Goal: Task Accomplishment & Management: Complete application form

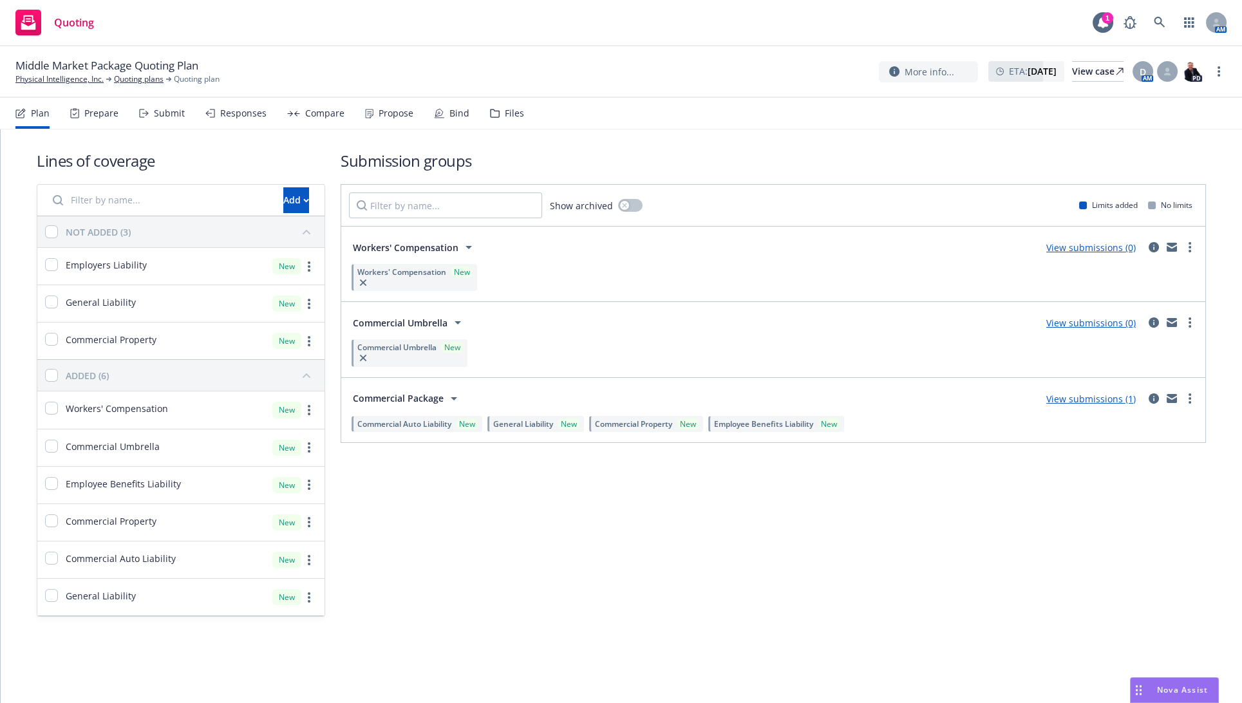
click at [82, 118] on div "Prepare" at bounding box center [94, 113] width 48 height 31
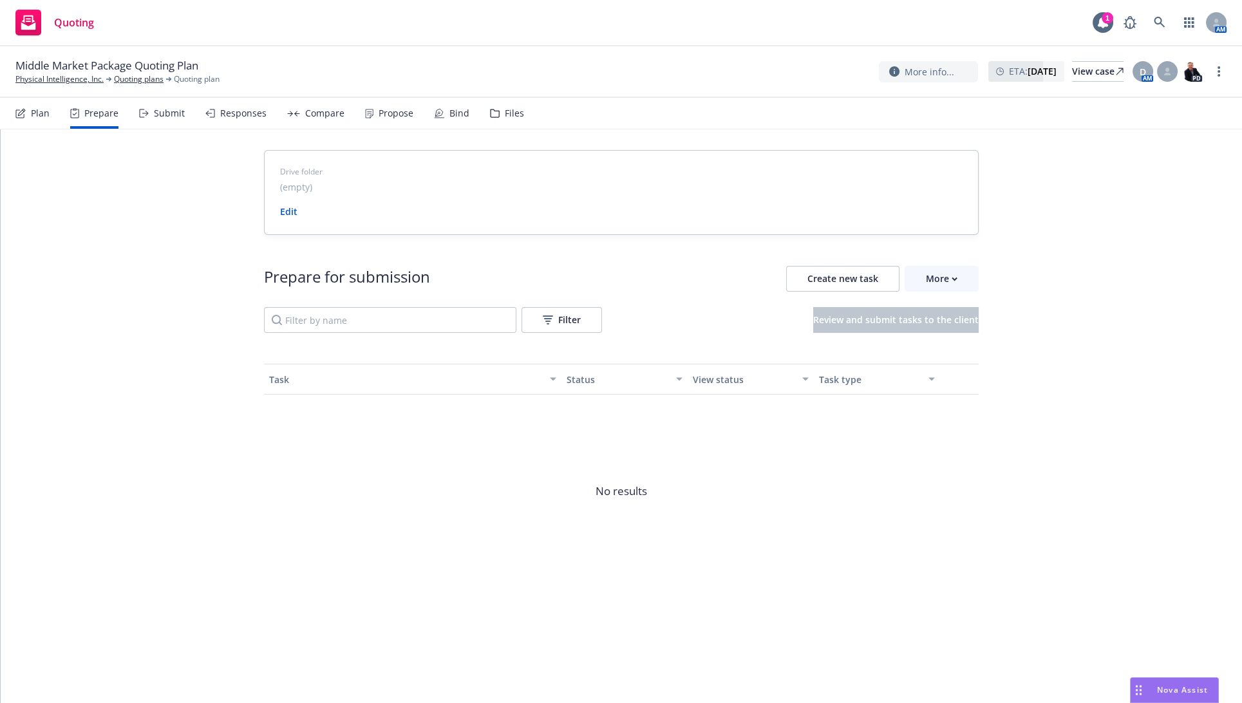
click at [135, 112] on div "Plan Prepare Submit Responses Compare Propose Bind Files" at bounding box center [269, 113] width 509 height 31
click at [154, 109] on div "Submit" at bounding box center [169, 113] width 31 height 10
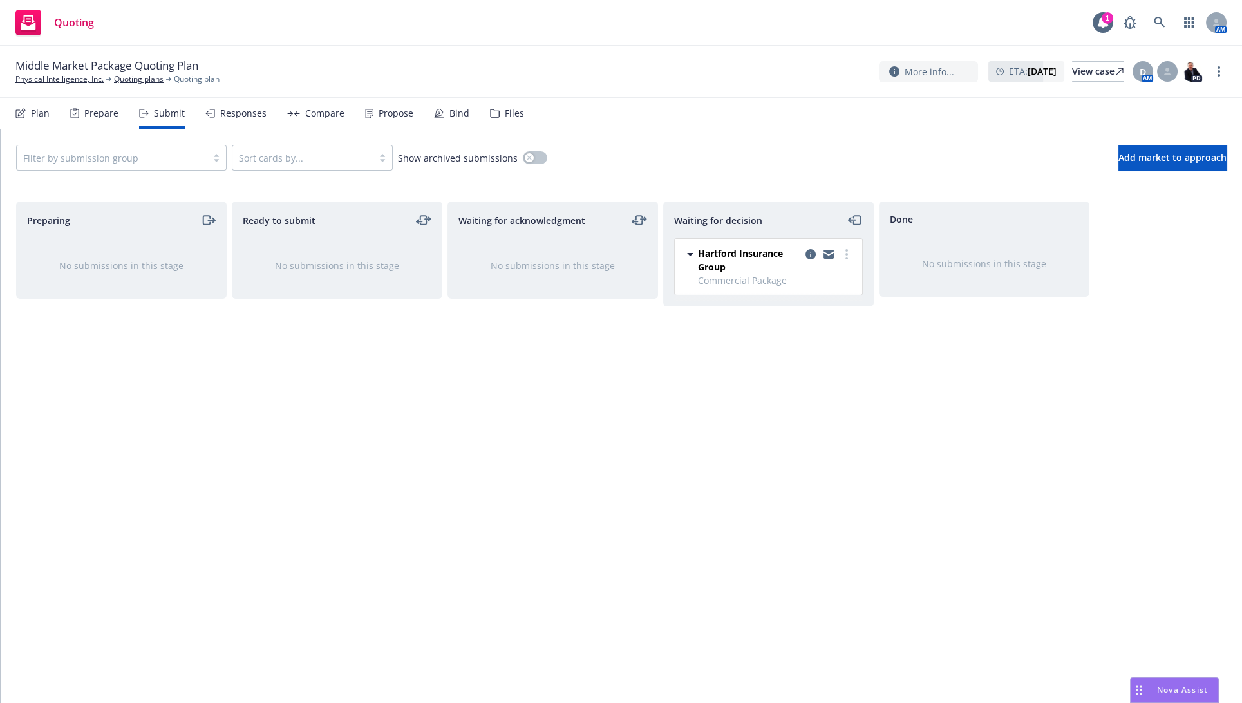
click at [850, 244] on div "Hartford Insurance Group Commercial Package [DATE] 9:40 AM" at bounding box center [768, 267] width 187 height 56
click at [850, 252] on link "more" at bounding box center [846, 254] width 15 height 15
click at [835, 323] on link "Add accepted decision" at bounding box center [789, 332] width 129 height 26
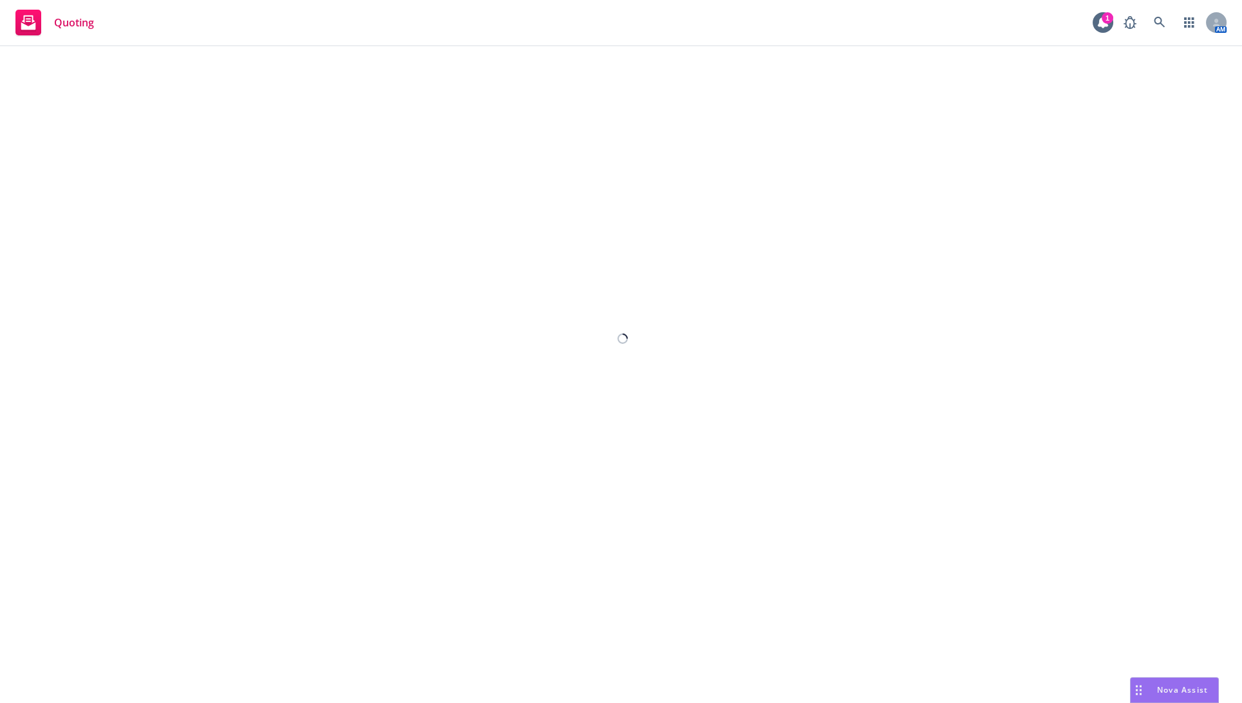
select select "12"
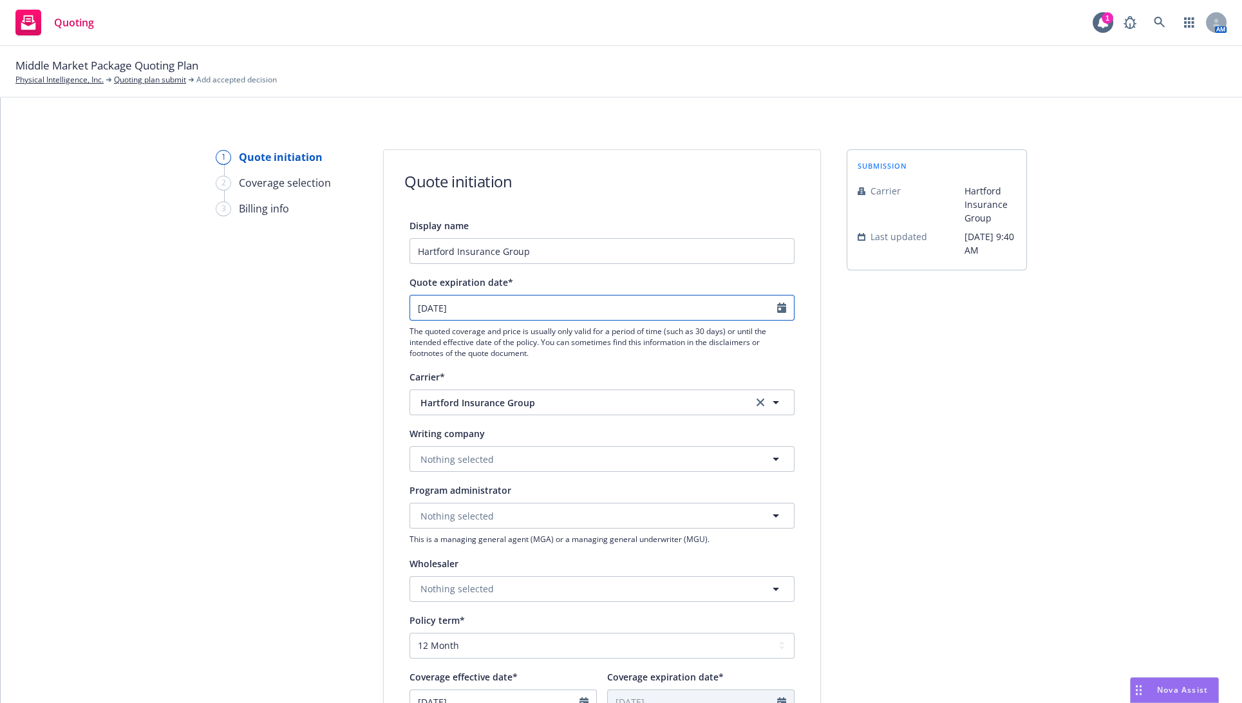
click at [777, 308] on icon "Calendar" at bounding box center [781, 308] width 9 height 10
select select "9"
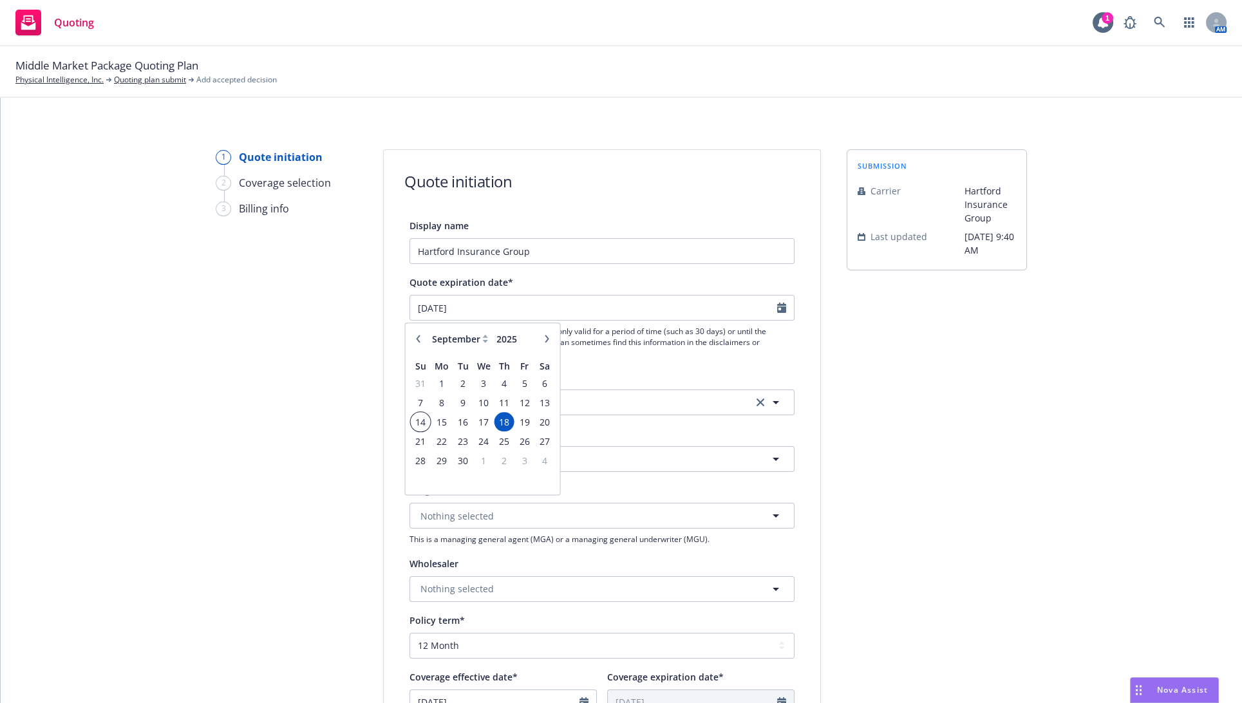
click at [427, 421] on span "14" at bounding box center [420, 422] width 17 height 16
type input "[DATE]"
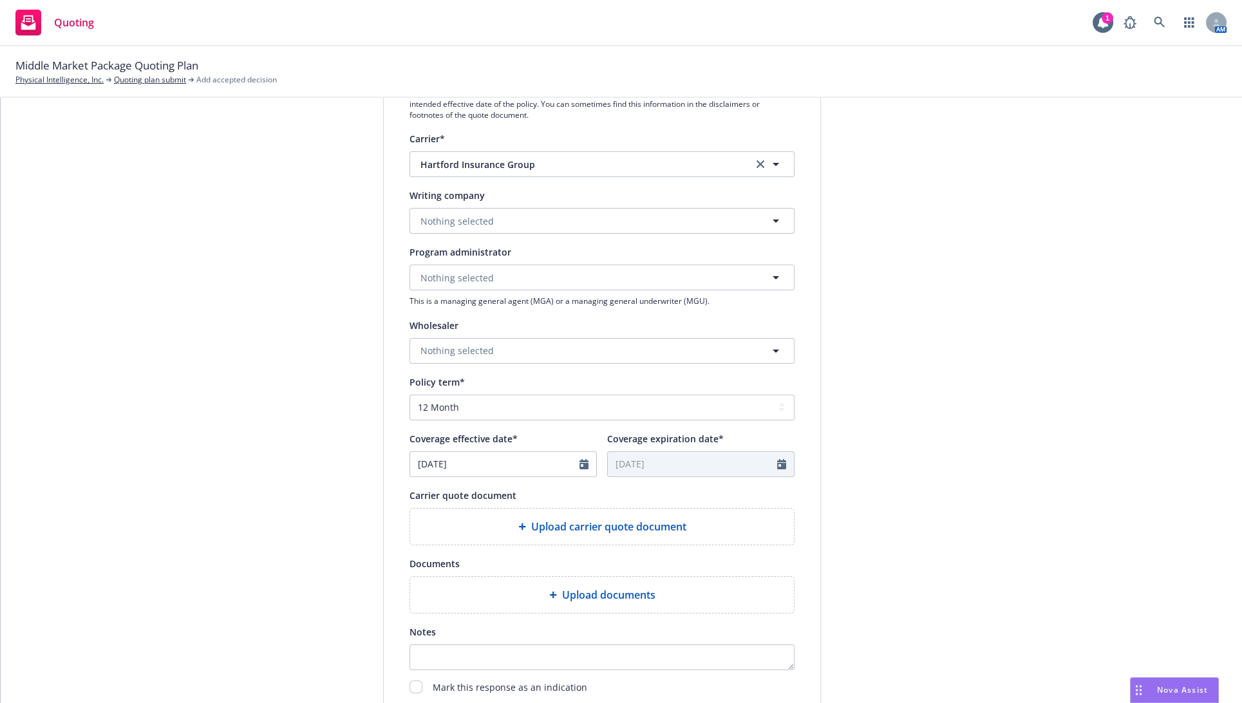
scroll to position [357, 0]
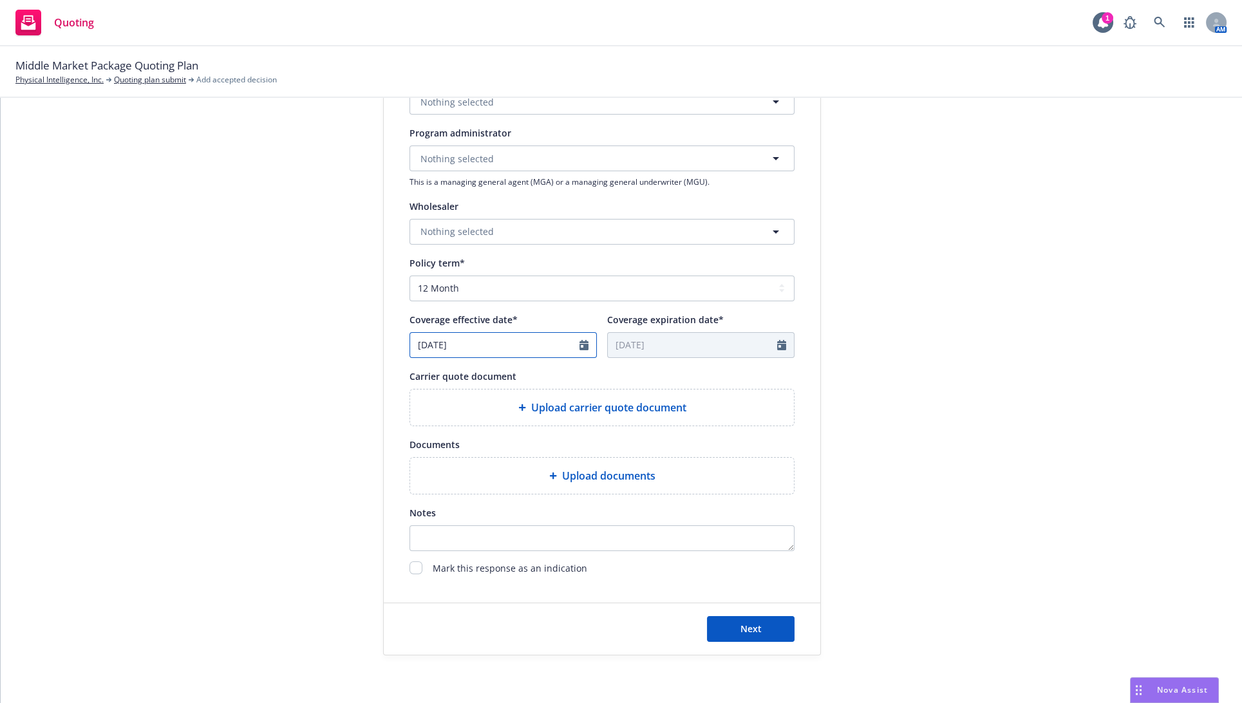
click at [579, 344] on icon "Calendar" at bounding box center [583, 345] width 9 height 10
select select "8"
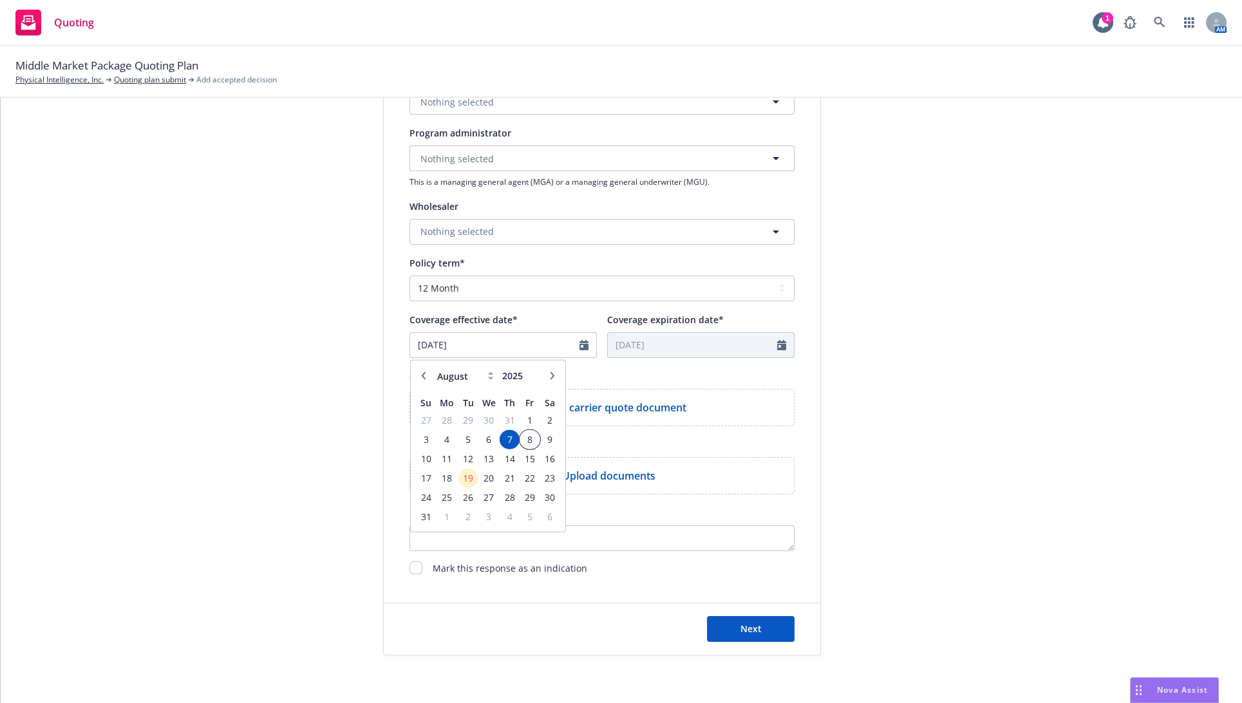
click at [528, 434] on span "8" at bounding box center [529, 439] width 17 height 16
type input "[DATE]"
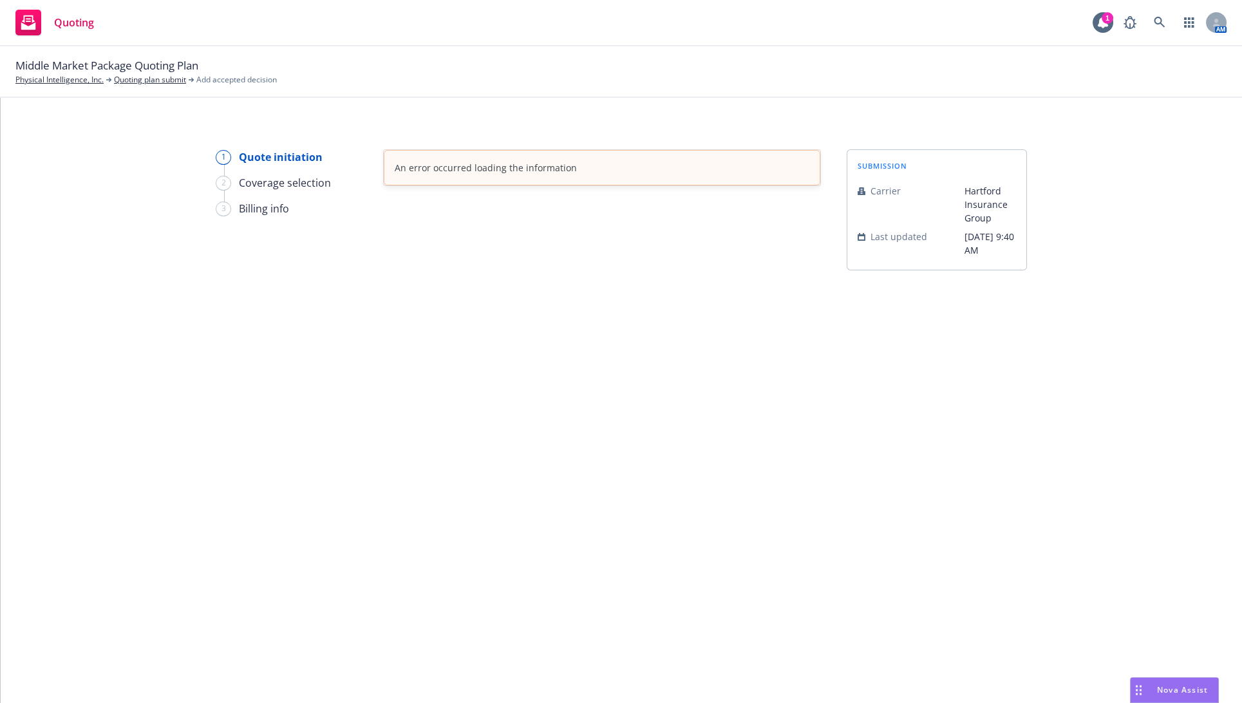
scroll to position [0, 0]
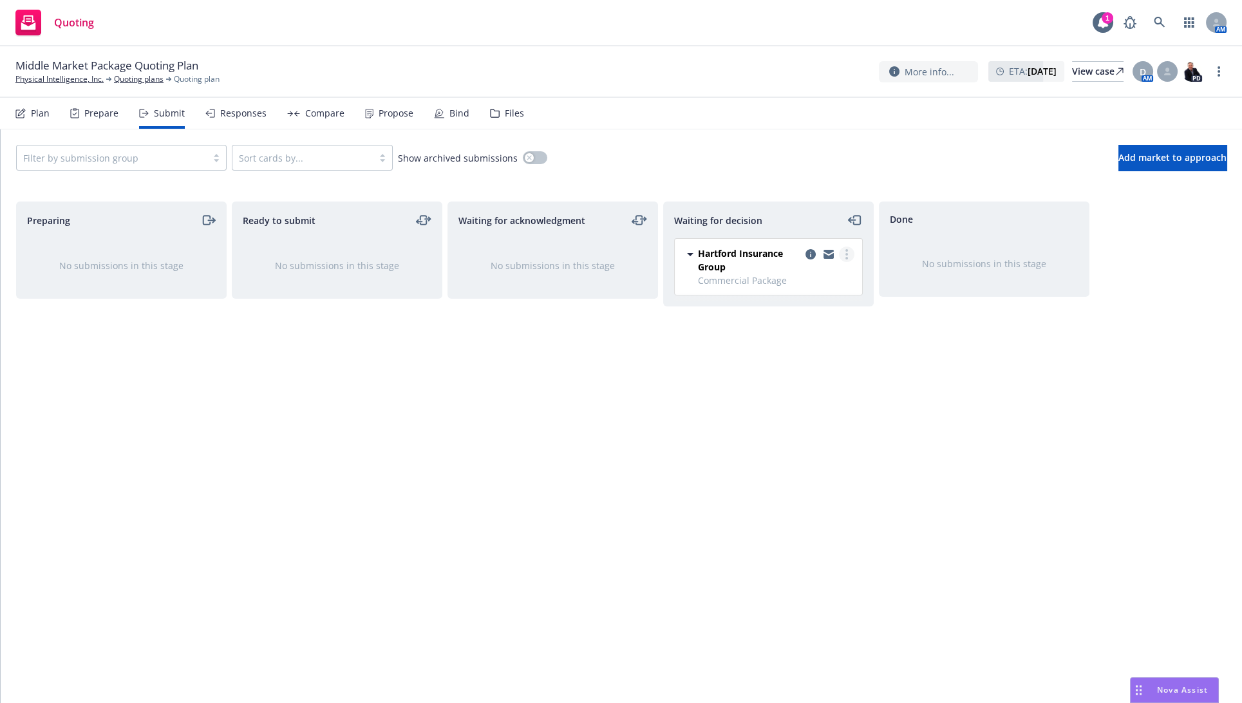
click at [846, 254] on circle "more" at bounding box center [846, 254] width 3 height 3
click at [821, 334] on span "Add accepted decision" at bounding box center [789, 331] width 129 height 12
select select "12"
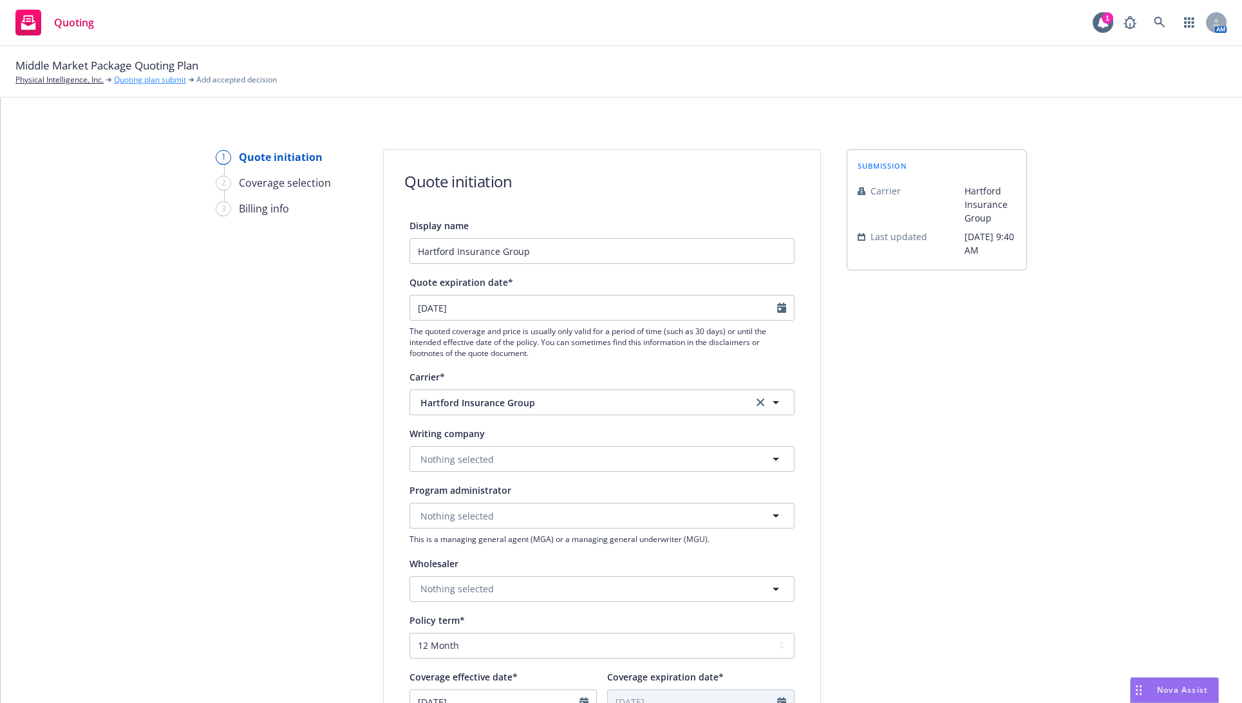
click at [148, 80] on link "Quoting plan submit" at bounding box center [150, 80] width 72 height 12
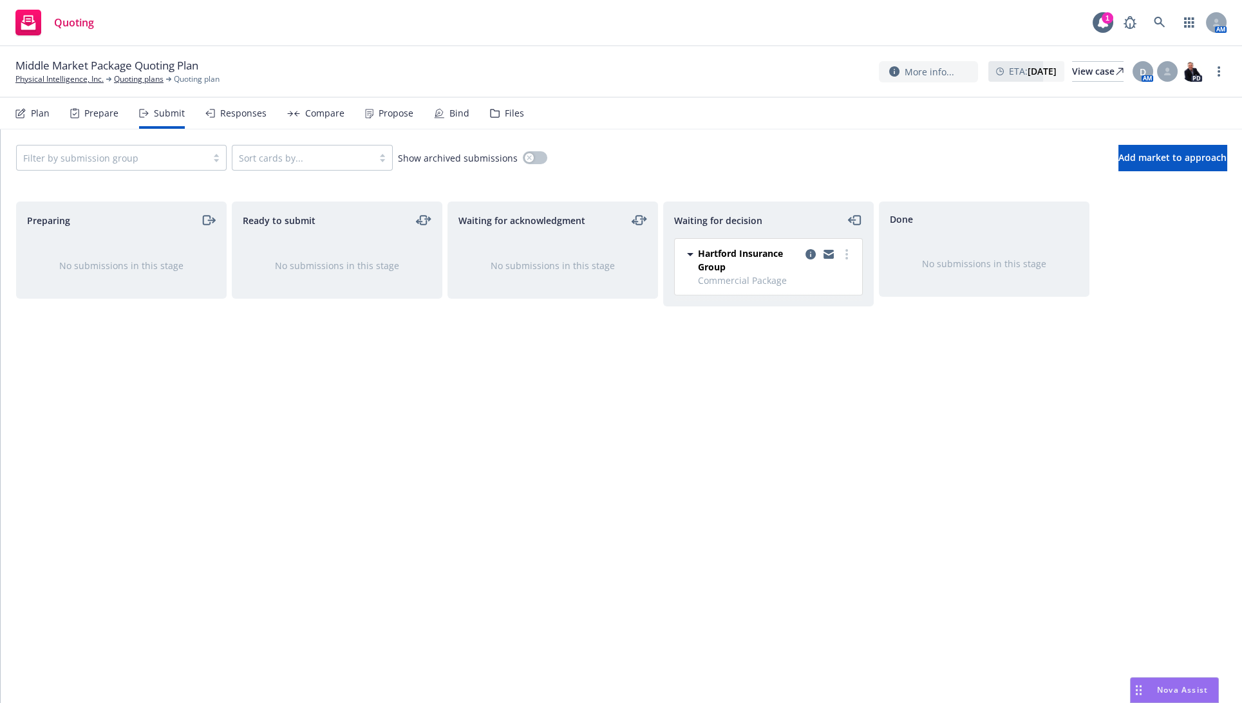
click at [44, 108] on div "Plan" at bounding box center [40, 113] width 19 height 10
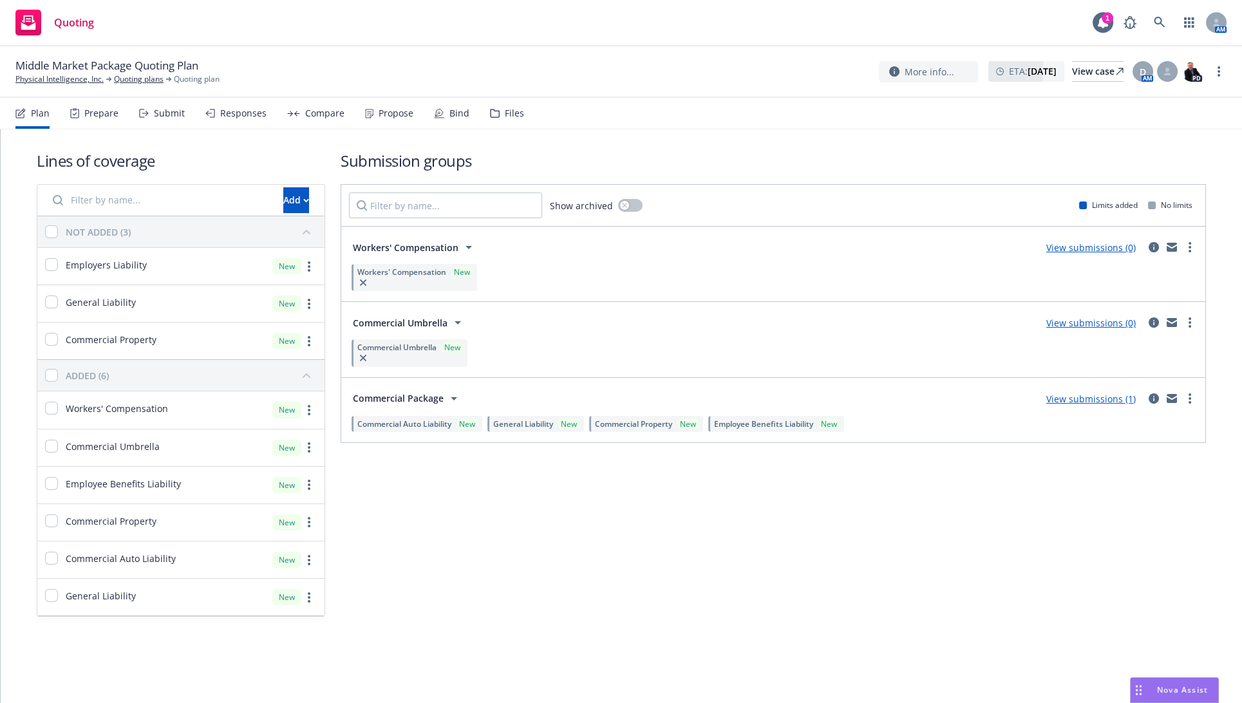
click at [1085, 395] on link "View submissions (1)" at bounding box center [1090, 399] width 89 height 12
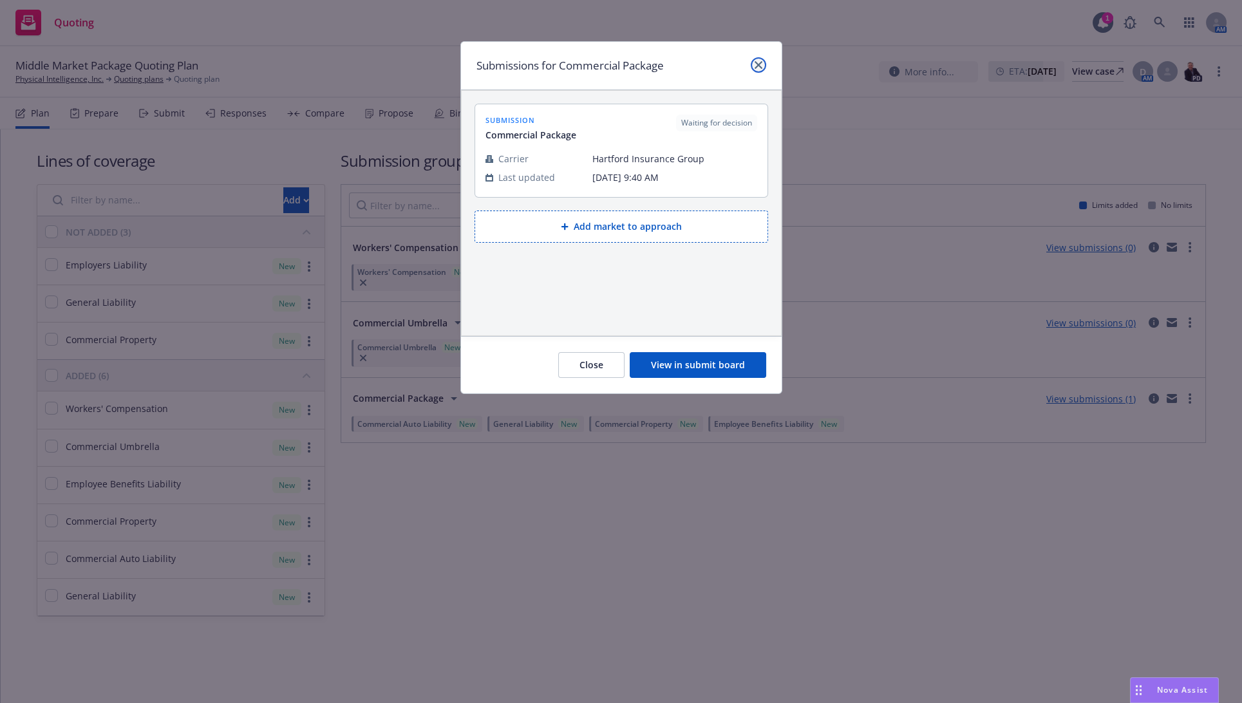
click at [756, 60] on link "close" at bounding box center [758, 64] width 15 height 15
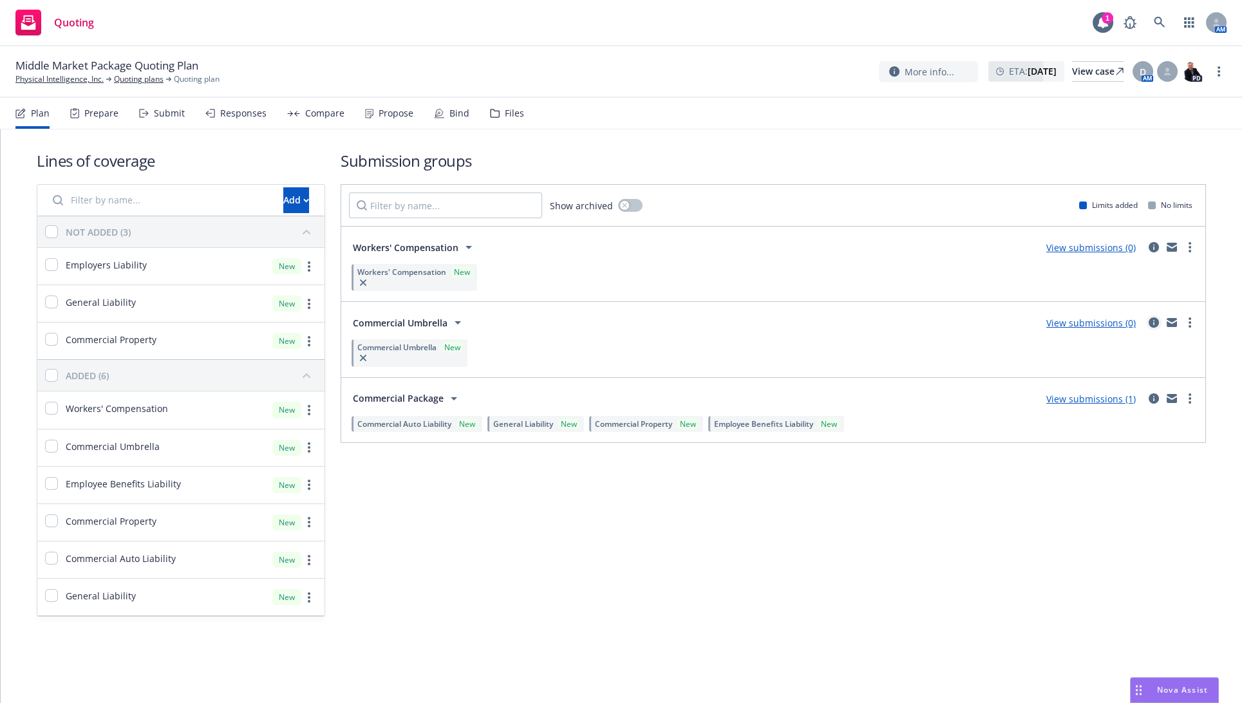
click at [1152, 324] on icon "circleInformation" at bounding box center [1154, 322] width 10 height 10
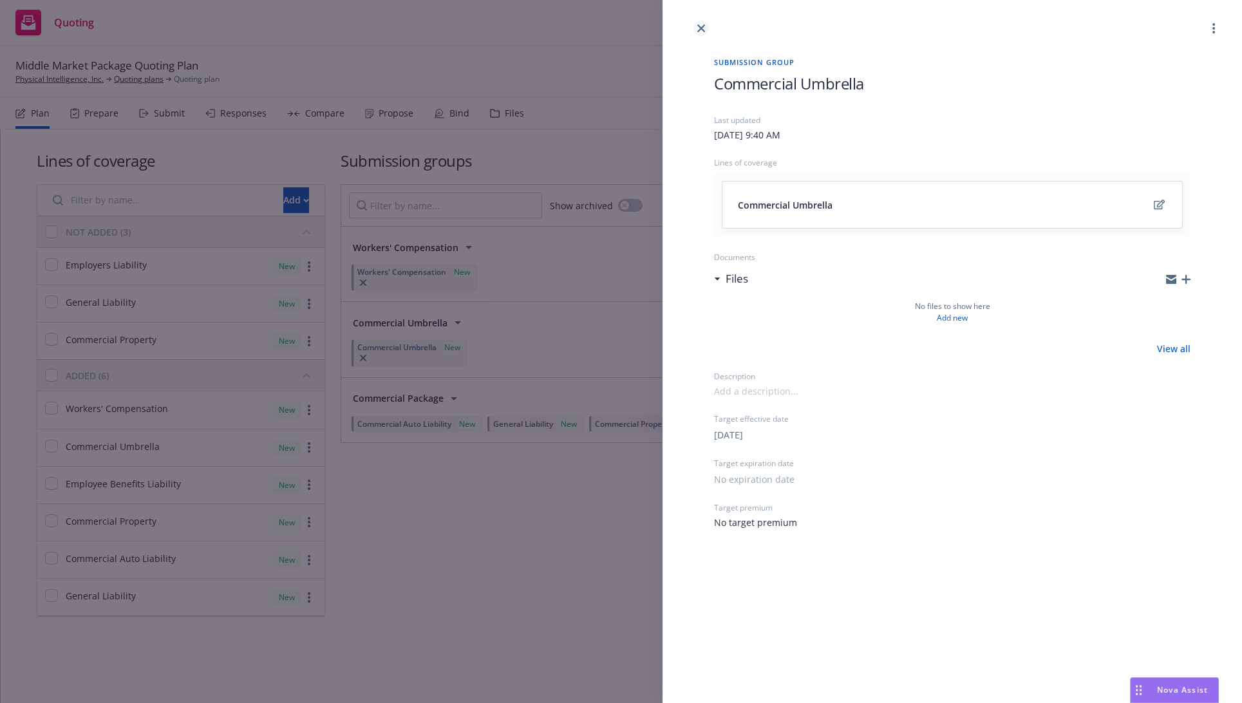
click at [695, 23] on link "close" at bounding box center [700, 28] width 15 height 15
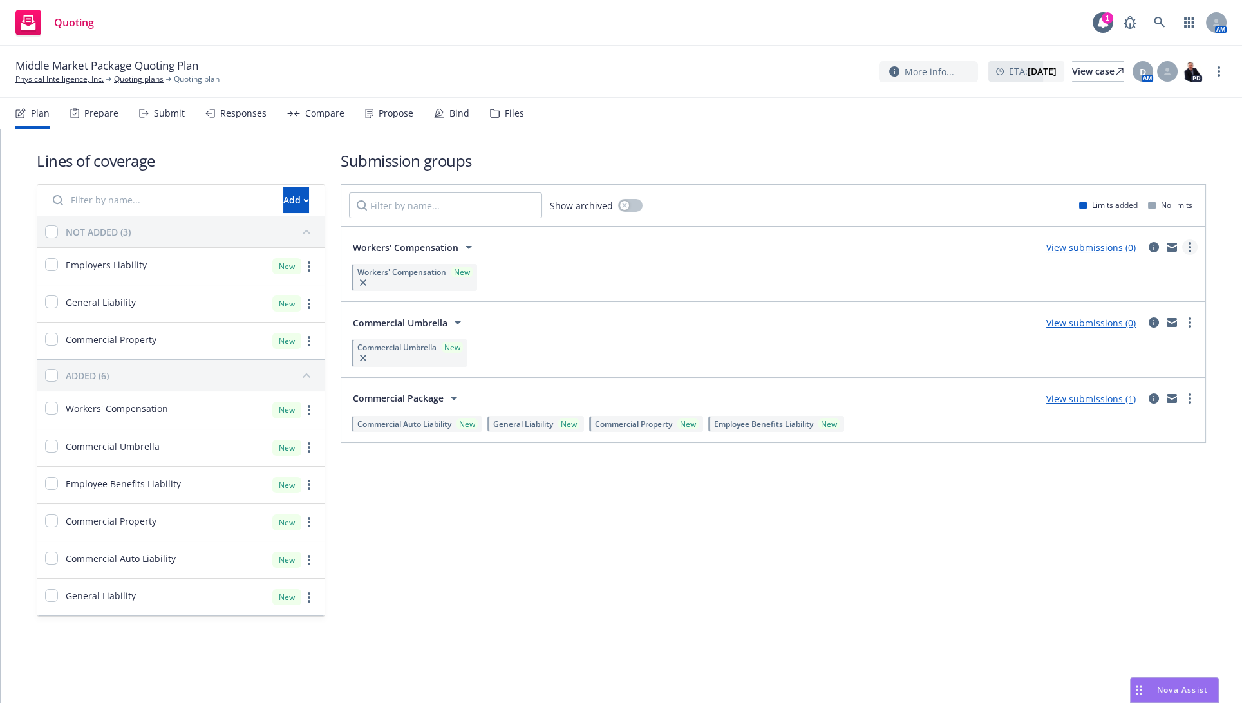
click at [1190, 251] on circle "more" at bounding box center [1190, 251] width 3 height 3
click at [1146, 354] on span "Add market to approach" at bounding box center [1129, 356] width 136 height 12
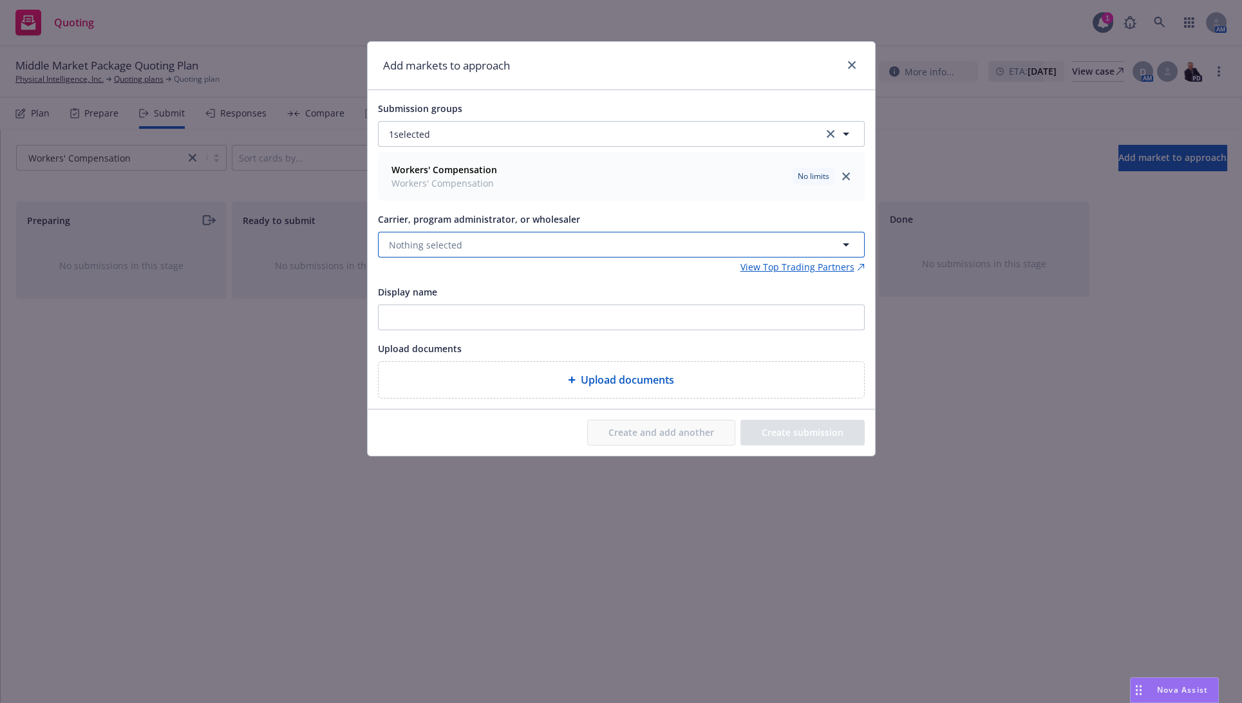
click at [444, 245] on span "Nothing selected" at bounding box center [425, 245] width 73 height 14
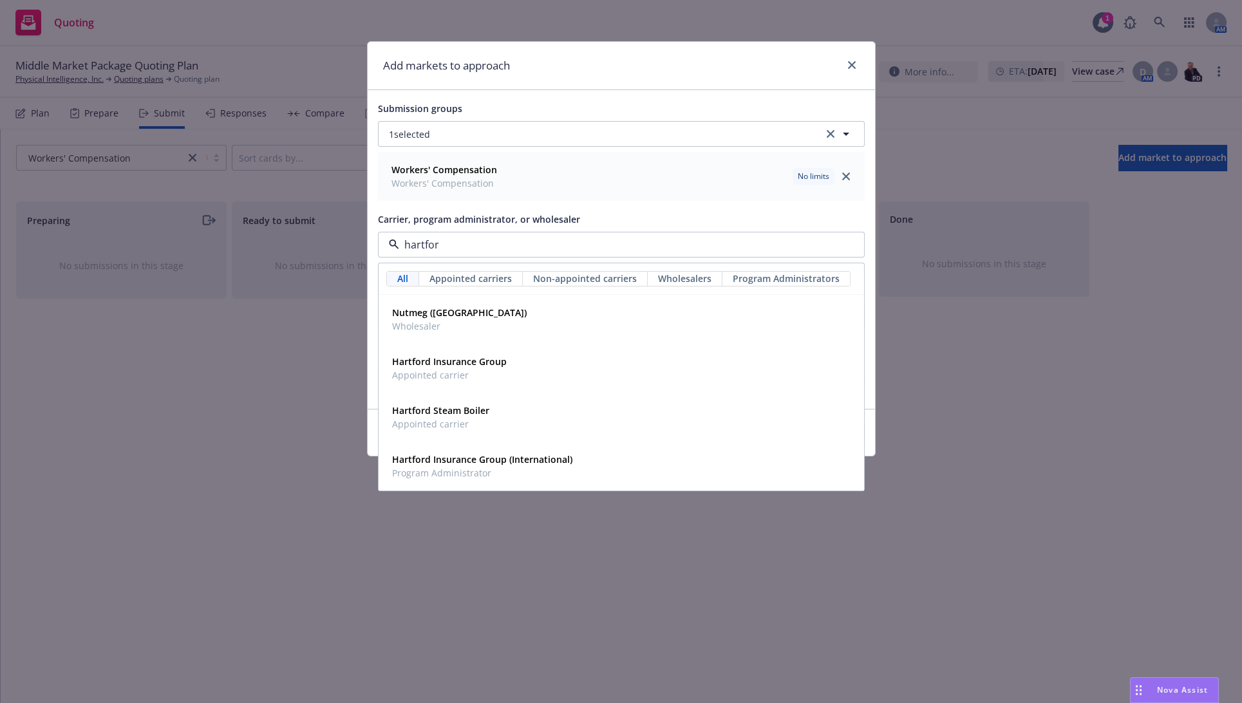
type input "[GEOGRAPHIC_DATA]"
click at [504, 373] on span "Appointed carrier" at bounding box center [449, 375] width 115 height 14
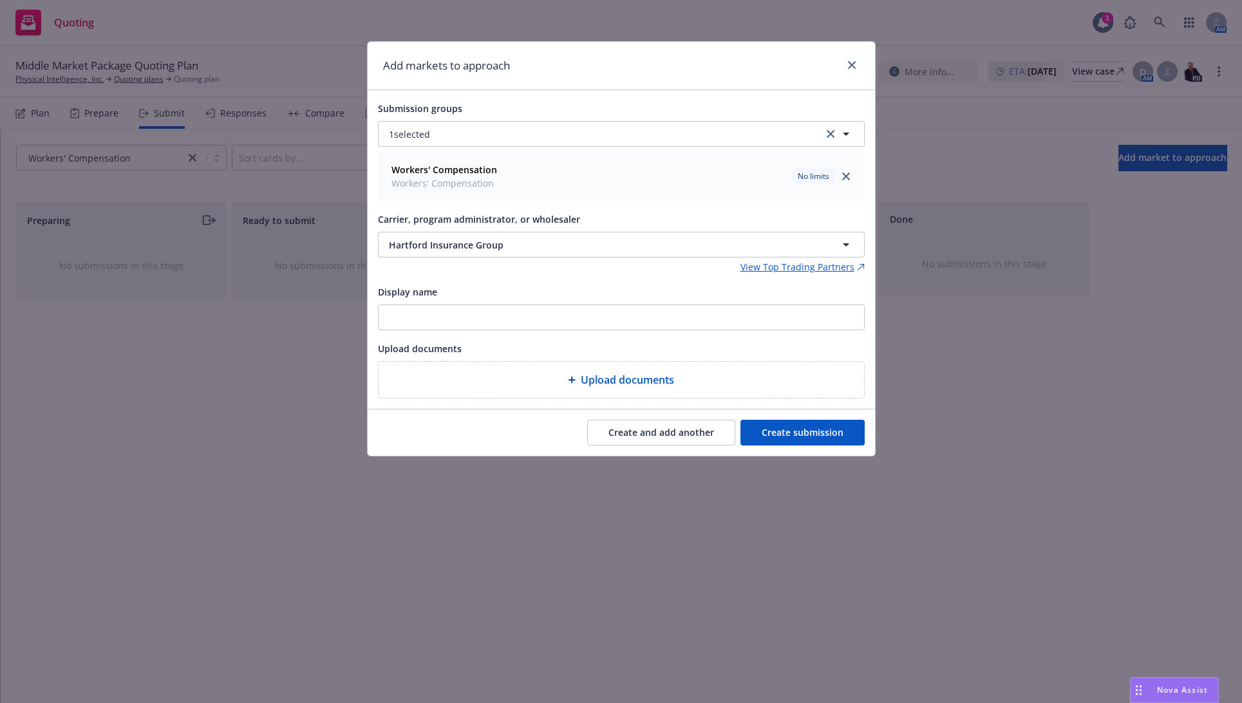
click at [759, 428] on button "Create submission" at bounding box center [802, 433] width 124 height 26
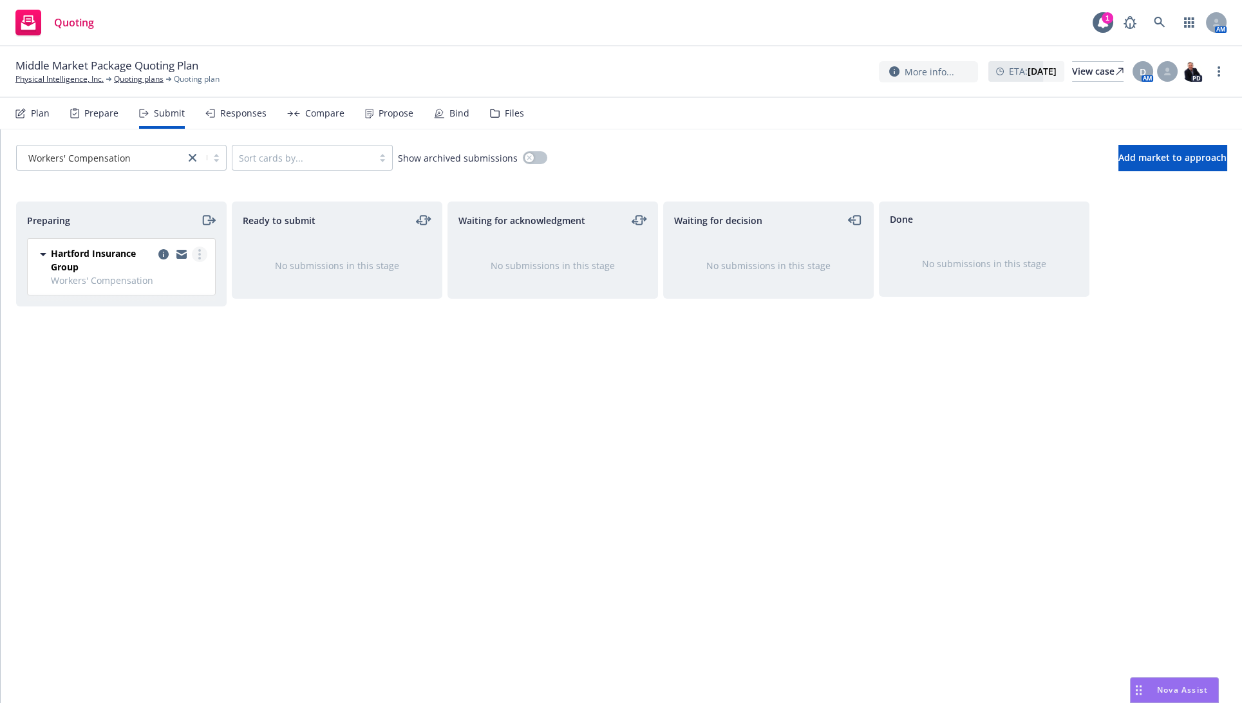
click at [203, 259] on link "more" at bounding box center [199, 254] width 15 height 15
click at [155, 351] on span "Add accepted decision" at bounding box center [142, 357] width 129 height 12
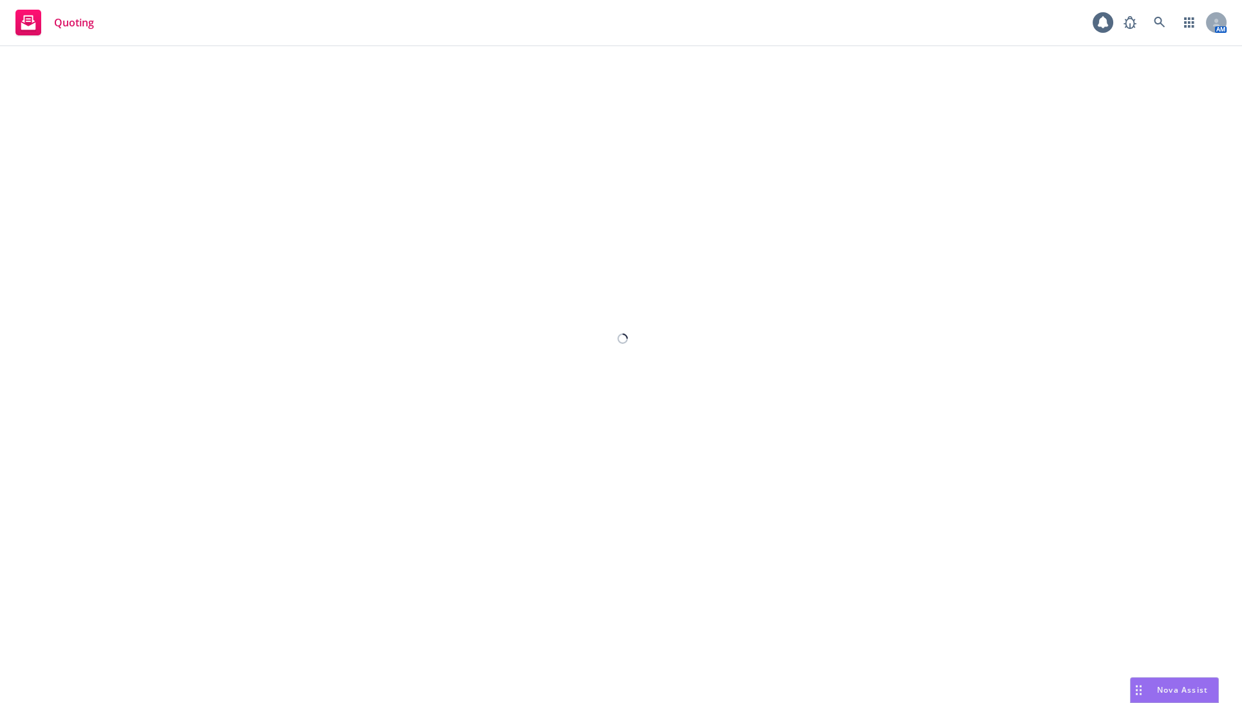
select select "12"
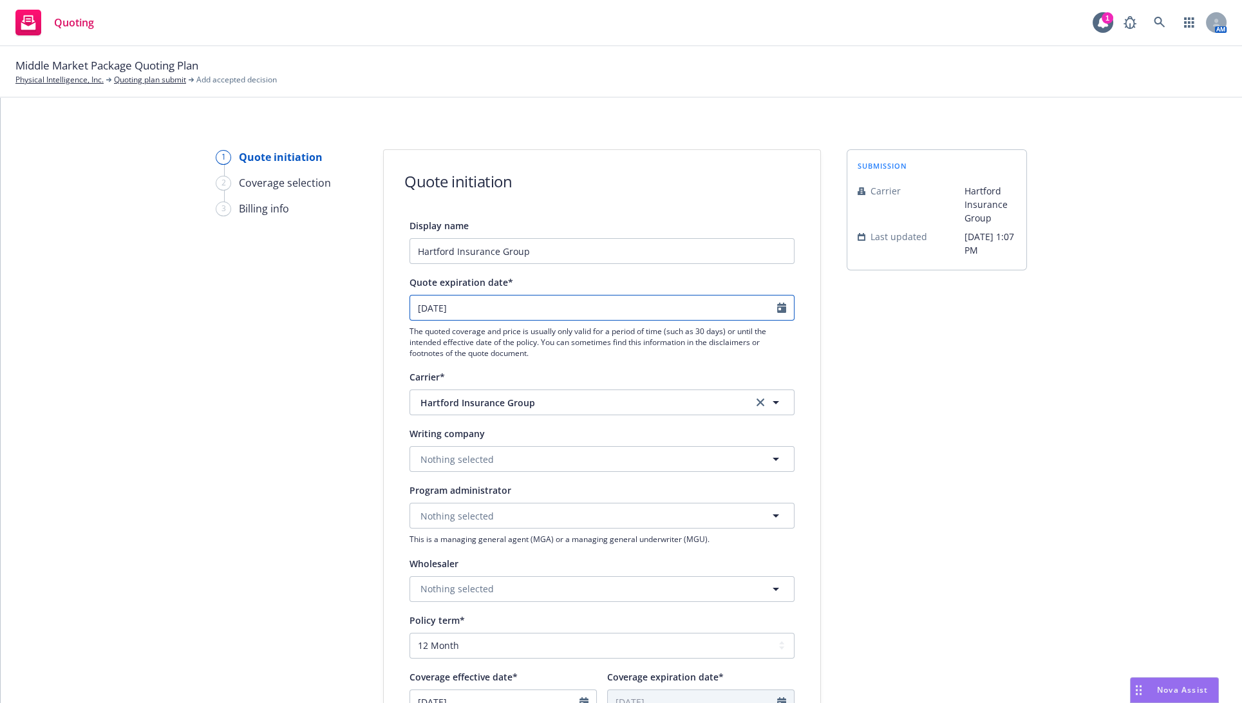
select select "9"
click at [417, 314] on input "[DATE]" at bounding box center [593, 308] width 367 height 24
click at [390, 337] on div "Display name Hartford Insurance Group Quote expiration date* [DATE] January Feb…" at bounding box center [602, 576] width 437 height 717
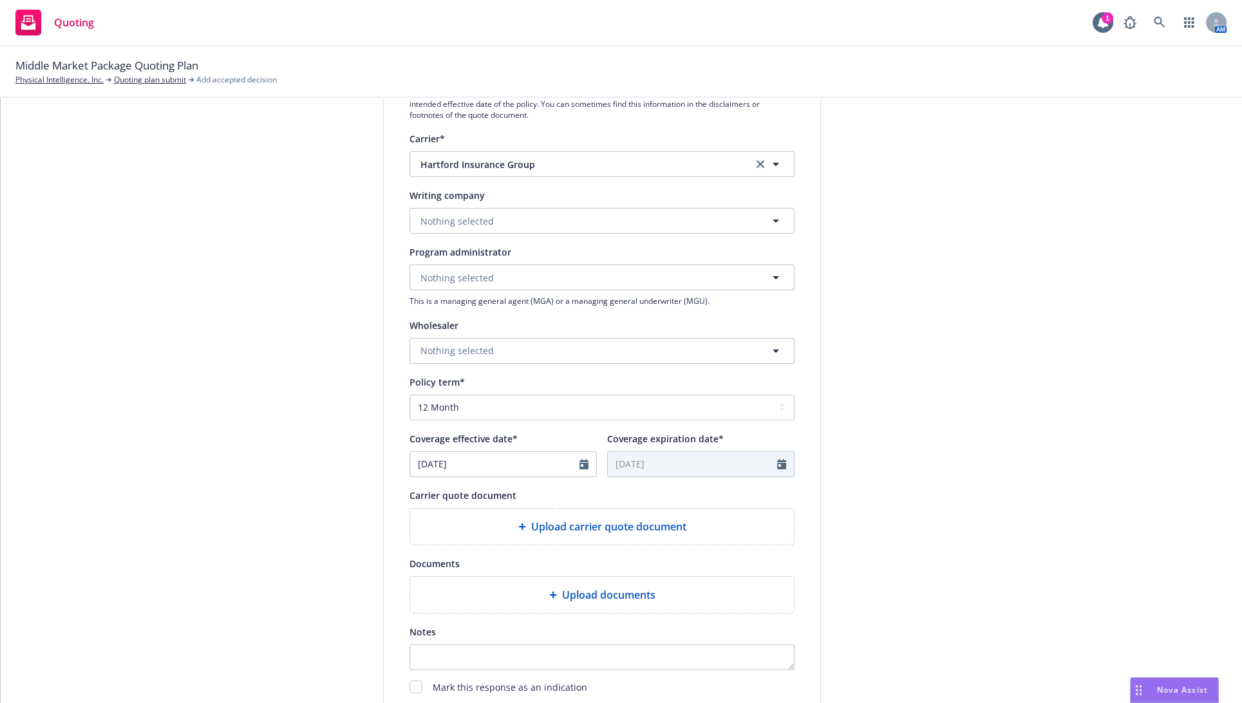
scroll to position [357, 0]
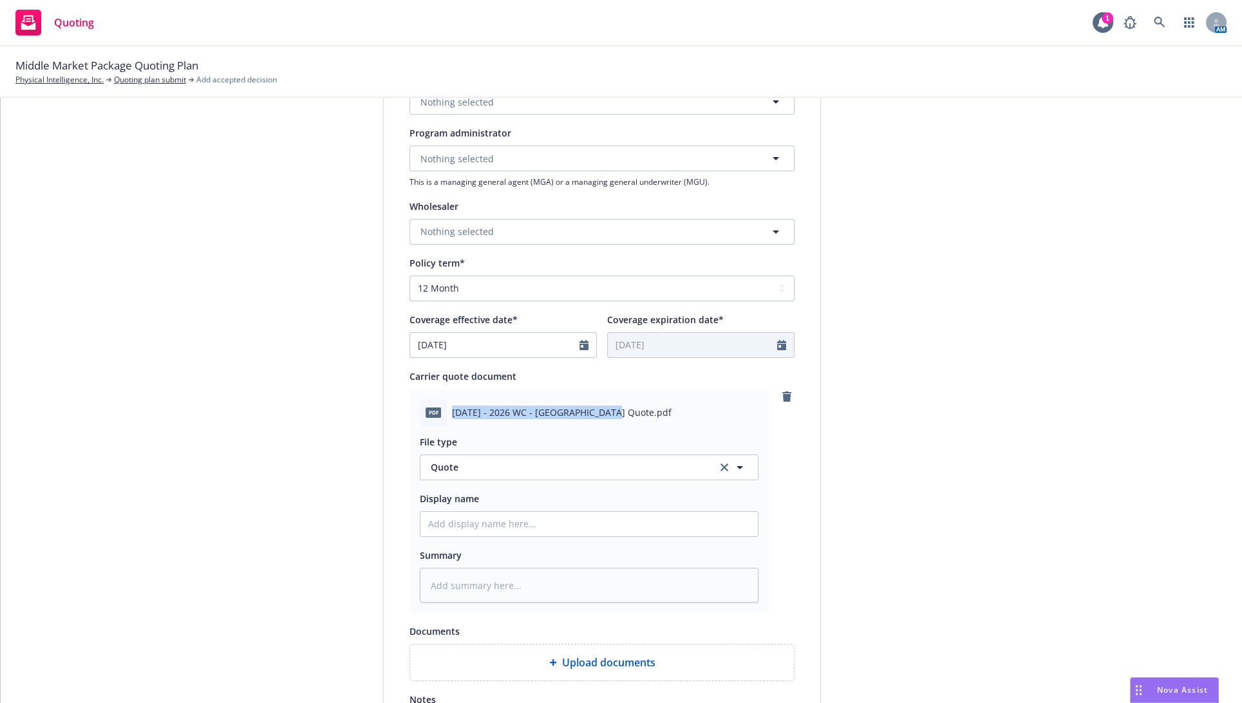
drag, startPoint x: 446, startPoint y: 413, endPoint x: 597, endPoint y: 409, distance: 151.3
click at [597, 409] on span "[DATE] - 2026 WC - [GEOGRAPHIC_DATA] Quote.pdf" at bounding box center [562, 413] width 220 height 14
copy span "[DATE] - 2026 WC - [GEOGRAPHIC_DATA] Quote"
click at [524, 531] on input "Display name" at bounding box center [588, 524] width 337 height 24
paste input "[DATE] - 2026 WC - [GEOGRAPHIC_DATA] Quote"
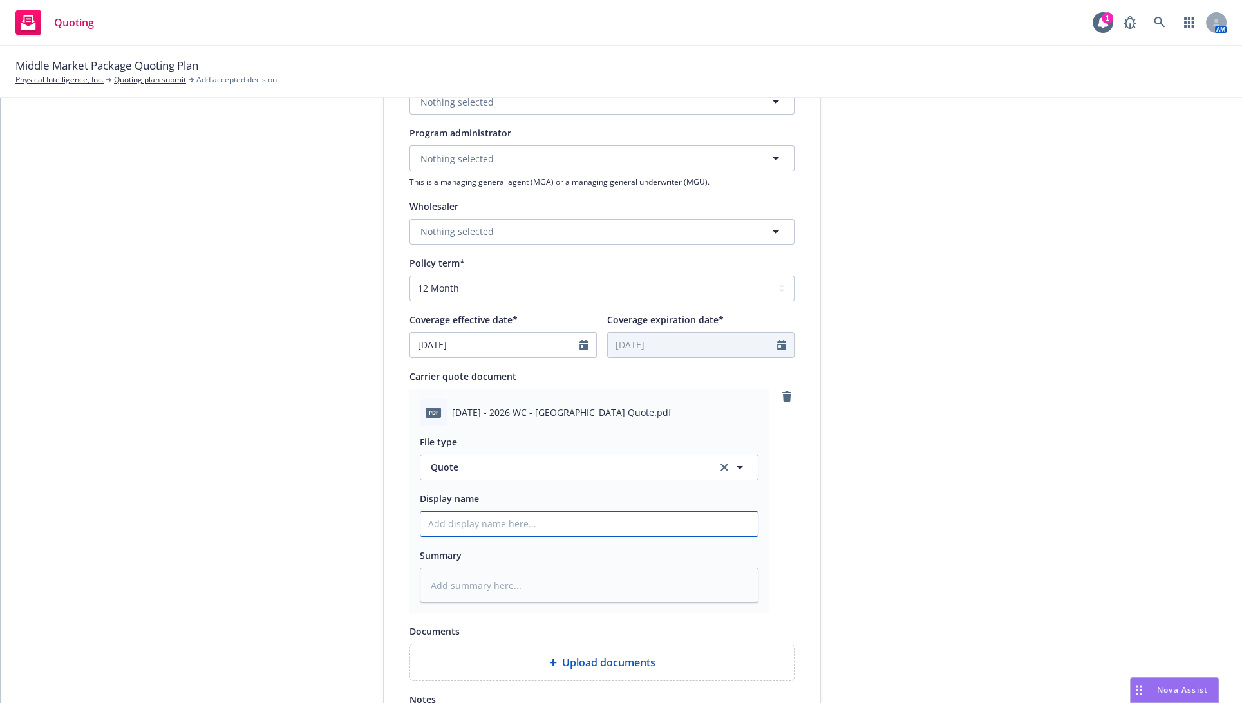
type textarea "x"
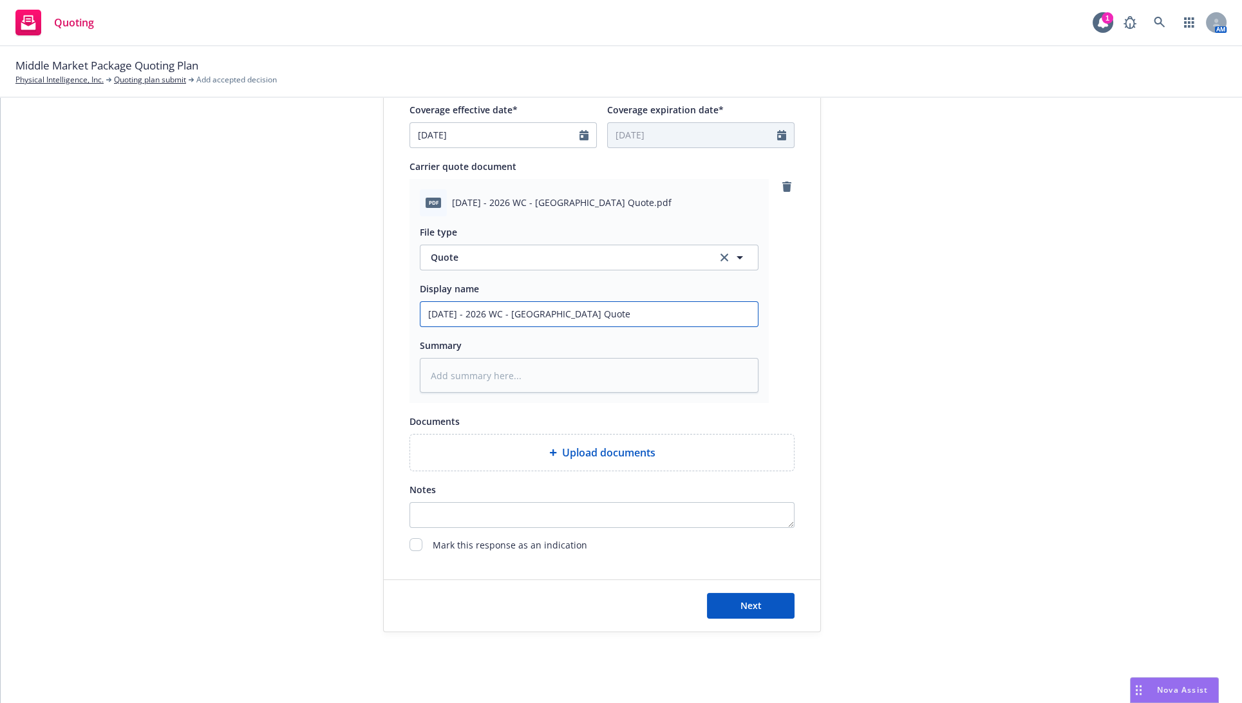
scroll to position [578, 0]
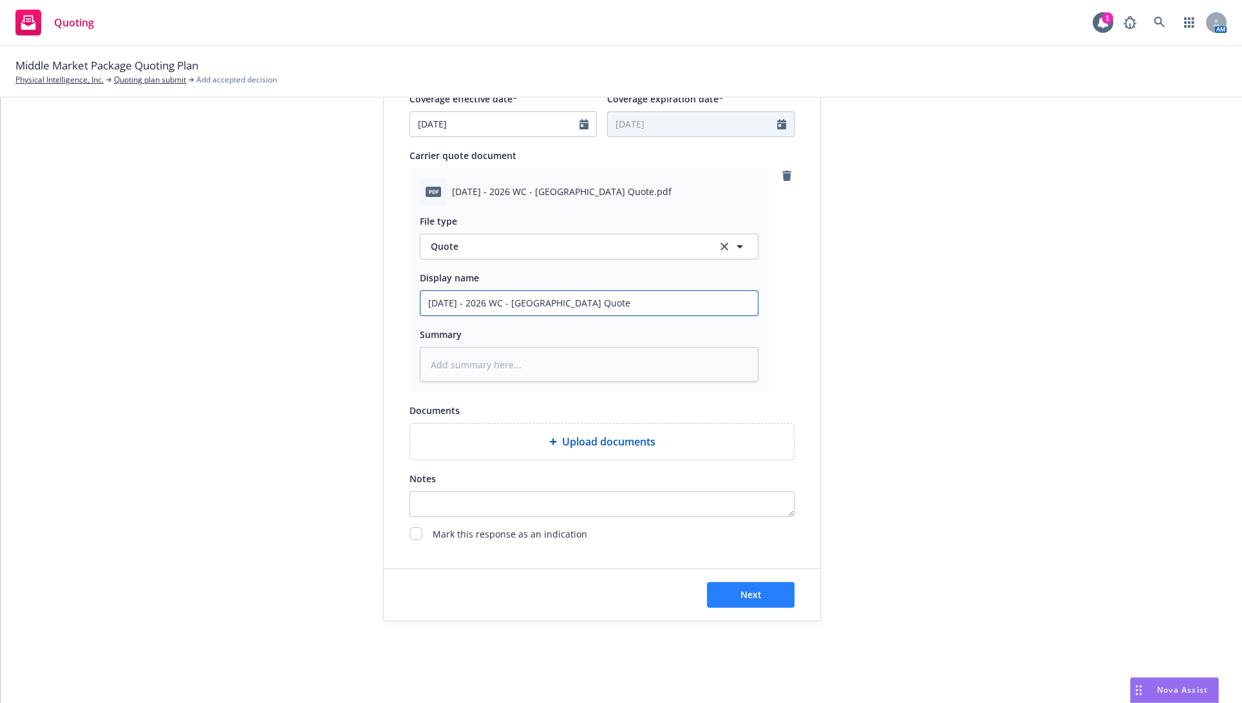
type input "[DATE] - 2026 WC - [GEOGRAPHIC_DATA] Quote"
click at [716, 587] on button "Next" at bounding box center [751, 595] width 88 height 26
type textarea "x"
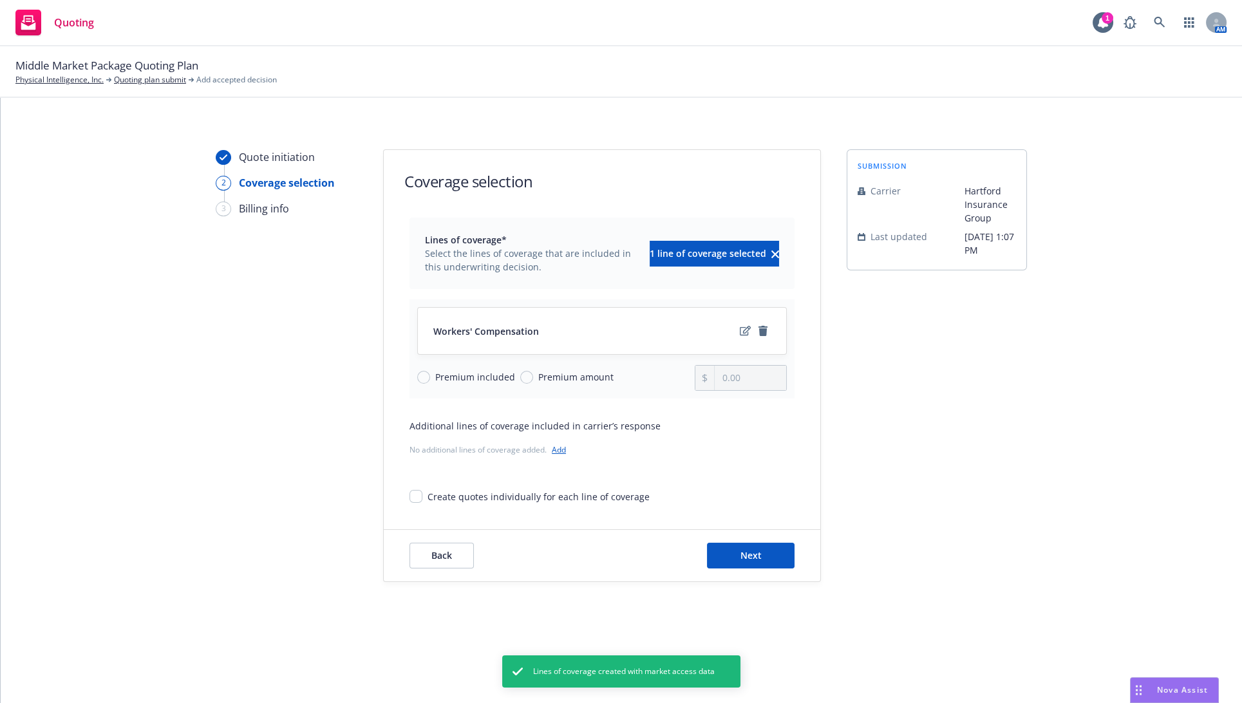
click at [458, 383] on span "Premium included" at bounding box center [475, 377] width 80 height 14
click at [430, 383] on input "Premium included" at bounding box center [423, 377] width 13 height 13
radio input "true"
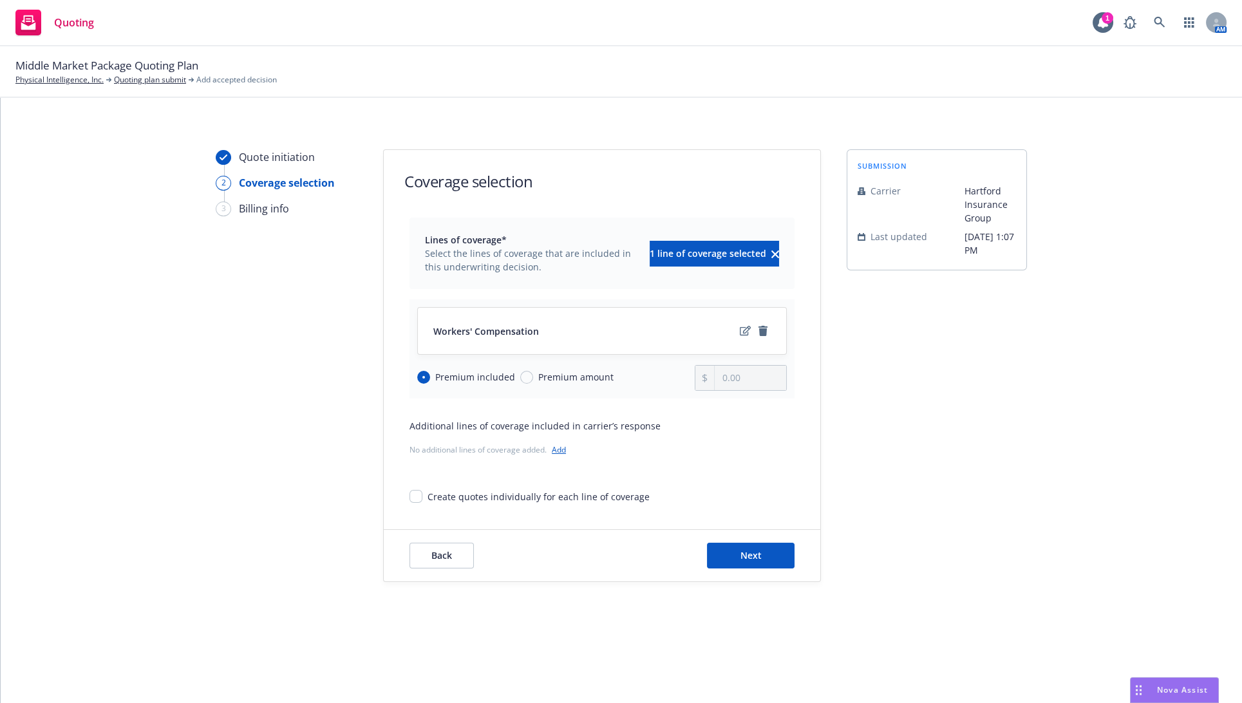
click at [600, 379] on span "Premium amount" at bounding box center [575, 377] width 75 height 14
click at [533, 379] on input "Premium amount" at bounding box center [526, 377] width 13 height 13
radio input "true"
radio input "false"
click at [743, 383] on input "0.00" at bounding box center [750, 378] width 71 height 24
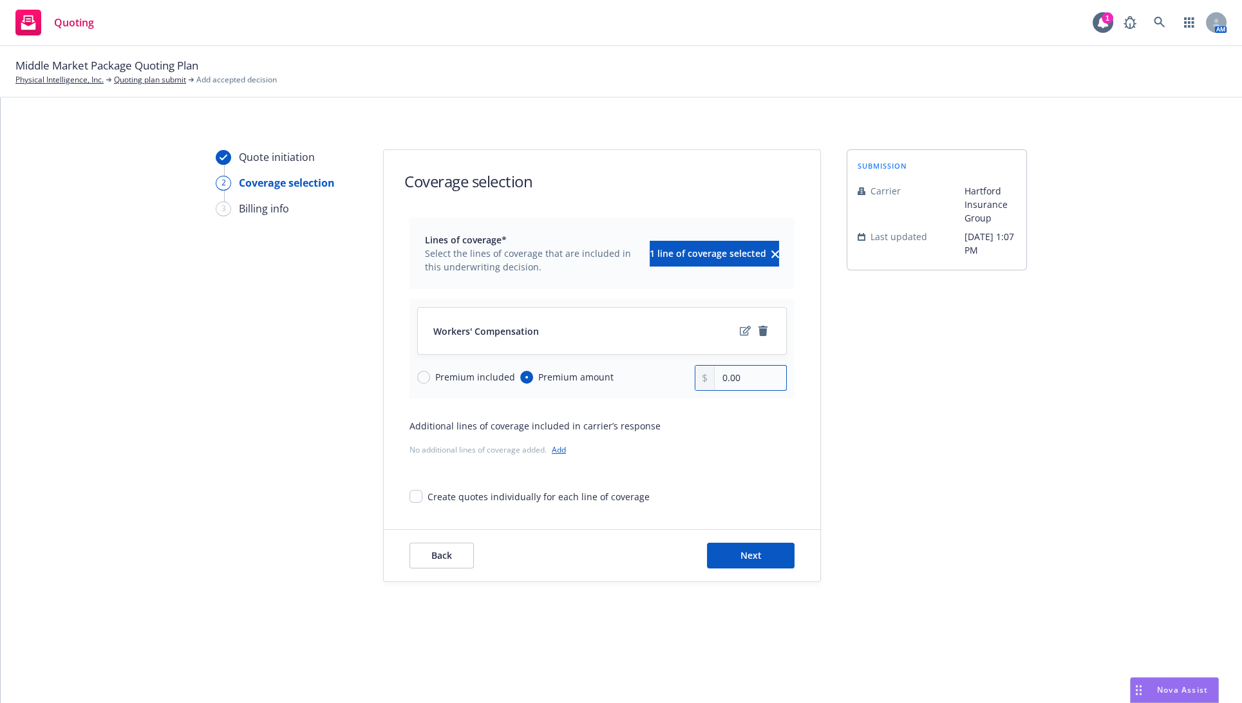
click at [765, 374] on input "0.00" at bounding box center [750, 378] width 71 height 24
paste input "8,82"
type input "8,820.00"
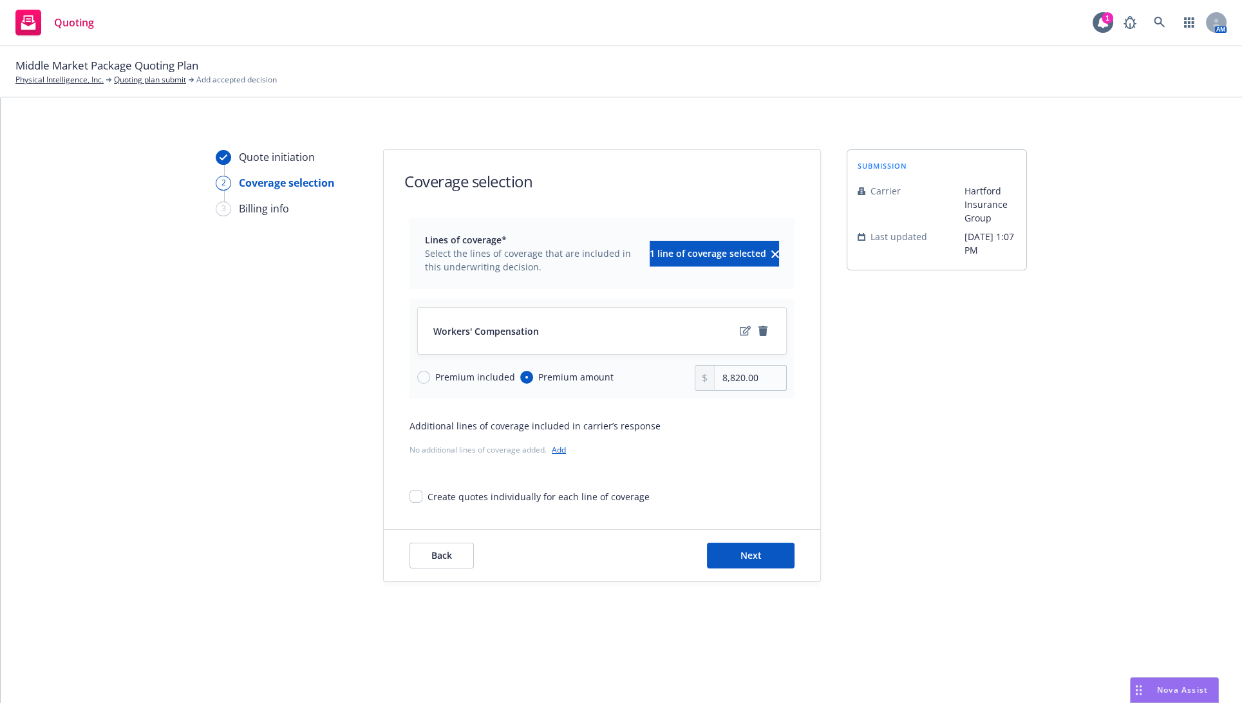
click at [731, 465] on div "Lines of coverage* Select the lines of coverage that are included in this under…" at bounding box center [601, 361] width 385 height 286
click at [735, 553] on button "Next" at bounding box center [751, 556] width 88 height 26
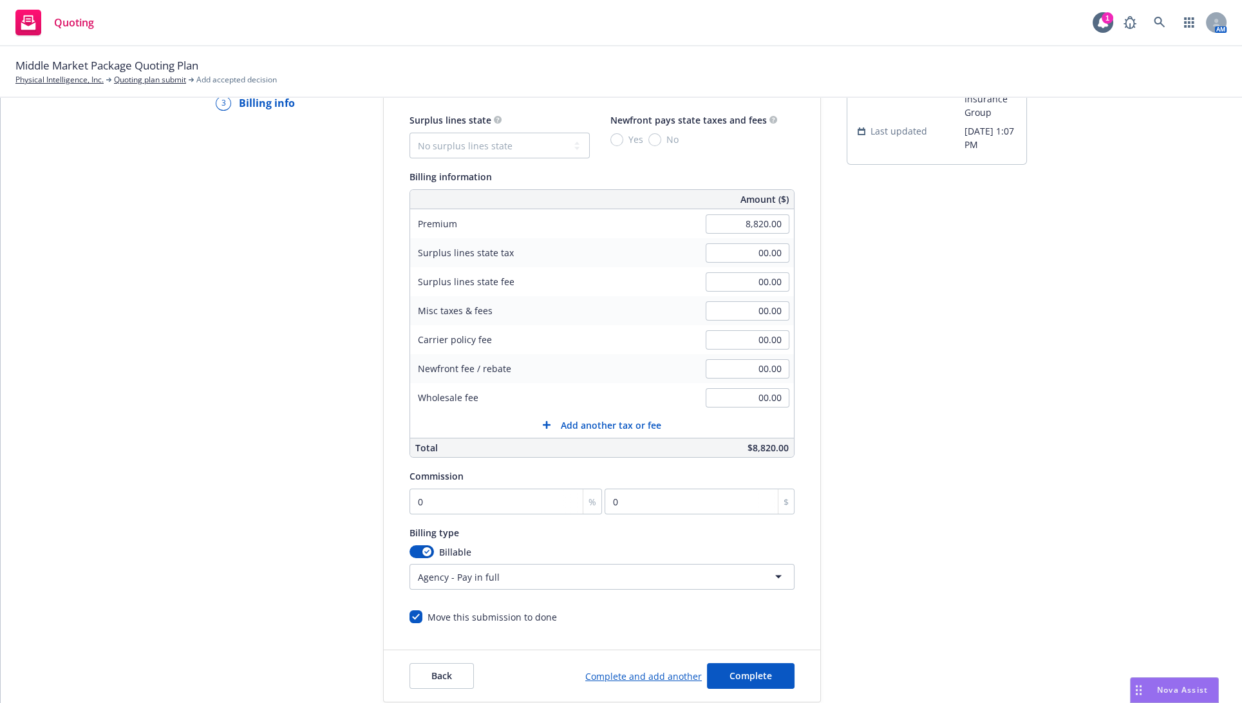
scroll to position [118, 0]
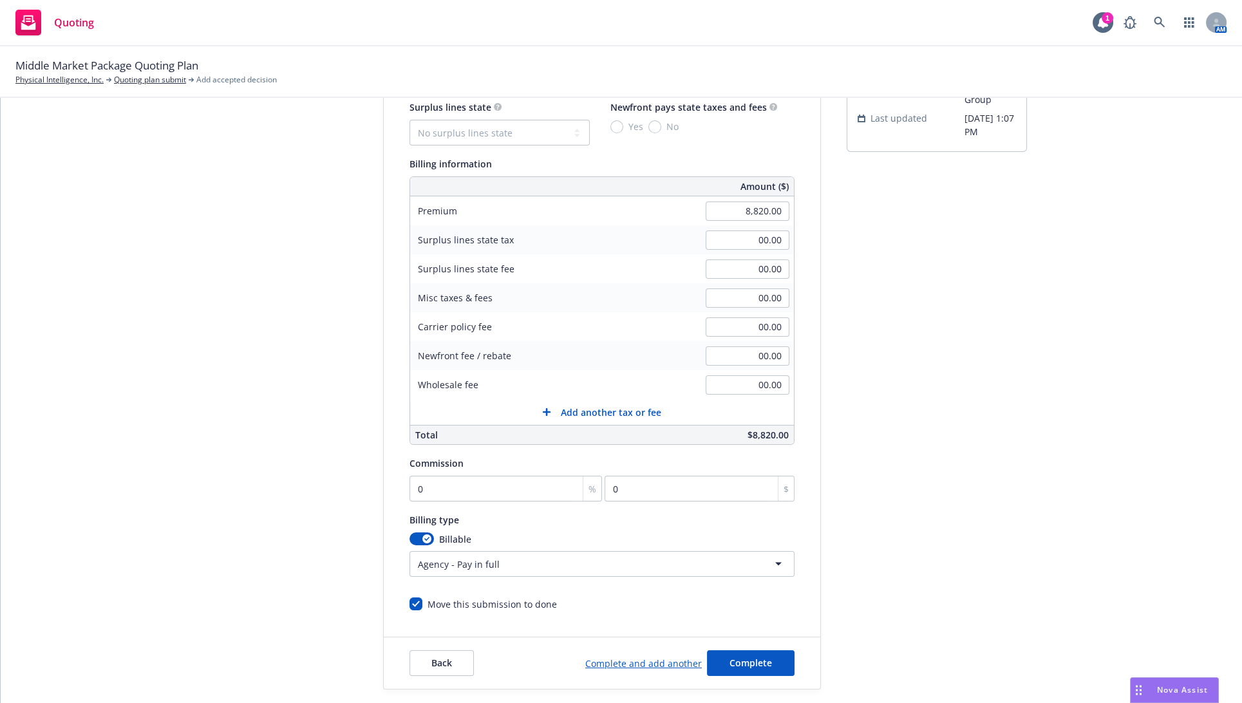
click at [664, 502] on div "Surplus lines state No surplus lines state [US_STATE] [US_STATE] [US_STATE] [US…" at bounding box center [601, 355] width 385 height 512
click at [583, 485] on div "%" at bounding box center [592, 488] width 19 height 24
click at [514, 482] on input "0" at bounding box center [505, 489] width 193 height 26
click at [512, 481] on input "0" at bounding box center [505, 489] width 193 height 26
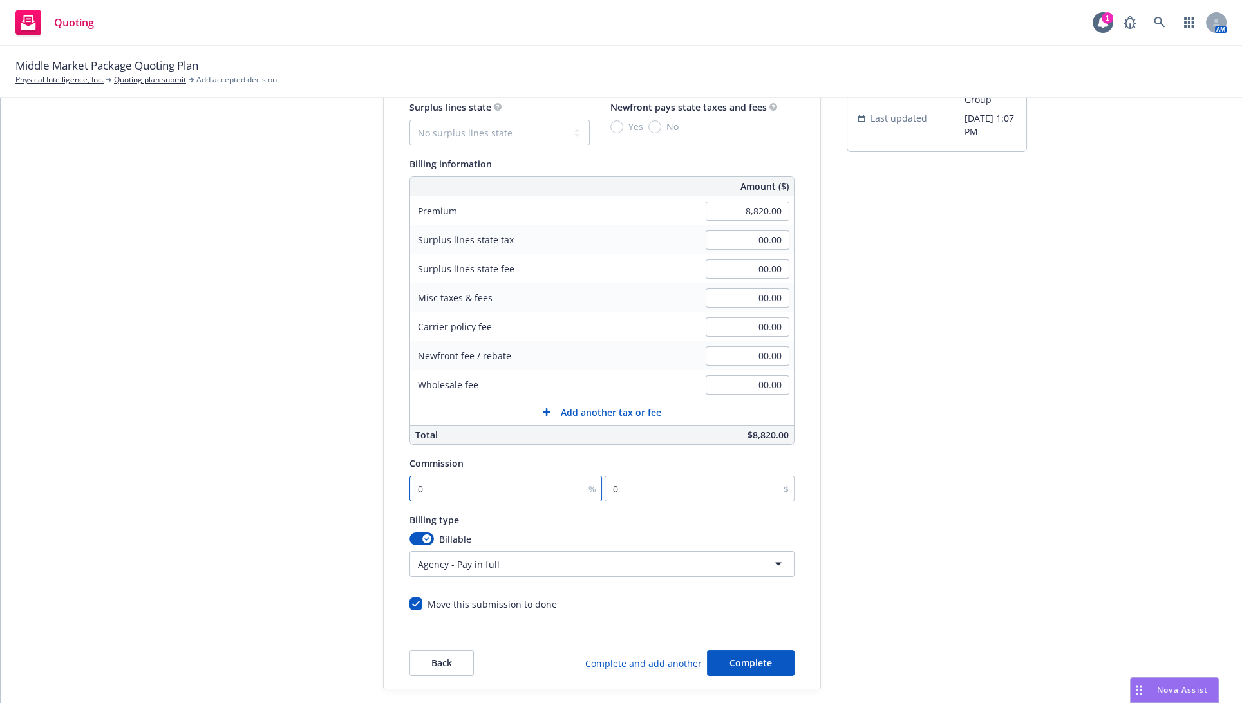
type input "1"
type input "88.2"
type input "10"
type input "882"
type input "10"
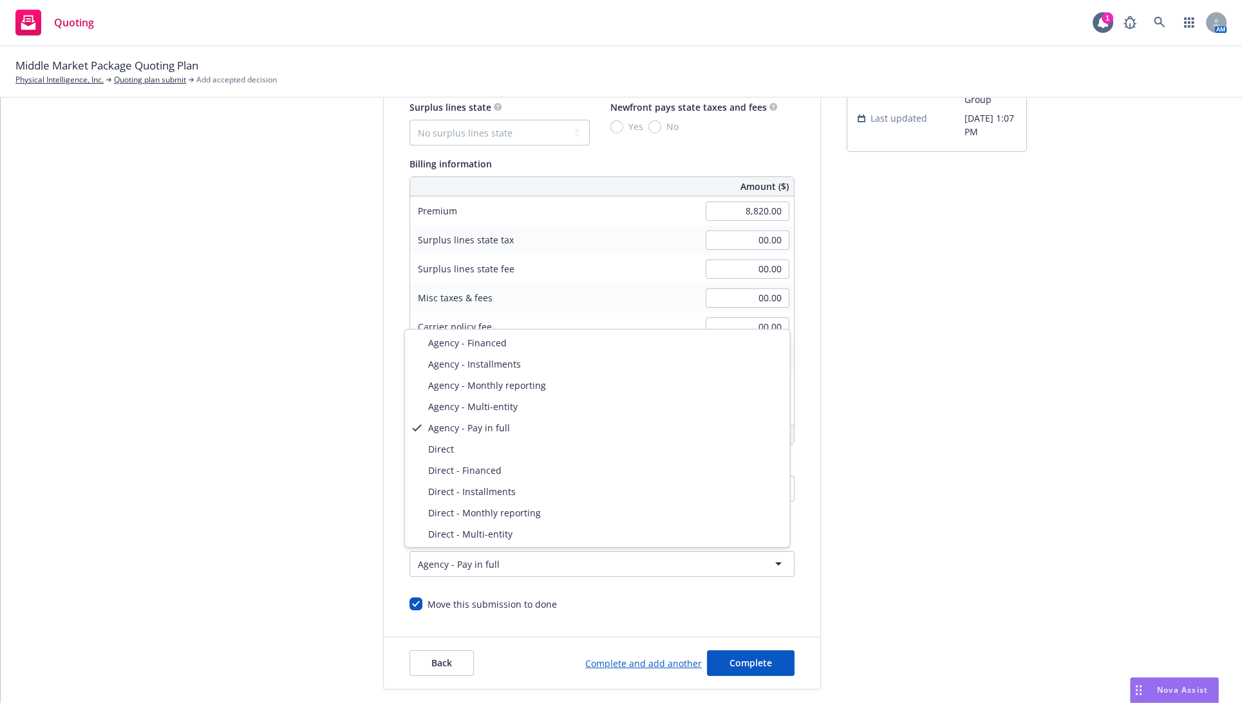
click at [542, 562] on html "Quoting 1 AM Middle Market Package Quoting Plan Physical Intelligence, Inc. Quo…" at bounding box center [621, 351] width 1242 height 703
select select "DIRECT"
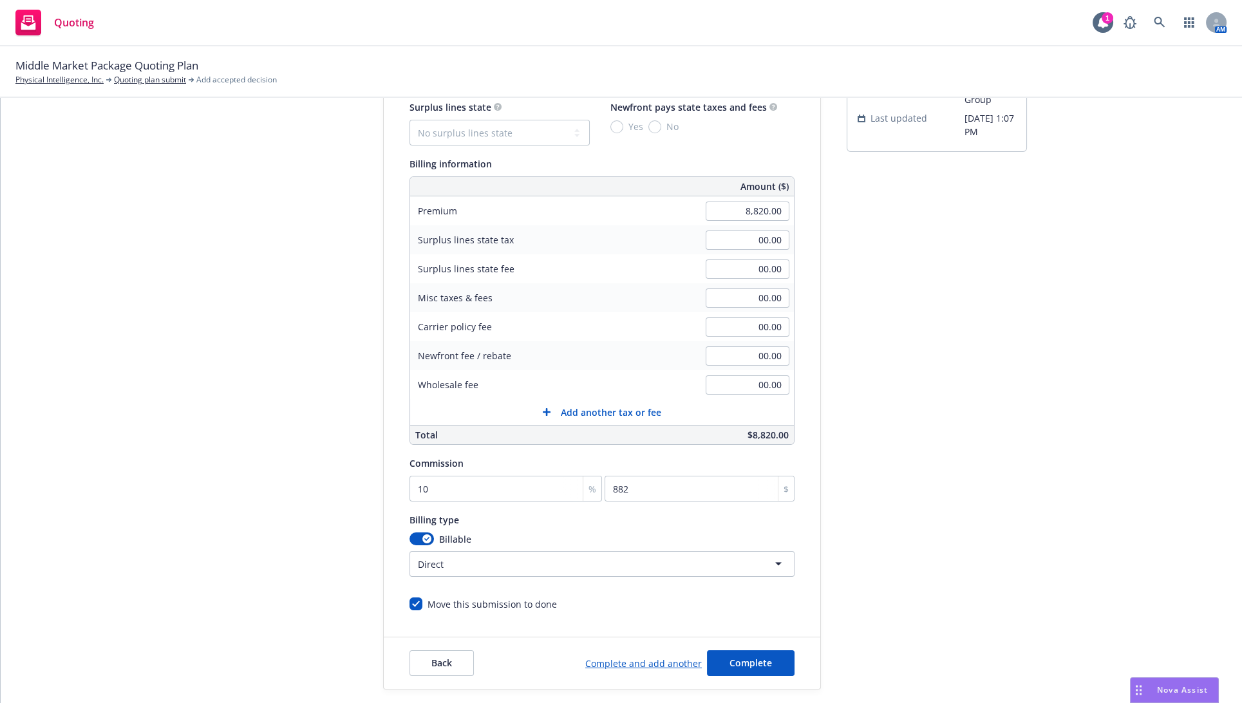
click at [272, 524] on div "Quote initiation Coverage selection 3 Billing info" at bounding box center [287, 360] width 142 height 659
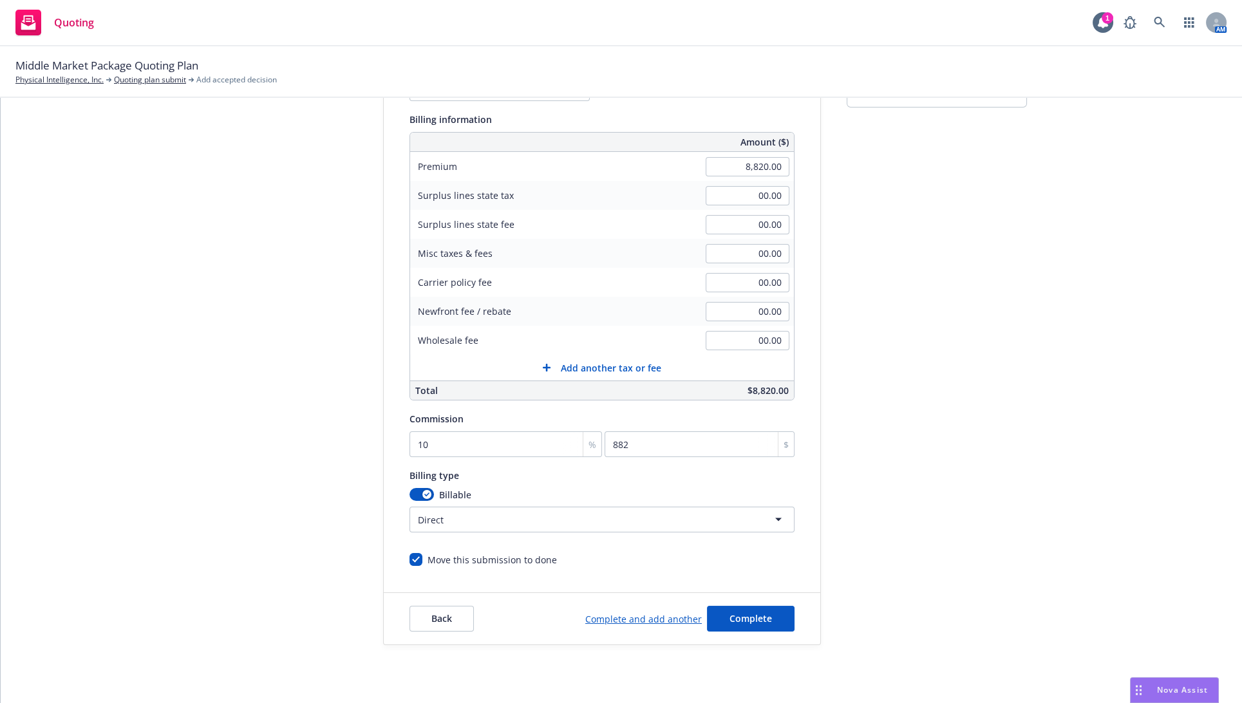
scroll to position [186, 0]
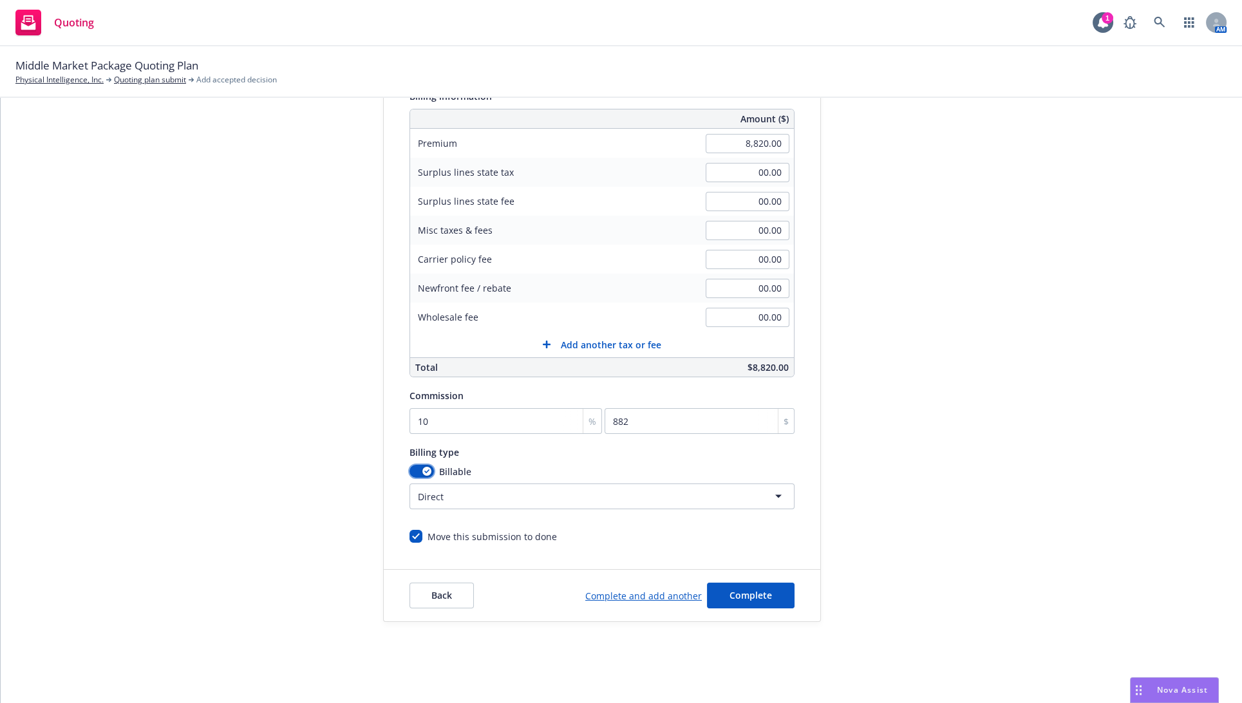
click at [422, 467] on div "button" at bounding box center [426, 471] width 9 height 9
click at [419, 466] on button "button" at bounding box center [421, 471] width 24 height 13
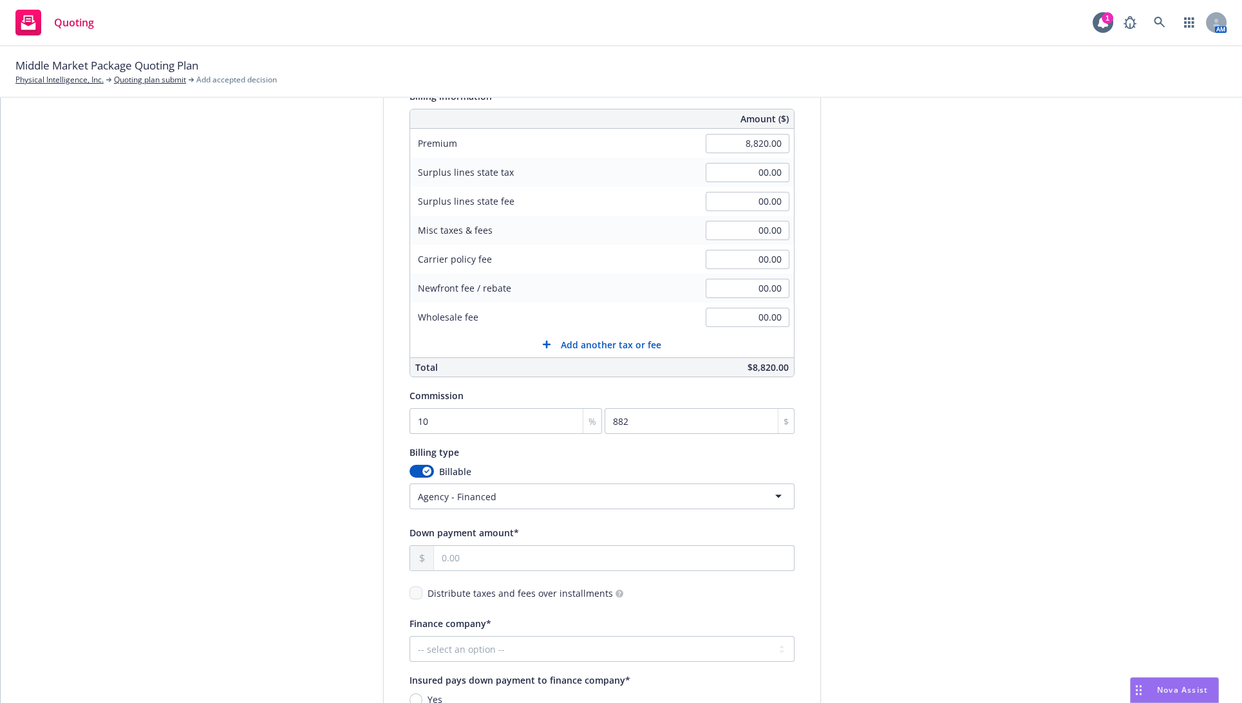
click at [447, 488] on html "Quoting 1 AM Middle Market Package Quoting Plan Physical Intelligence, Inc. Quo…" at bounding box center [621, 351] width 1242 height 703
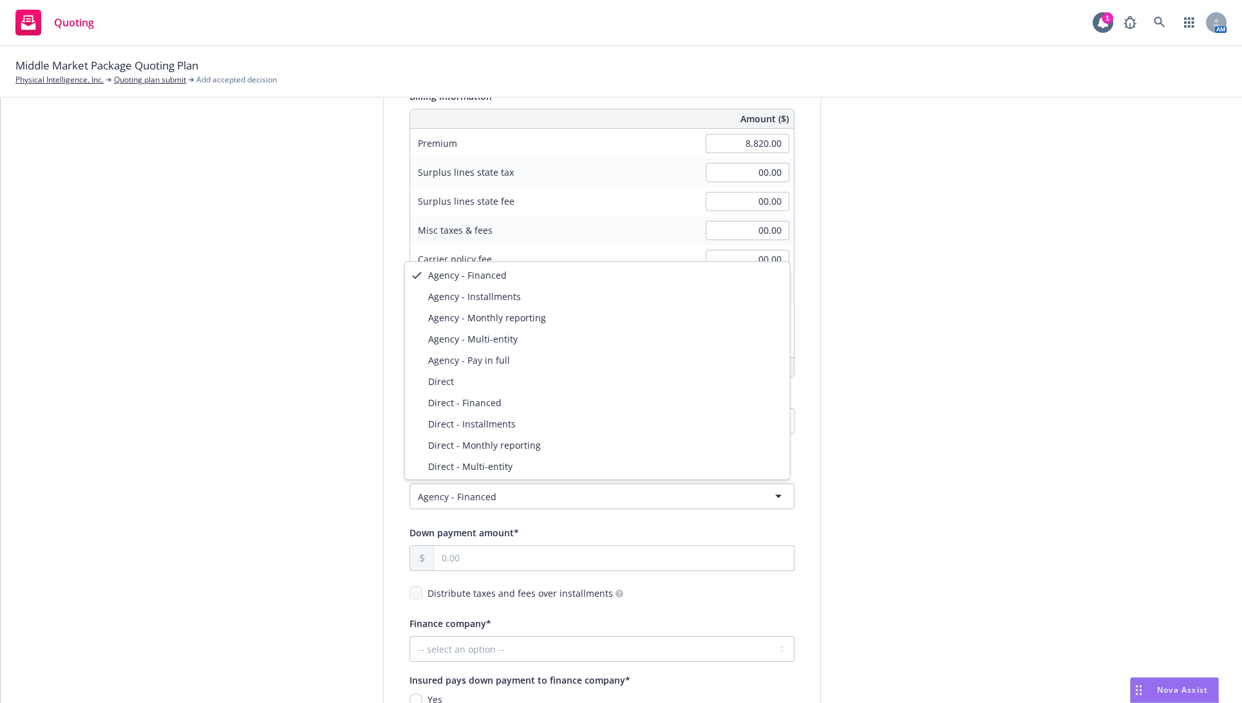
select select "DIRECT"
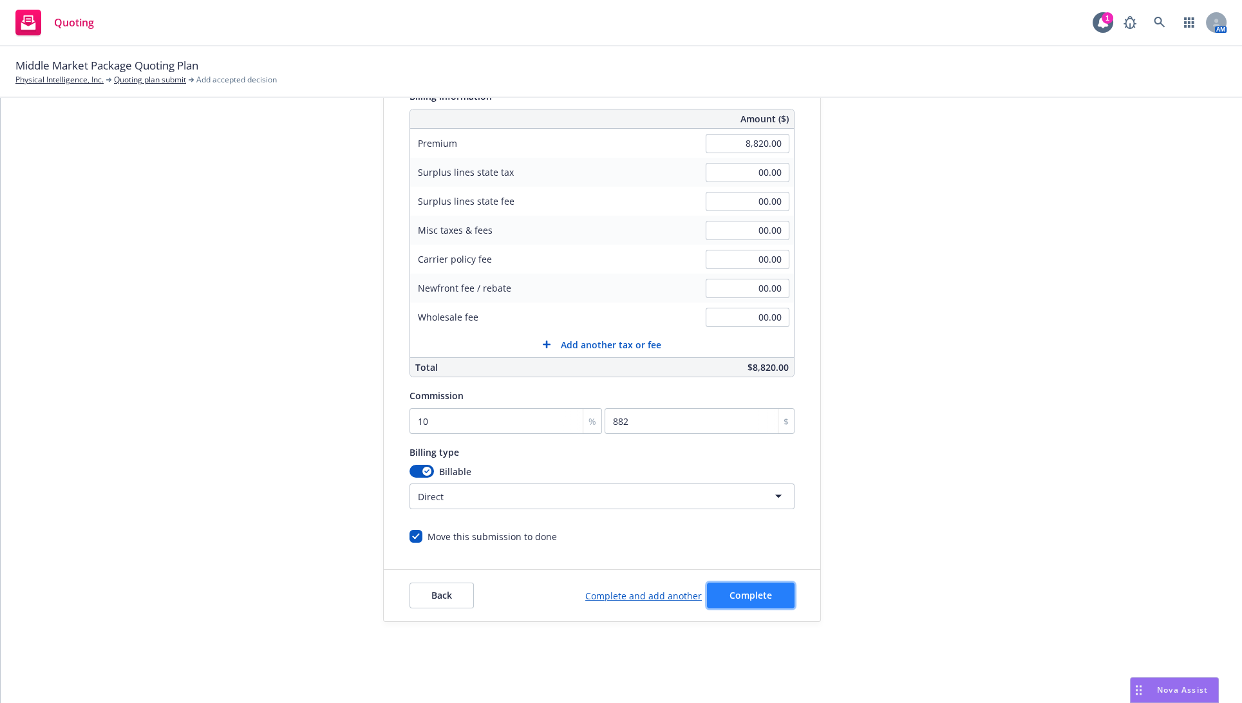
click at [754, 596] on span "Complete" at bounding box center [750, 595] width 42 height 12
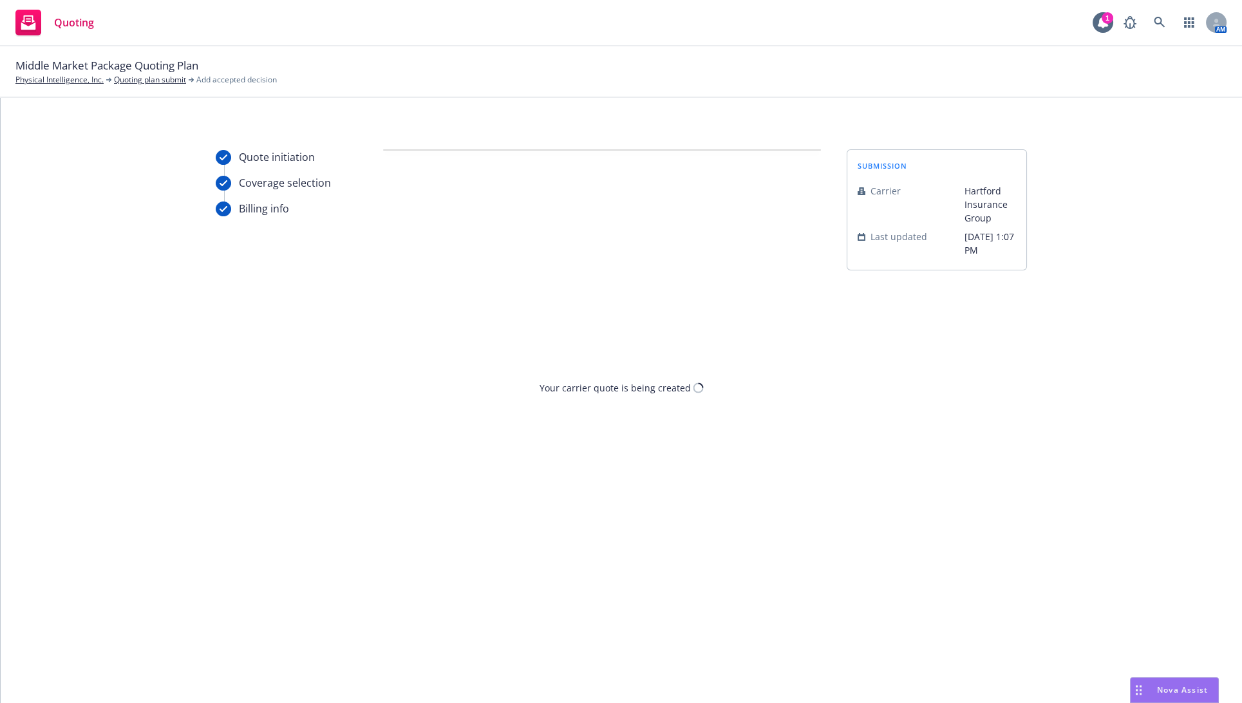
scroll to position [0, 0]
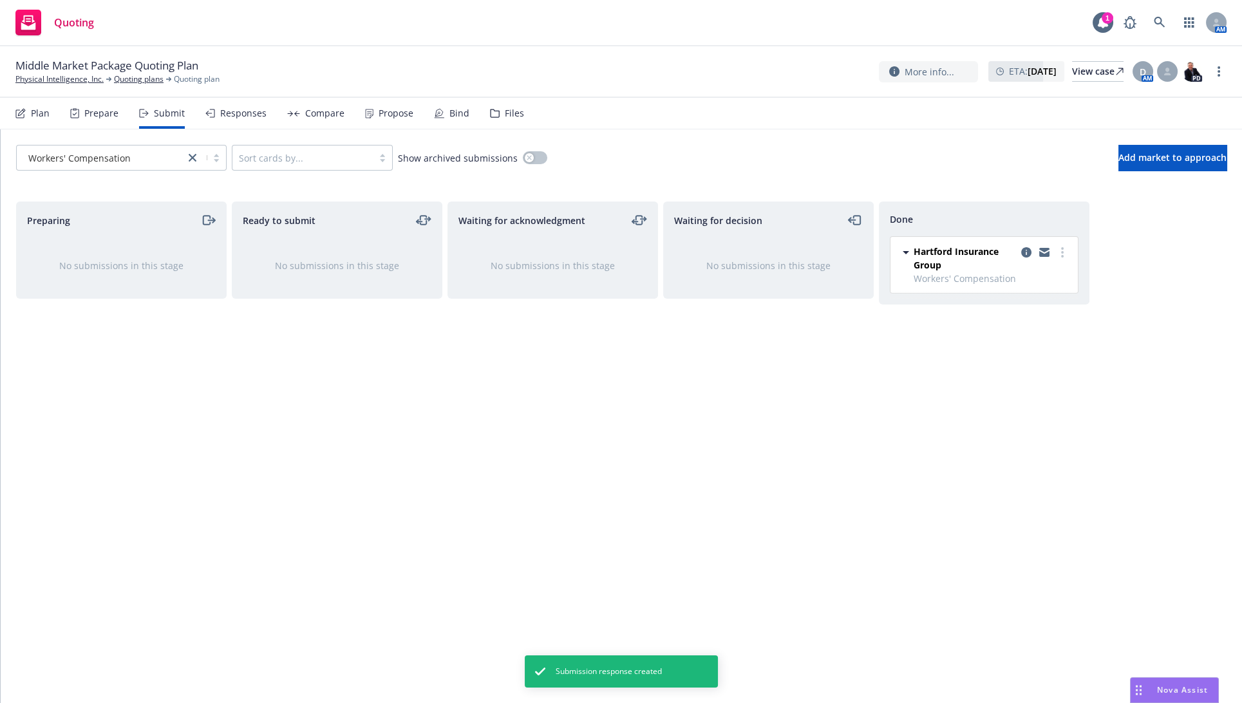
click at [37, 117] on div "Plan" at bounding box center [40, 113] width 19 height 10
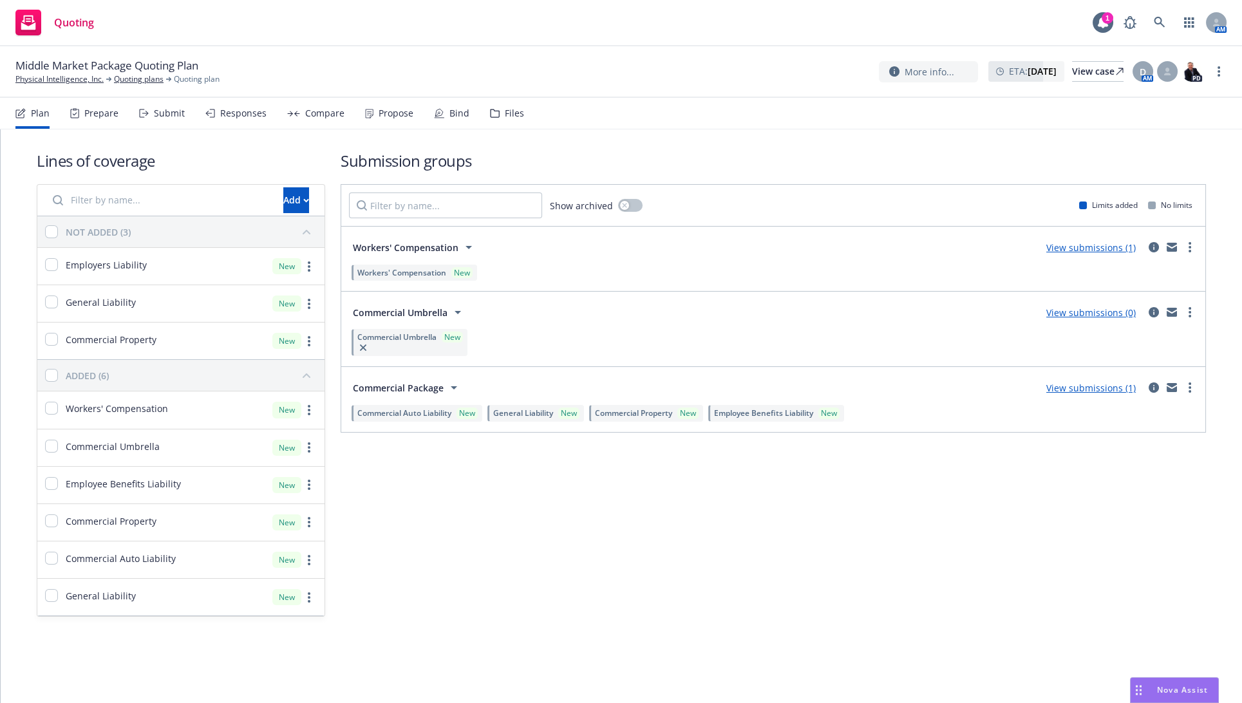
click at [970, 389] on div "Commercial Package View submissions (1)" at bounding box center [773, 388] width 849 height 26
click at [1056, 391] on link "View submissions (1)" at bounding box center [1090, 388] width 89 height 12
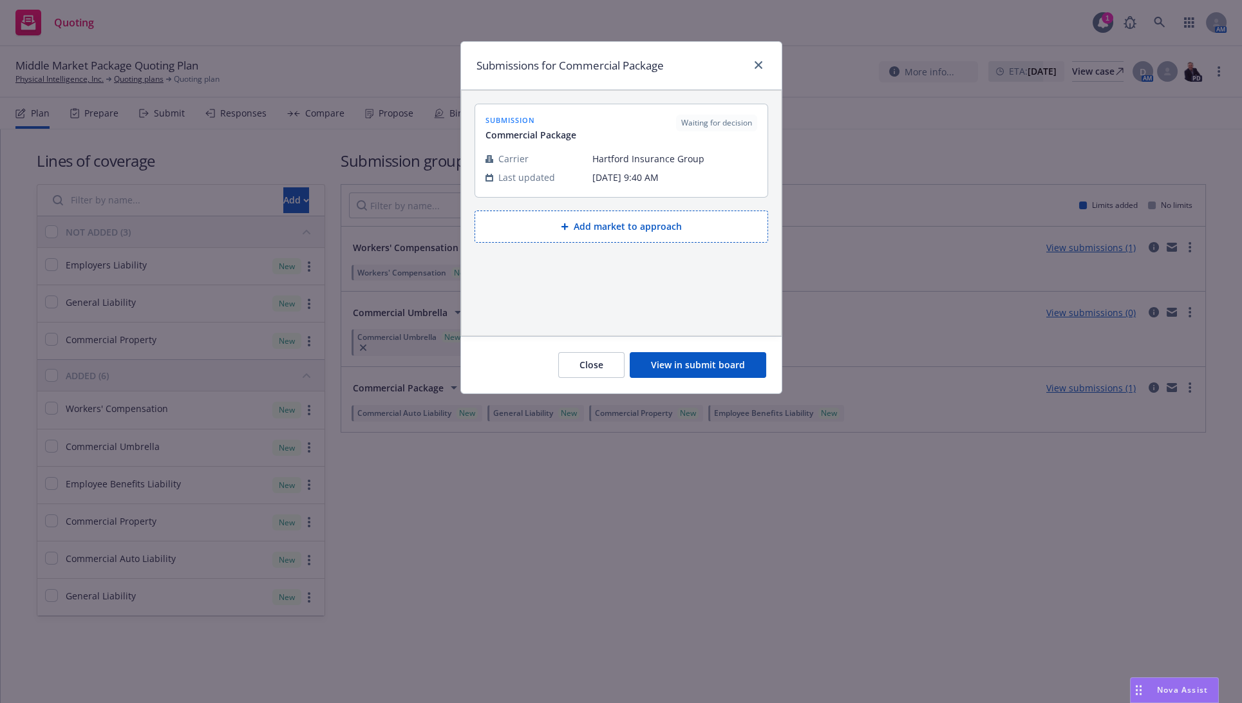
click at [680, 356] on button "View in submit board" at bounding box center [698, 365] width 136 height 26
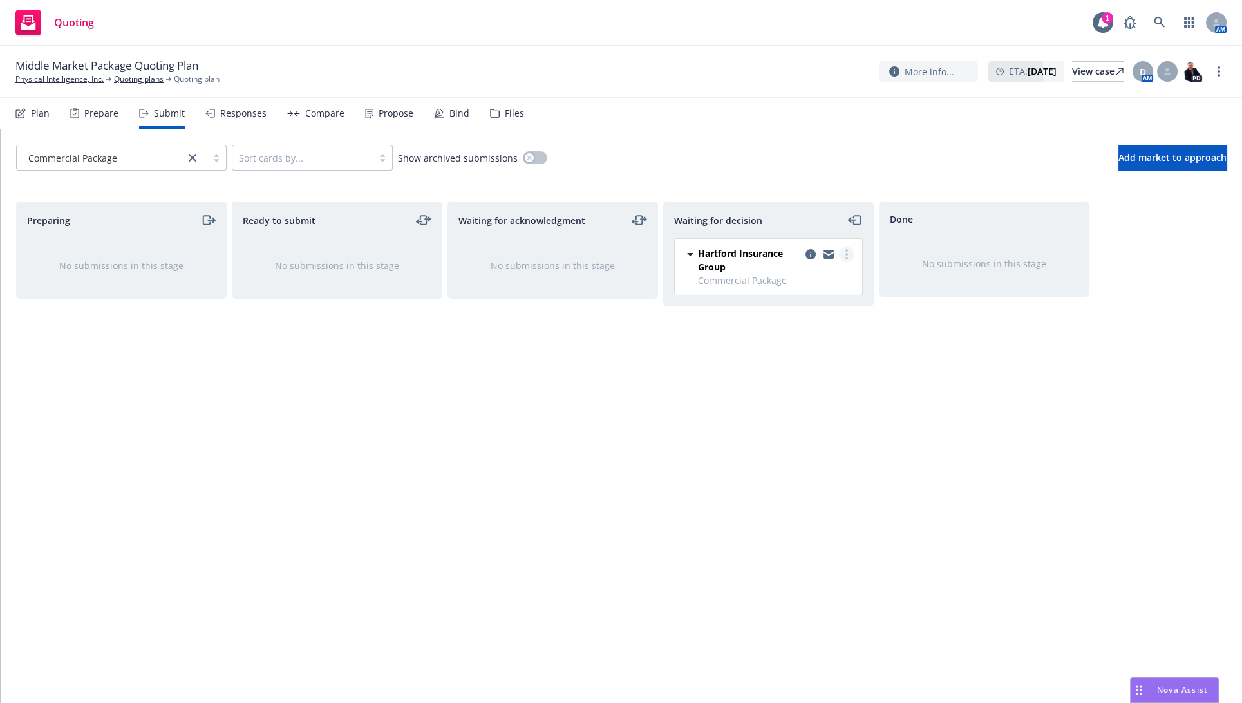
click at [850, 258] on link "more" at bounding box center [846, 254] width 15 height 15
click at [812, 332] on span "Add accepted decision" at bounding box center [789, 331] width 129 height 12
select select "12"
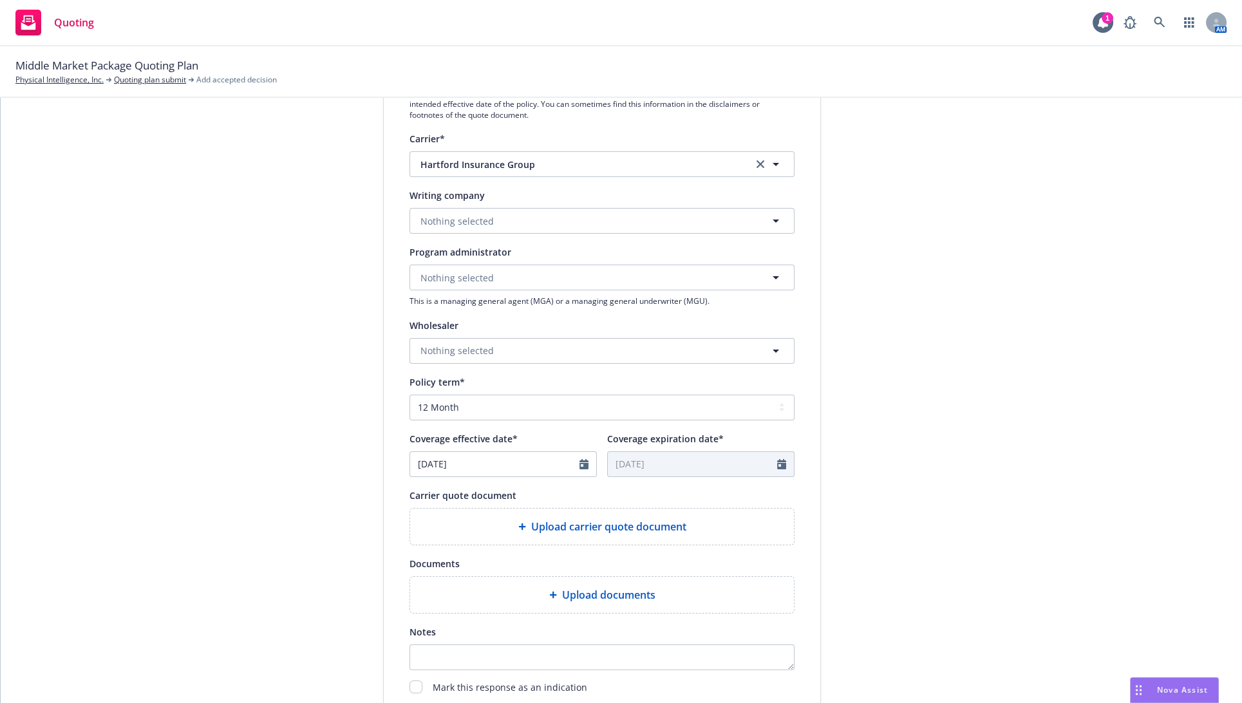
scroll to position [357, 0]
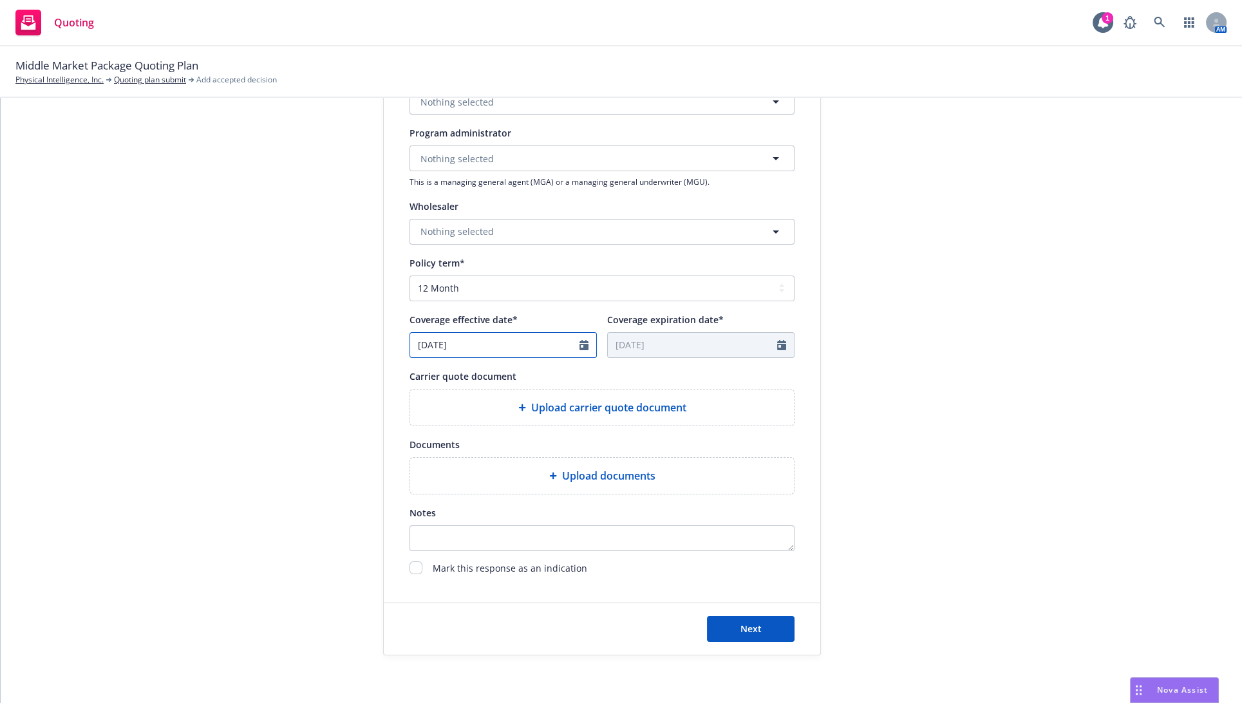
click at [579, 347] on icon "Calendar" at bounding box center [583, 345] width 9 height 10
select select "8"
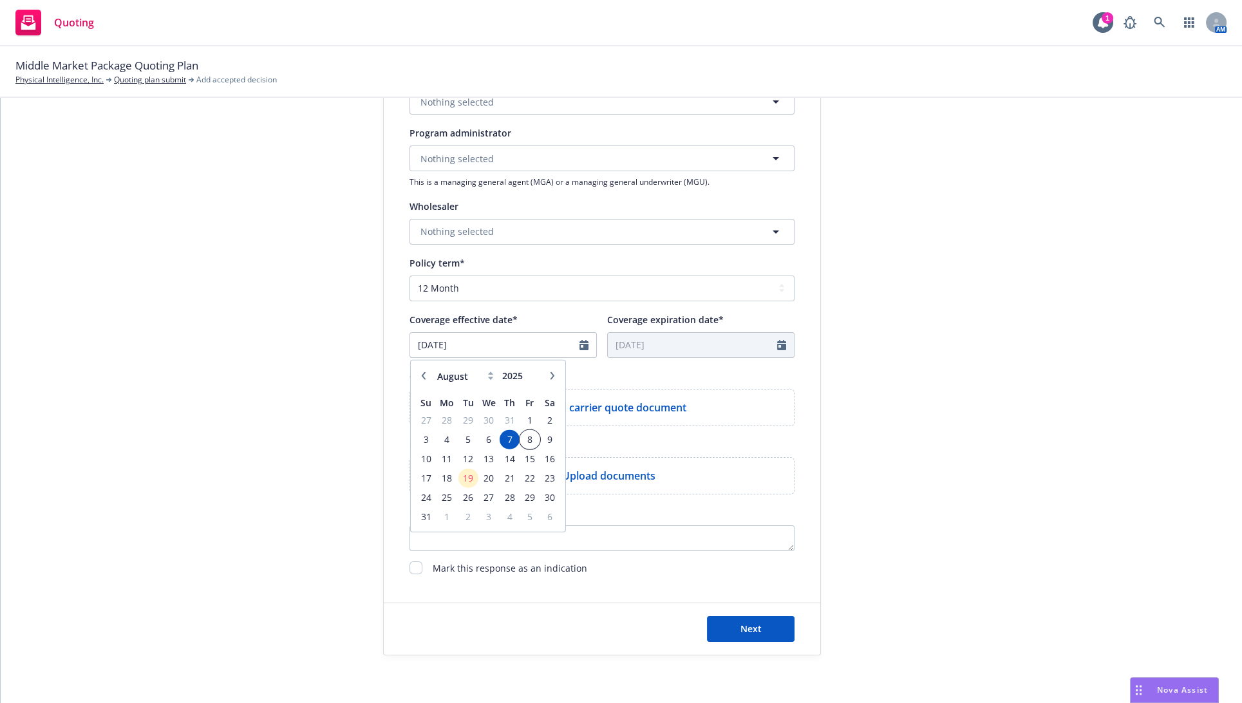
click at [521, 436] on span "8" at bounding box center [529, 439] width 17 height 16
type input "[DATE]"
click at [384, 400] on div "Display name Hartford Insurance Group Quote expiration date* [DATE] The quoted …" at bounding box center [602, 218] width 437 height 717
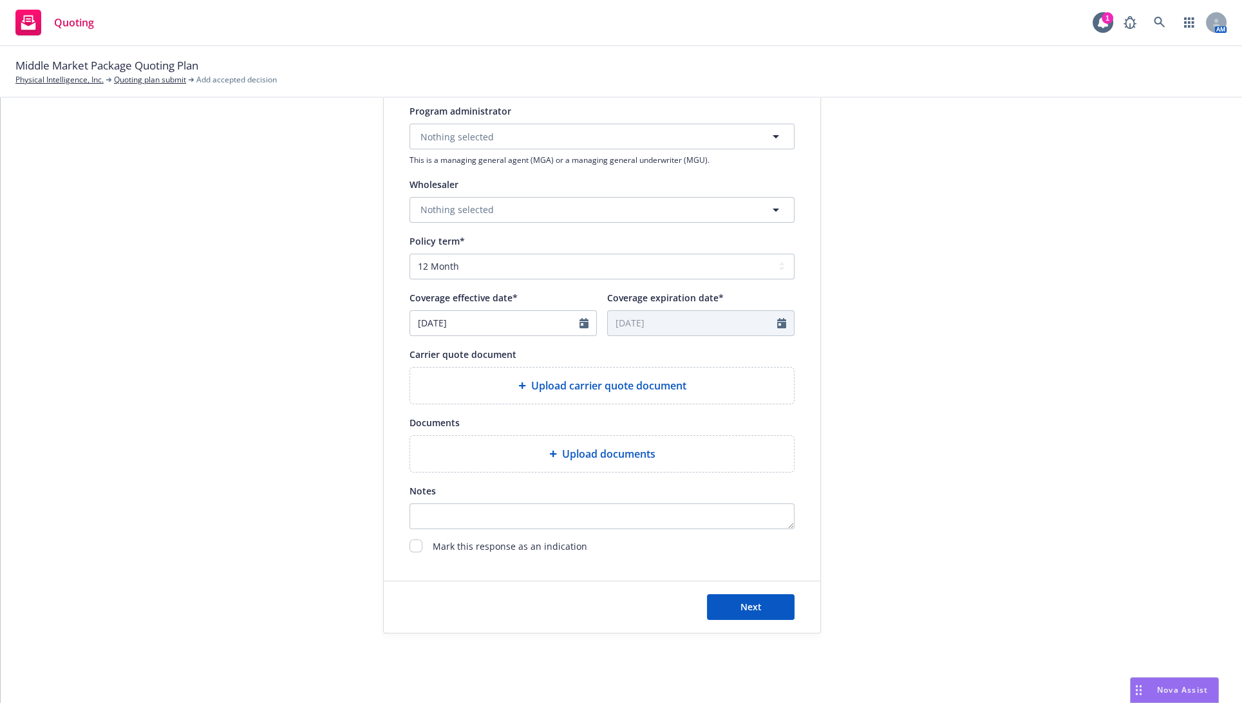
scroll to position [391, 0]
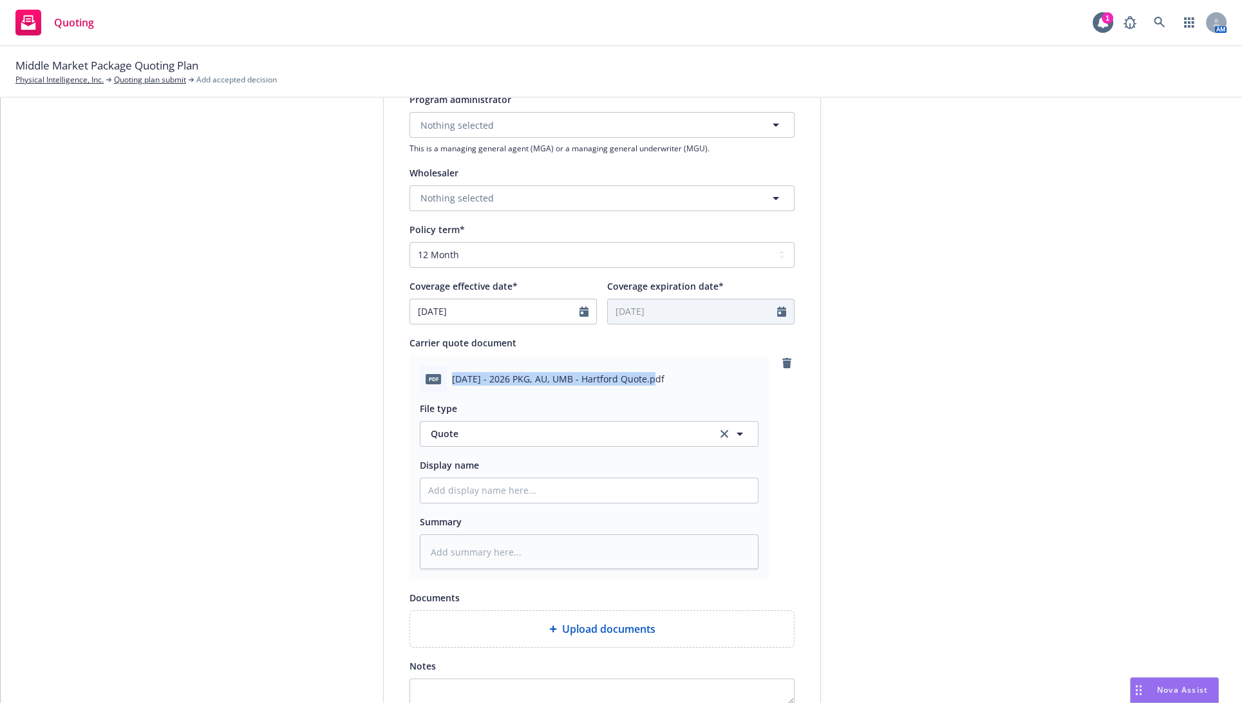
drag, startPoint x: 644, startPoint y: 377, endPoint x: 447, endPoint y: 369, distance: 197.2
click at [447, 369] on div "pdf [DATE] - 2026 PKG, AU, UMB - Hartford Quote.pdf" at bounding box center [589, 379] width 339 height 27
copy span "[DATE] - 2026 PKG, AU, UMB - Hartford Quote"
click at [453, 495] on input "Display name" at bounding box center [588, 490] width 337 height 24
paste input "[DATE] - 2026 PKG, AU, UMB - Hartford Quote"
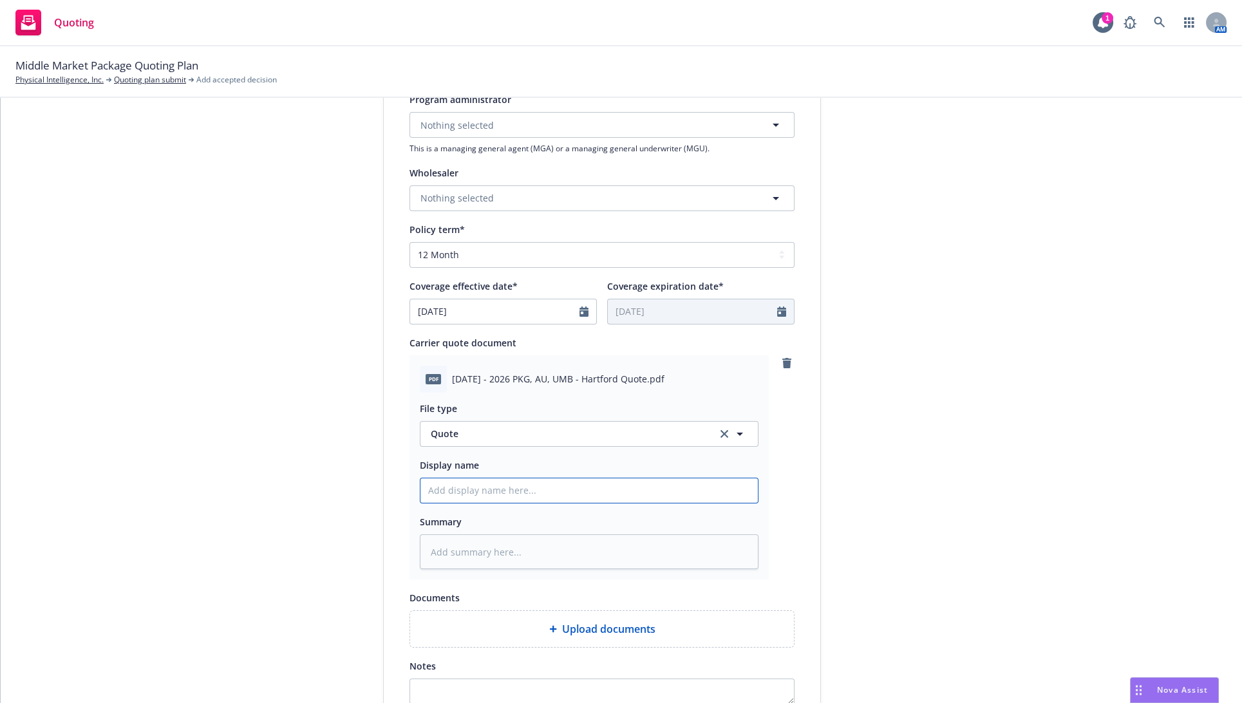
type textarea "x"
type input "[DATE] - 2026 PKG, AU, UMB - Hartford Quote"
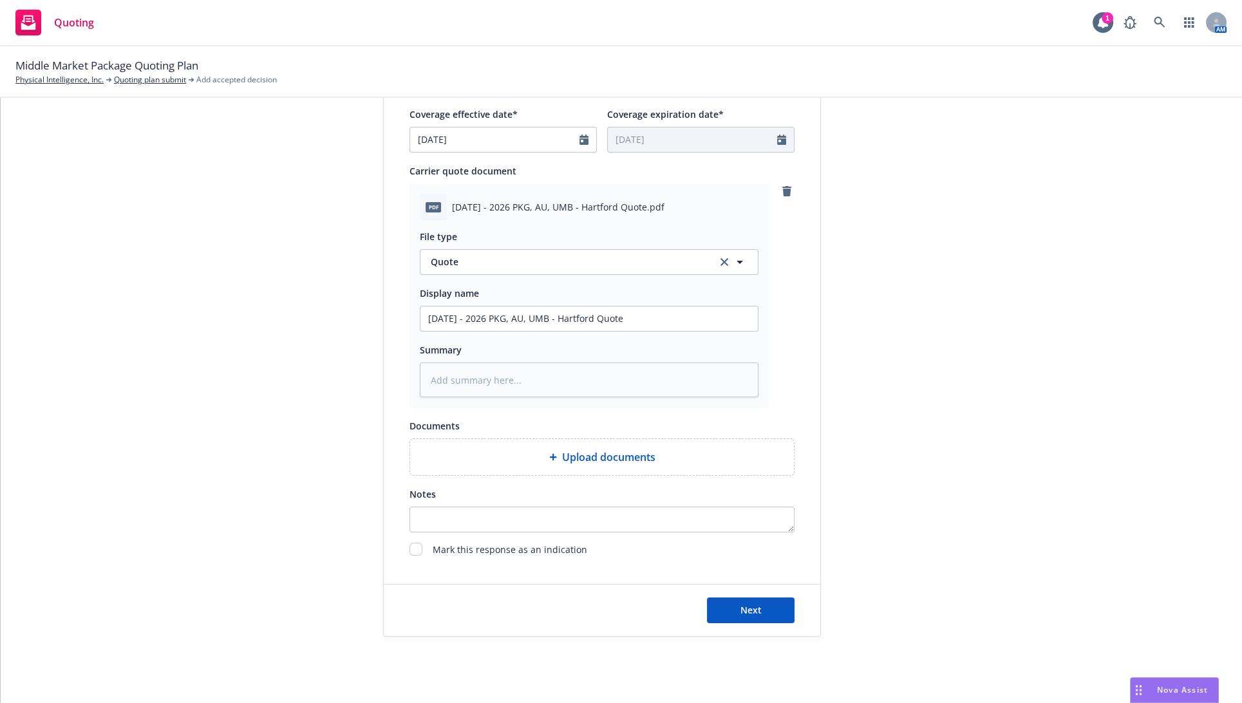
scroll to position [578, 0]
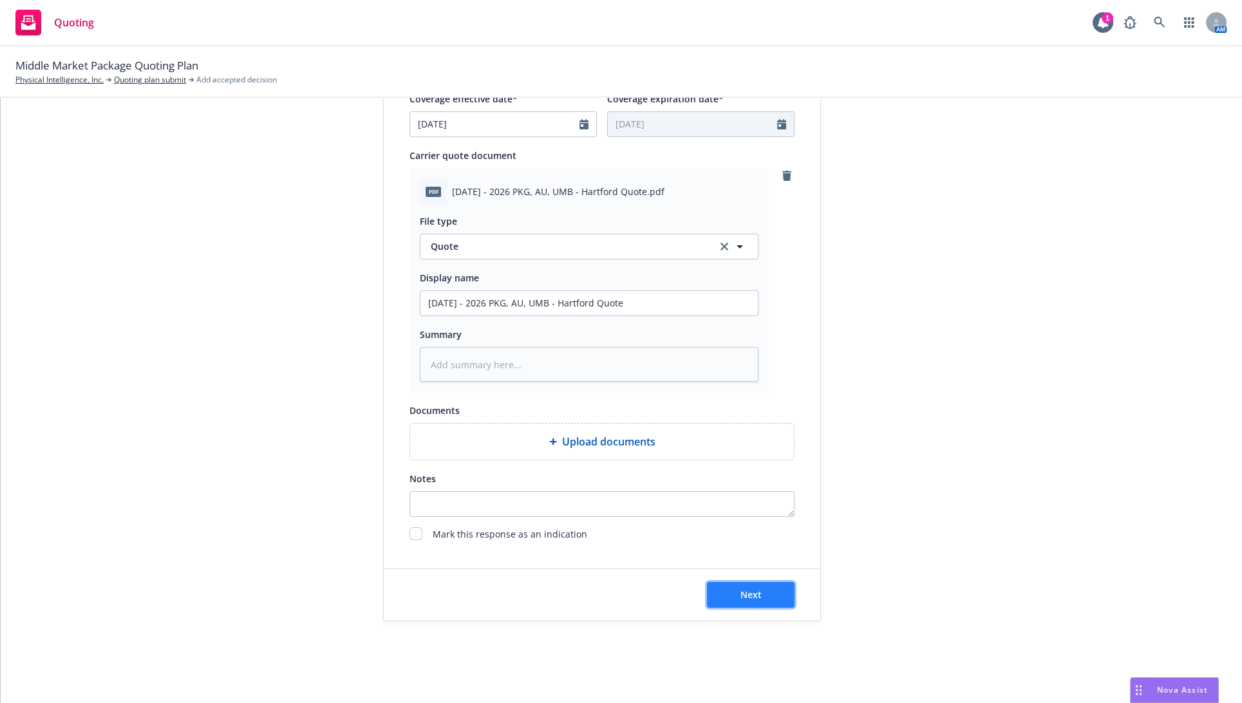
click at [709, 586] on button "Next" at bounding box center [751, 595] width 88 height 26
type textarea "x"
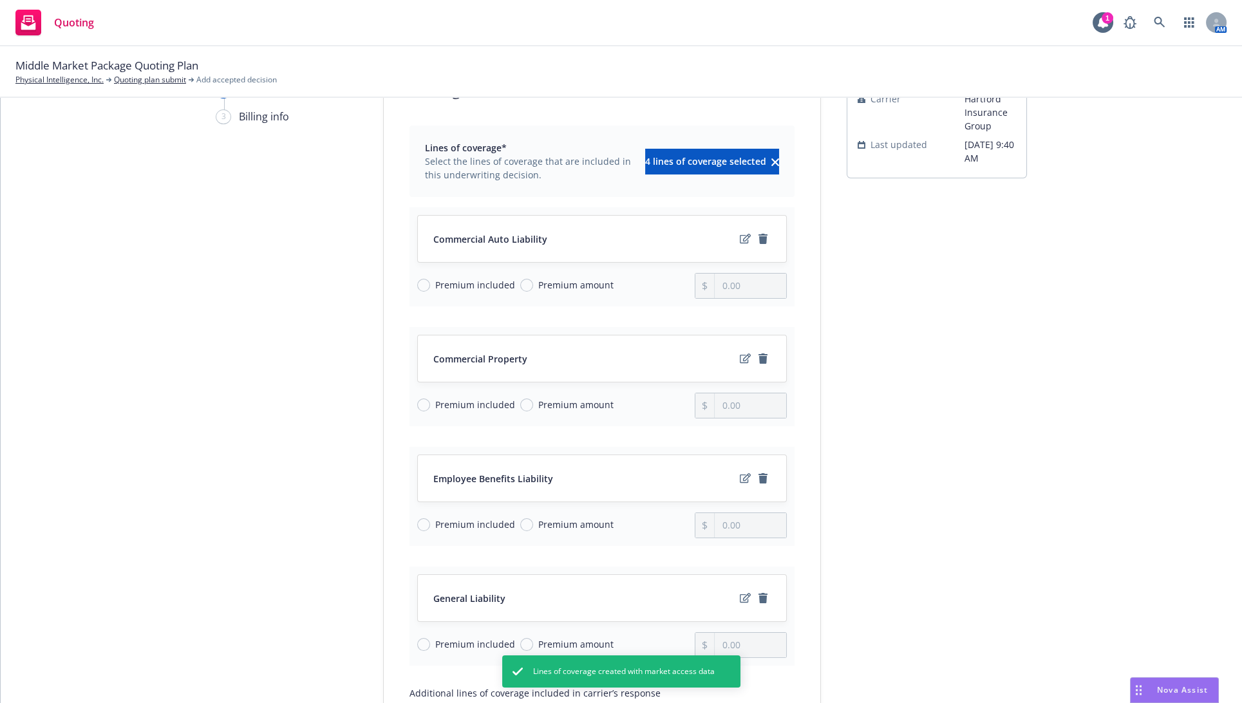
scroll to position [118, 0]
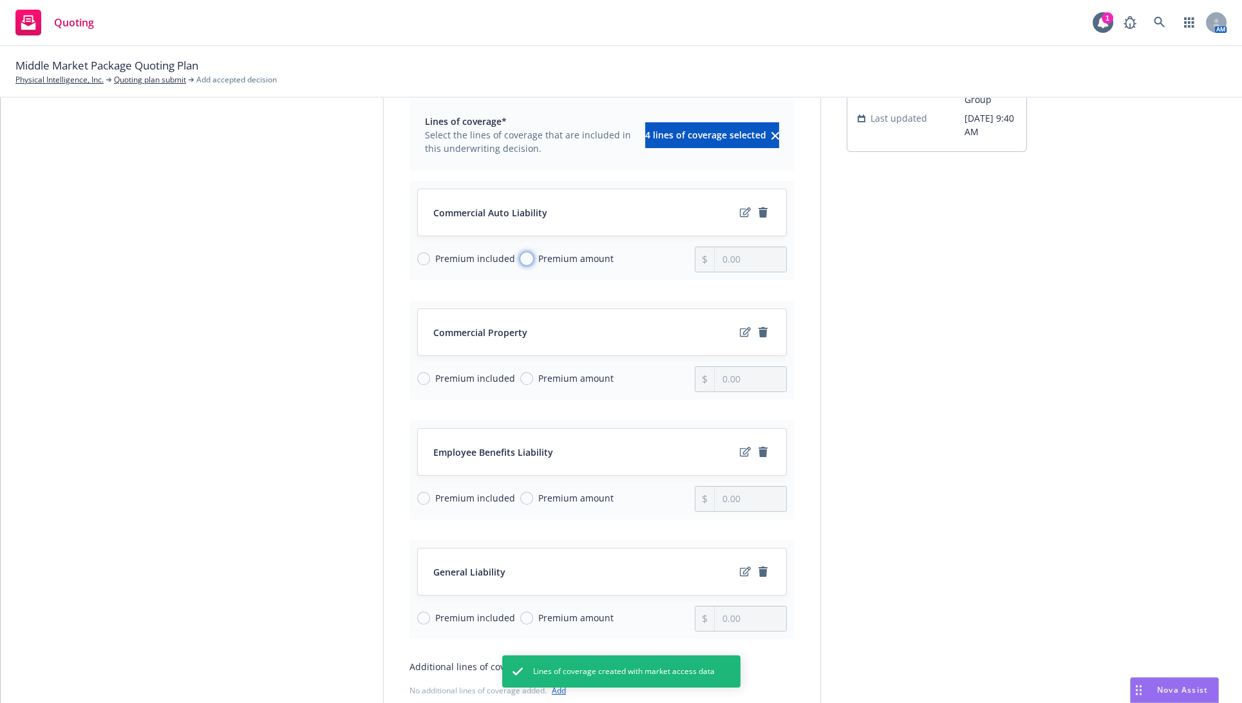
click at [520, 261] on input "Premium amount" at bounding box center [526, 258] width 13 height 13
radio input "true"
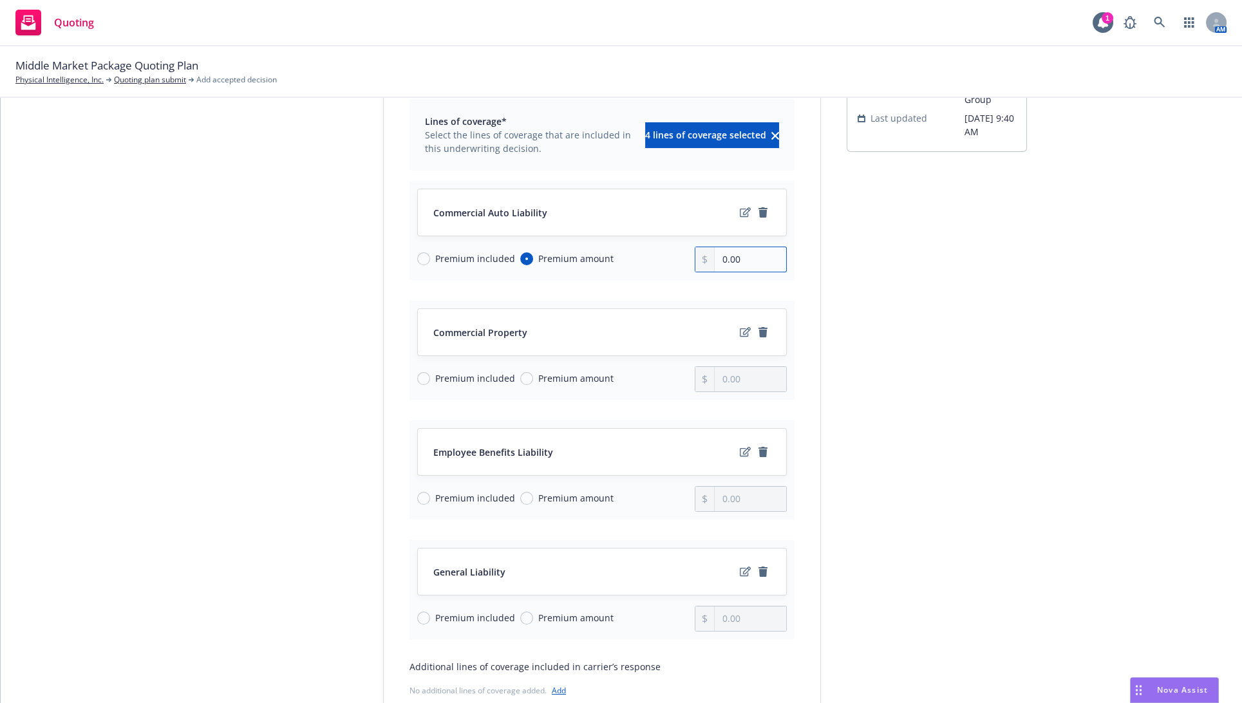
click at [719, 259] on input "0.00" at bounding box center [750, 259] width 71 height 24
paste input "1,857"
type input "1,857.00"
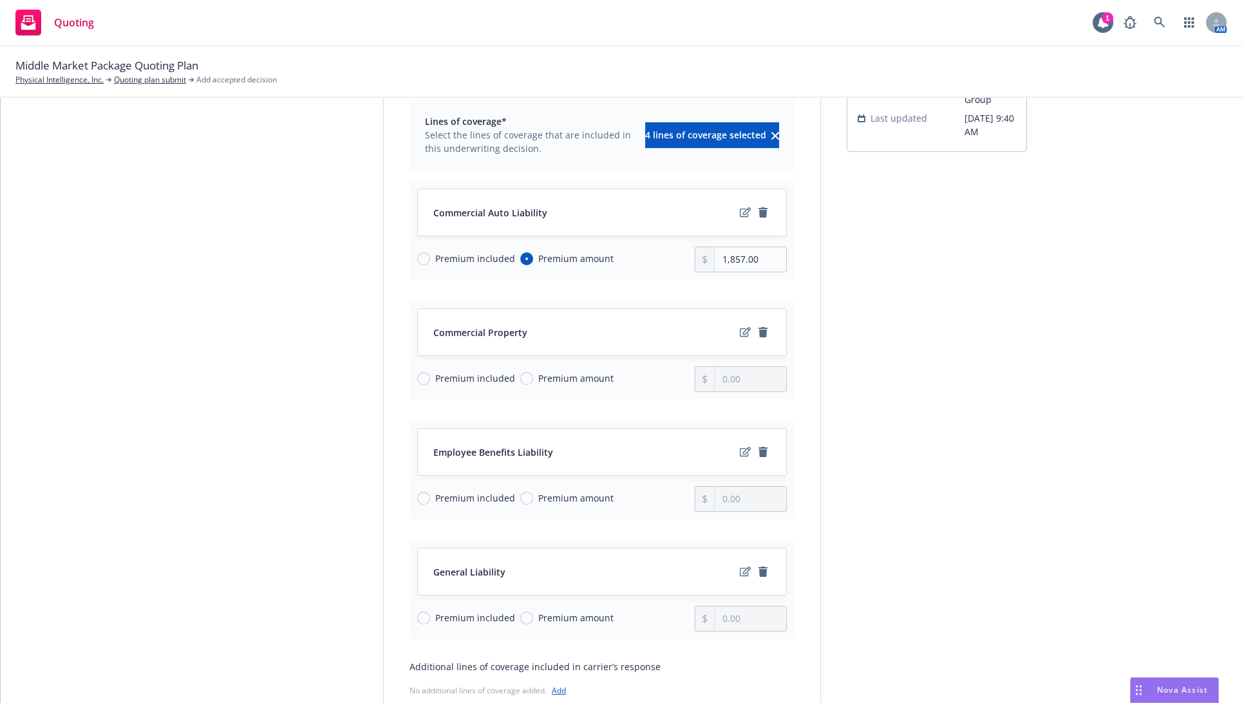
click at [567, 378] on span "Premium amount" at bounding box center [575, 378] width 75 height 14
click at [533, 378] on input "Premium amount" at bounding box center [526, 378] width 13 height 13
radio input "true"
click at [695, 380] on div at bounding box center [704, 379] width 19 height 24
click at [754, 377] on input "0.00" at bounding box center [750, 379] width 71 height 24
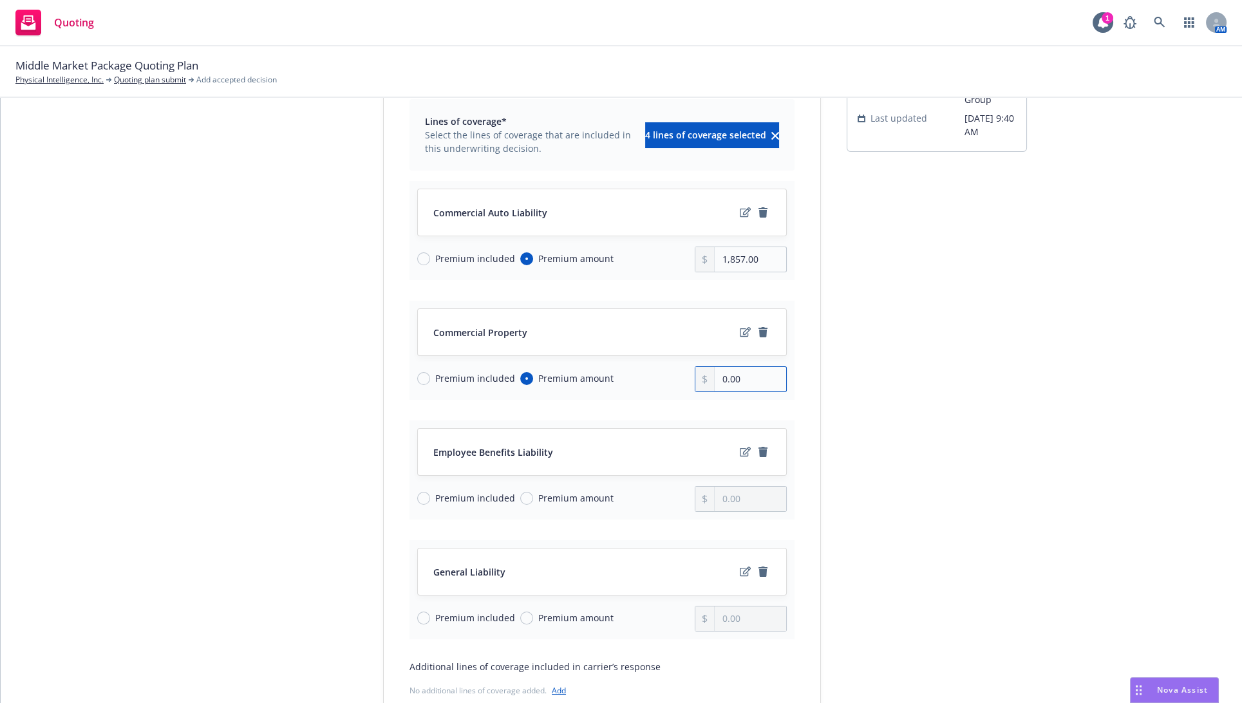
click at [754, 377] on input "0.00" at bounding box center [750, 379] width 71 height 24
paste input "4,542"
type input "4,542.00"
click at [421, 493] on input "Premium included" at bounding box center [423, 498] width 13 height 13
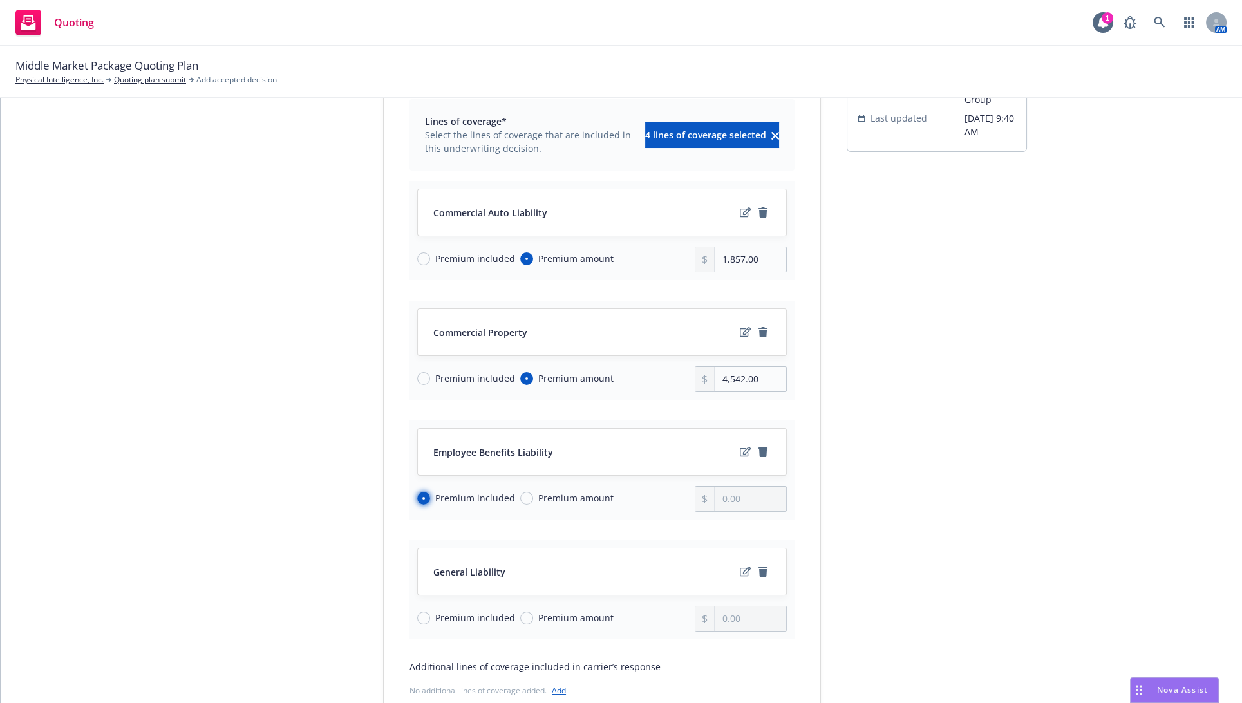
radio input "true"
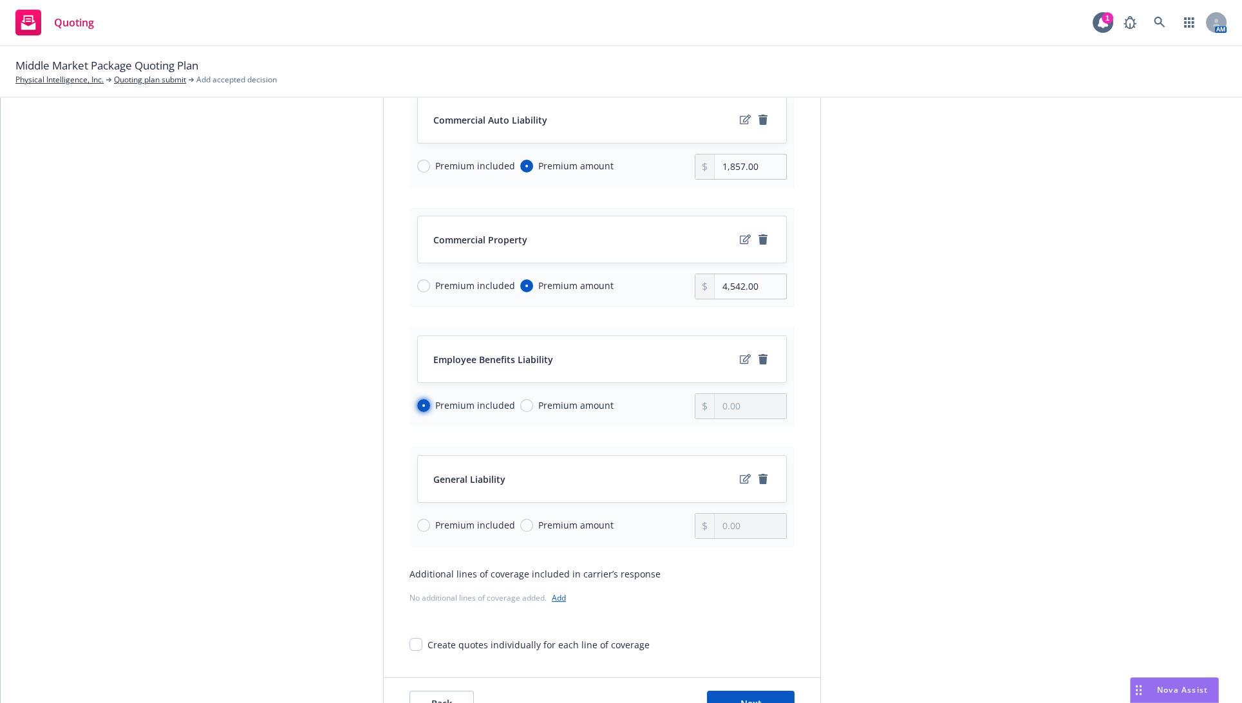
scroll to position [238, 0]
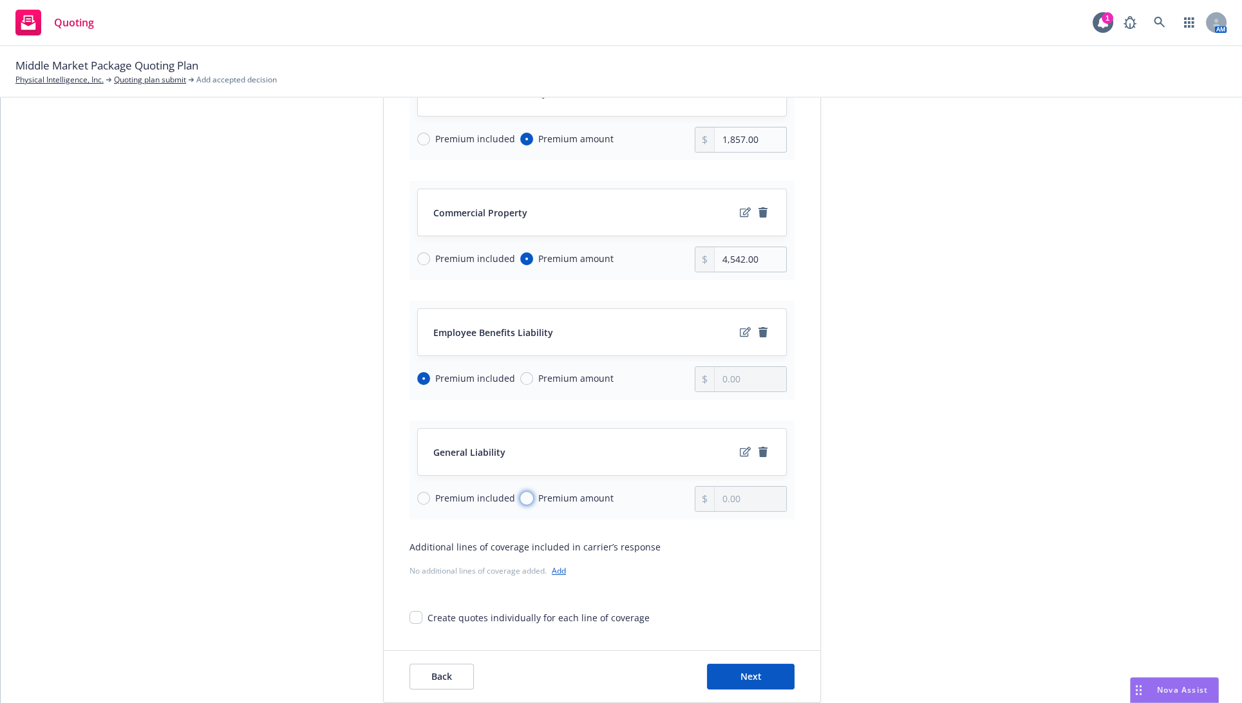
click at [520, 497] on input "Premium amount" at bounding box center [526, 498] width 13 height 13
radio input "true"
click at [34, 360] on div "Quote initiation 2 Coverage selection 3 Billing info Coverage selection Lines o…" at bounding box center [621, 307] width 1210 height 792
click at [723, 500] on input "0.00" at bounding box center [750, 499] width 71 height 24
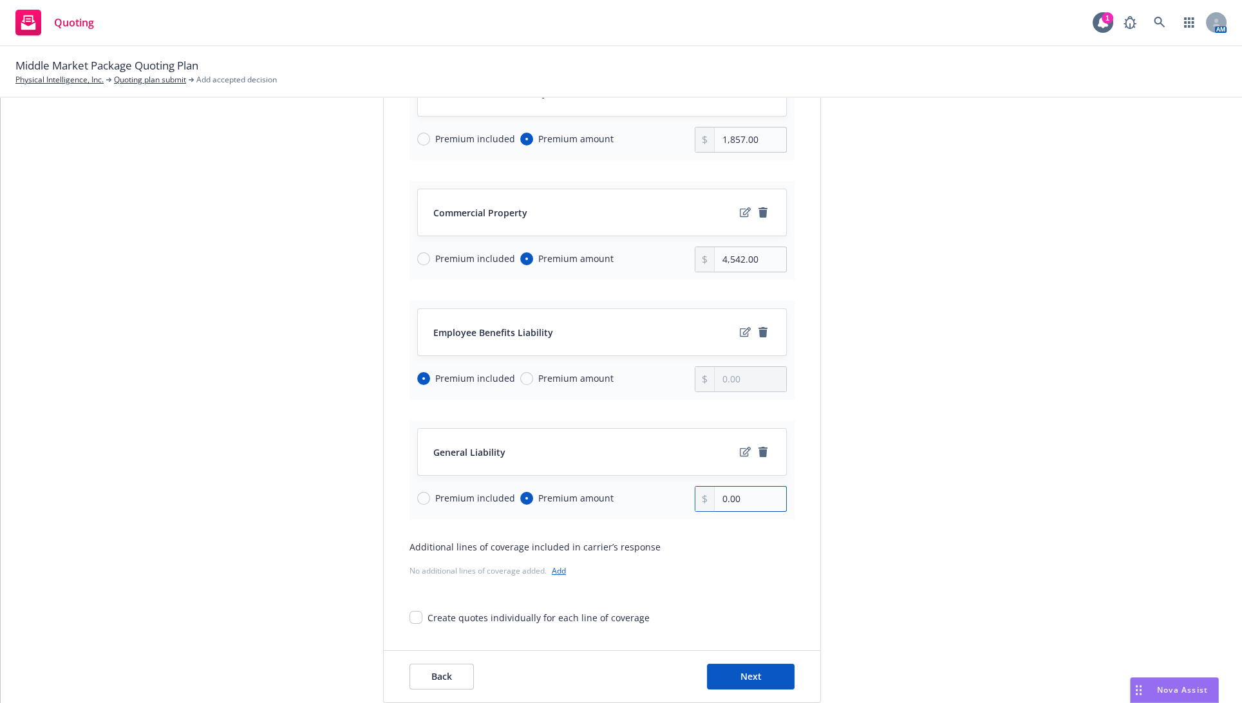
click at [723, 500] on input "0.00" at bounding box center [750, 499] width 71 height 24
paste input "67,163"
type input "67,163.00"
click at [1022, 480] on div "Quote initiation 2 Coverage selection 3 Billing info Coverage selection Lines o…" at bounding box center [621, 307] width 1210 height 792
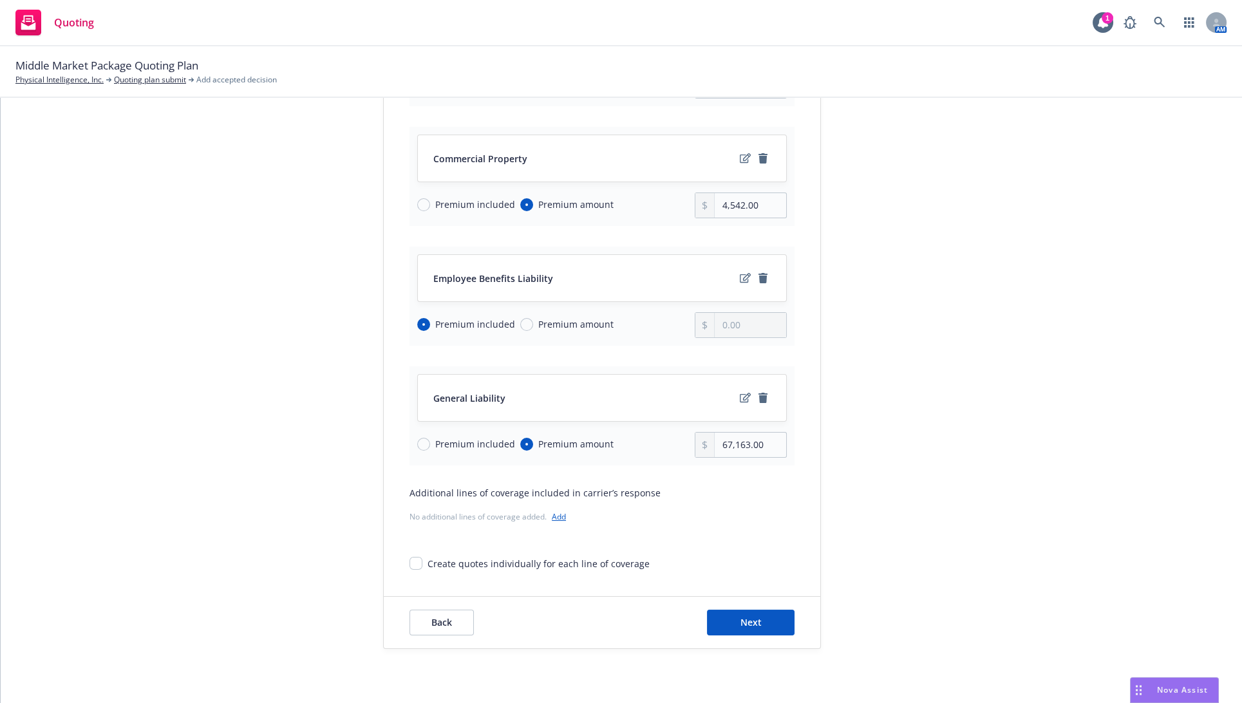
scroll to position [319, 0]
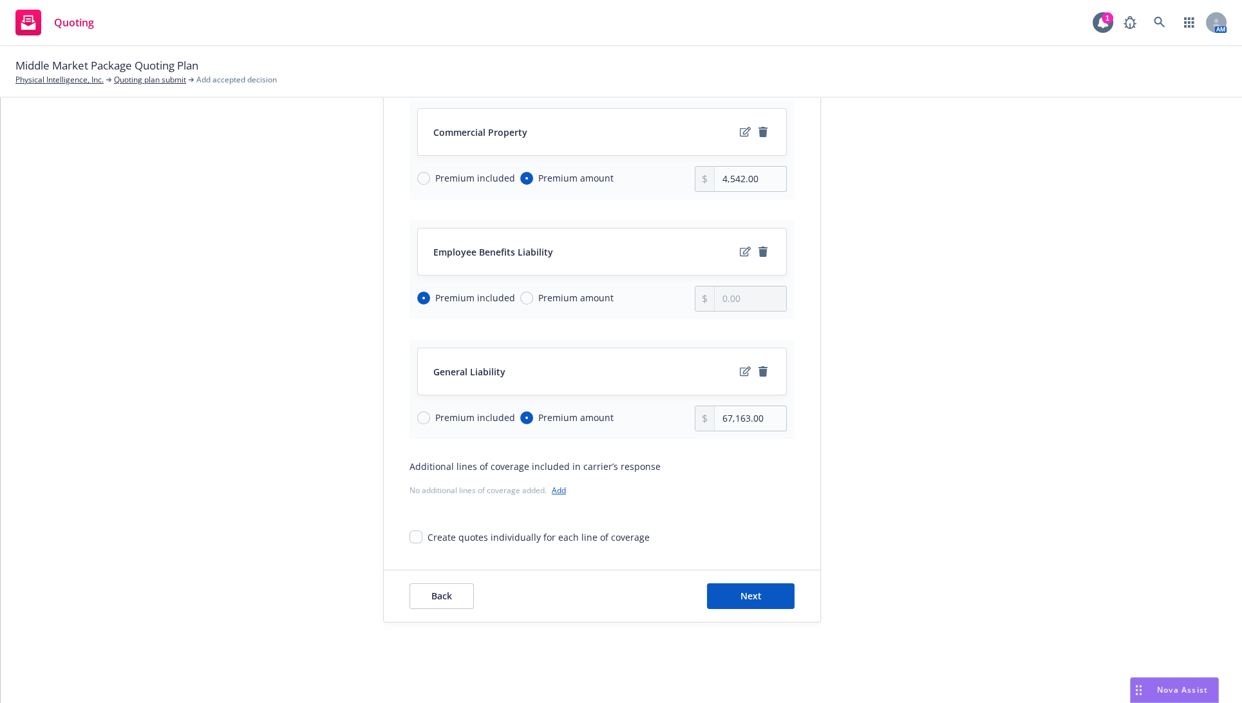
click at [552, 493] on link "Add" at bounding box center [559, 490] width 14 height 11
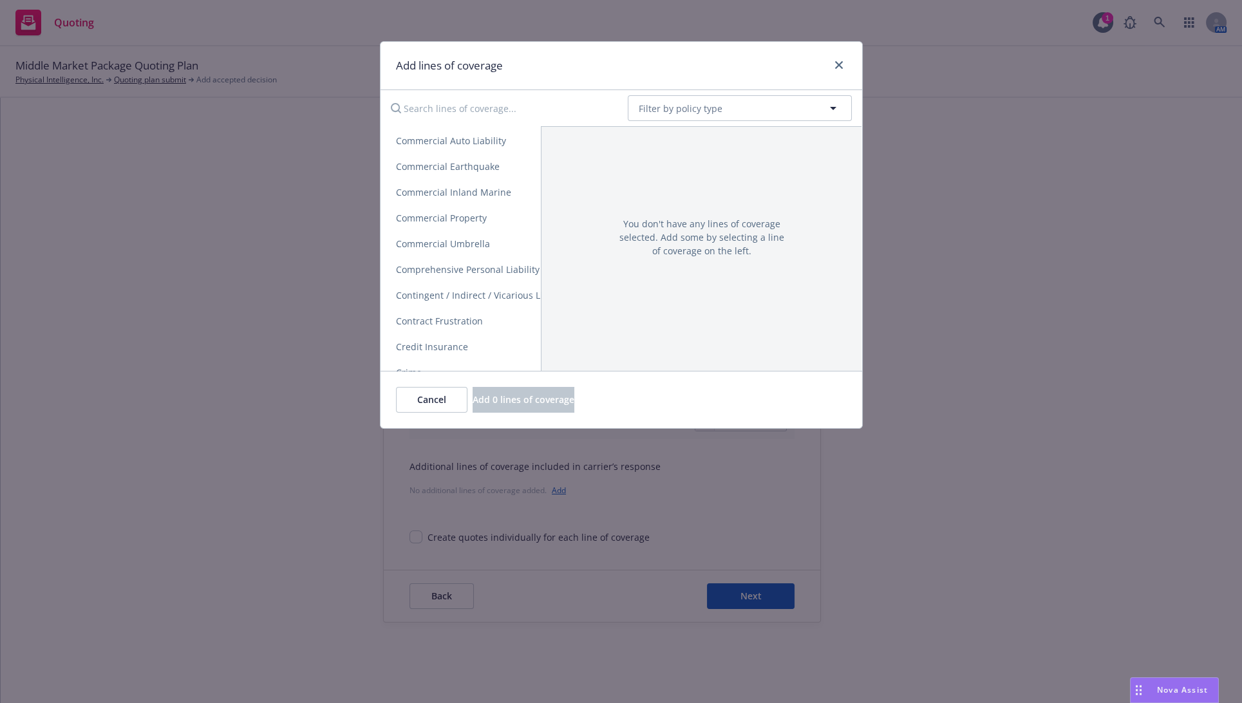
scroll to position [357, 0]
click at [441, 109] on input "Search lines of coverage..." at bounding box center [500, 108] width 234 height 26
type input "umbre"
click at [450, 171] on span "Commercial Umbrella" at bounding box center [443, 168] width 125 height 12
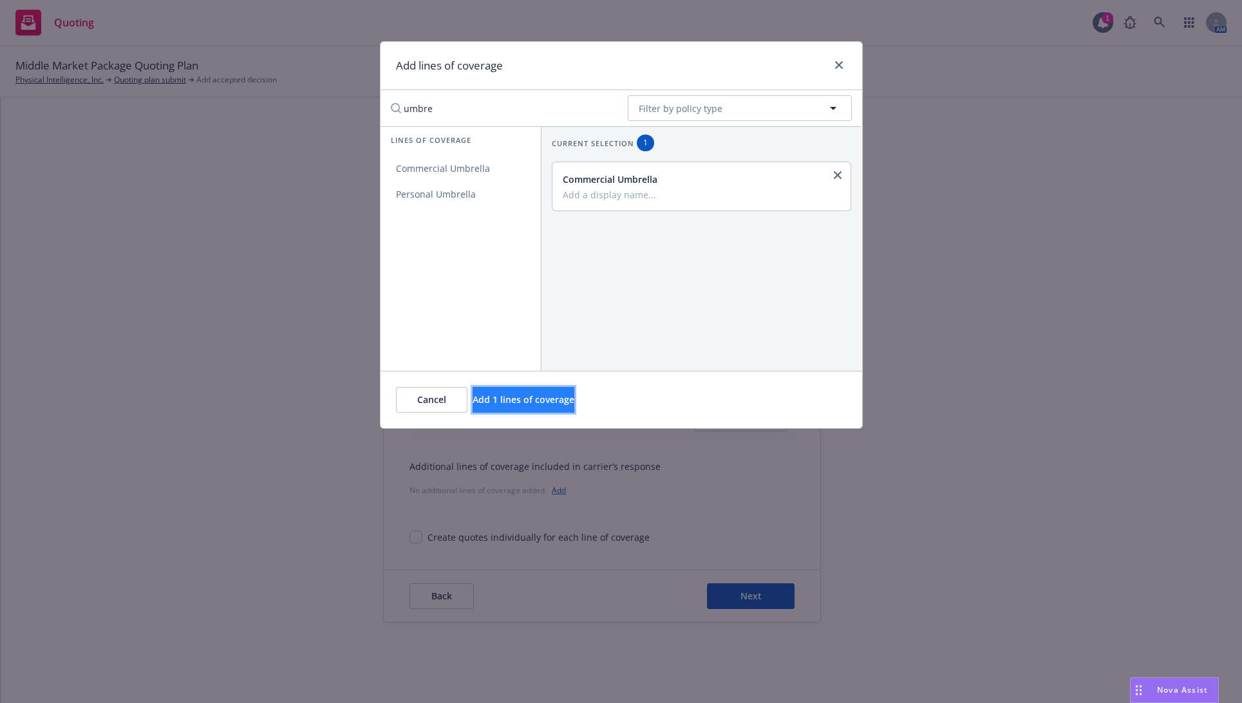
click at [535, 395] on span "Add 1 lines of coverage" at bounding box center [524, 399] width 102 height 12
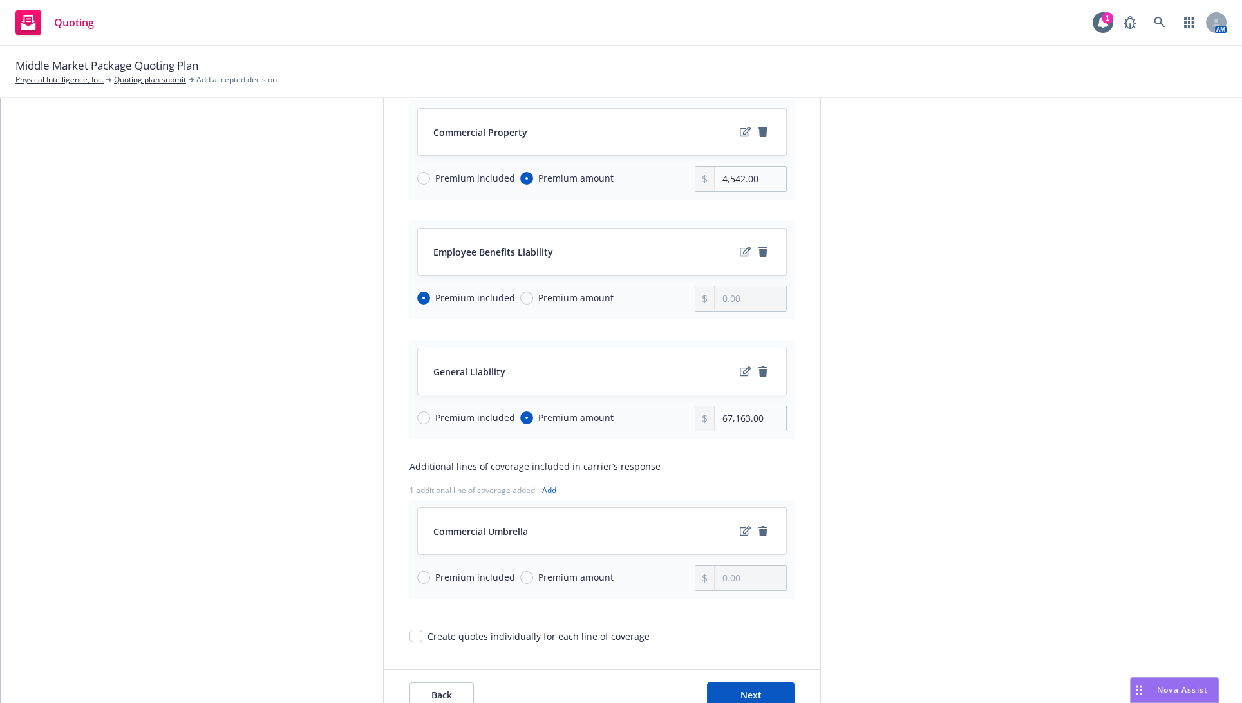
scroll to position [417, 0]
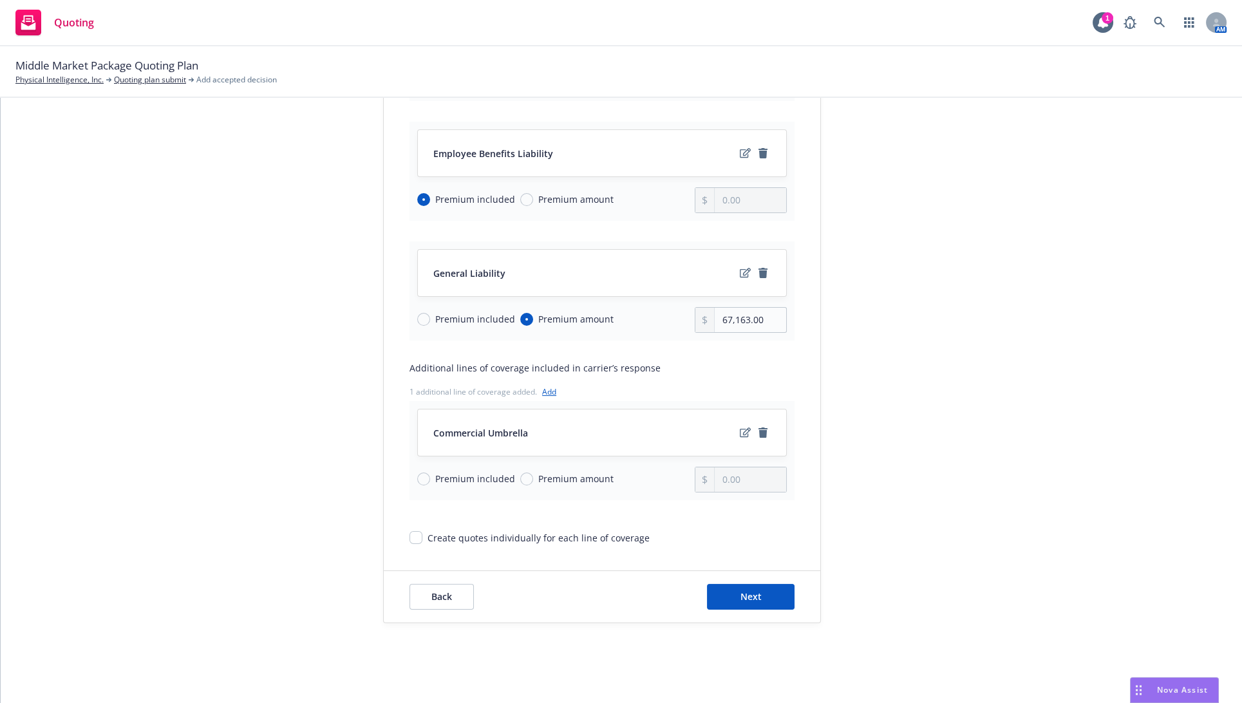
click at [564, 478] on span "Premium amount" at bounding box center [575, 479] width 75 height 14
click at [533, 478] on input "Premium amount" at bounding box center [526, 479] width 13 height 13
radio input "true"
click at [752, 480] on input "0.00" at bounding box center [750, 479] width 71 height 24
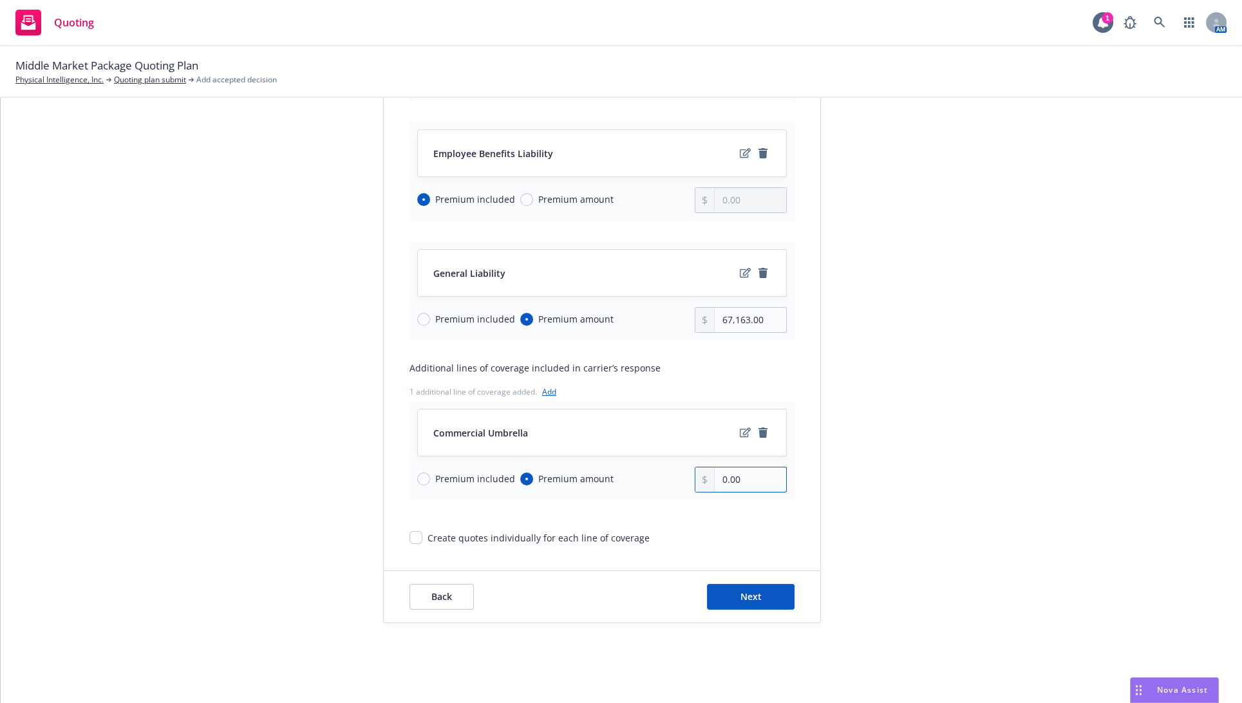
click at [752, 480] on input "0.00" at bounding box center [750, 479] width 71 height 24
paste input "8,365"
type input "8,365.00"
click at [902, 474] on div "submission Carrier Hartford Insurance Group Last updated [DATE] 9:40 AM" at bounding box center [937, 177] width 180 height 891
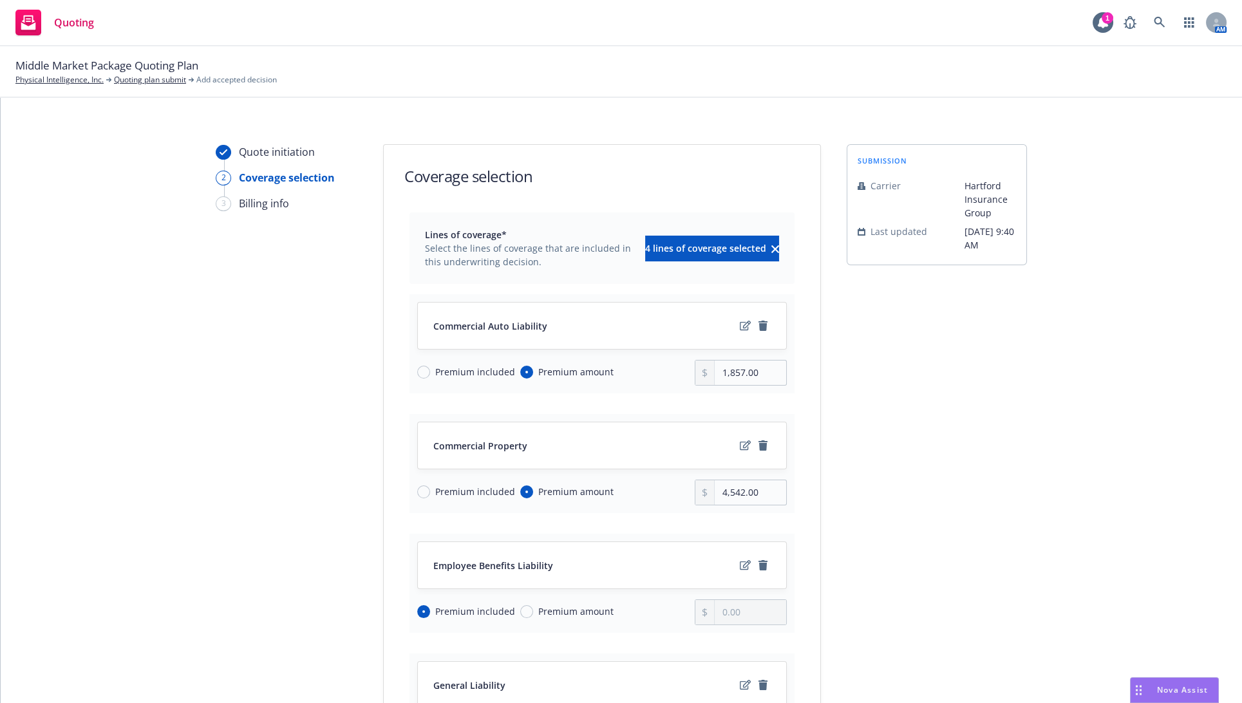
scroll to position [0, 0]
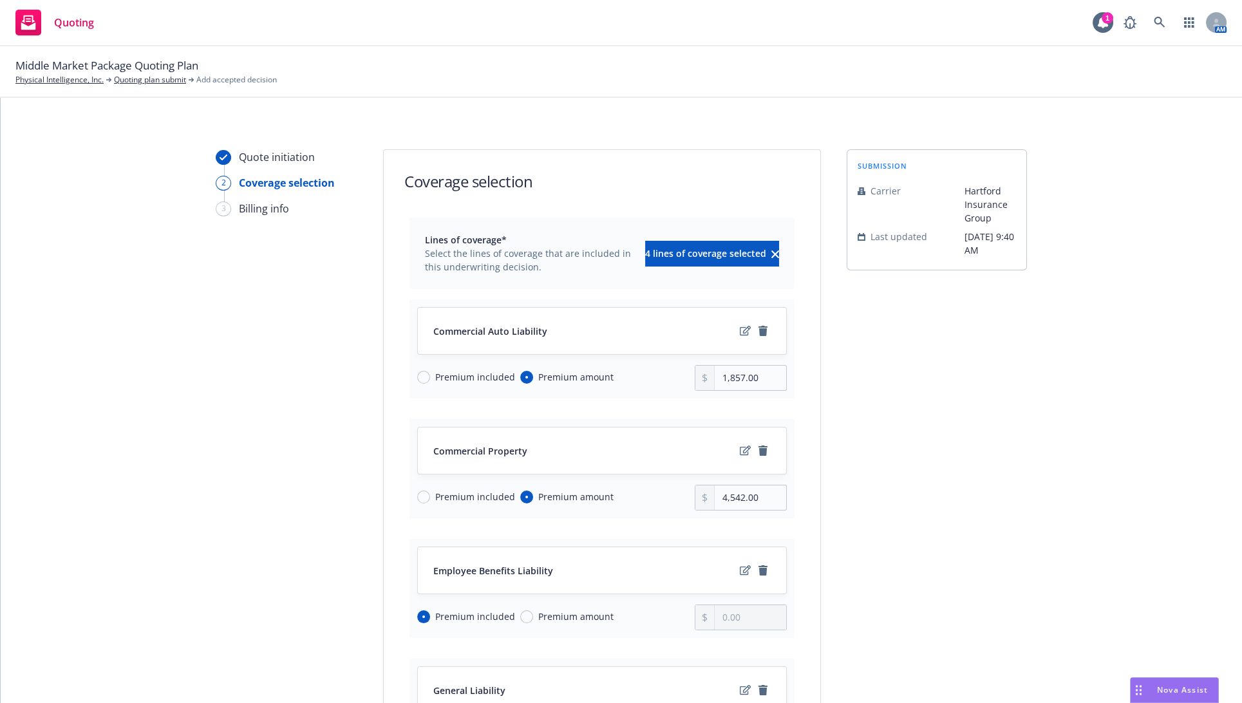
click at [303, 538] on div "Quote initiation 2 Coverage selection 3 Billing info" at bounding box center [287, 594] width 142 height 891
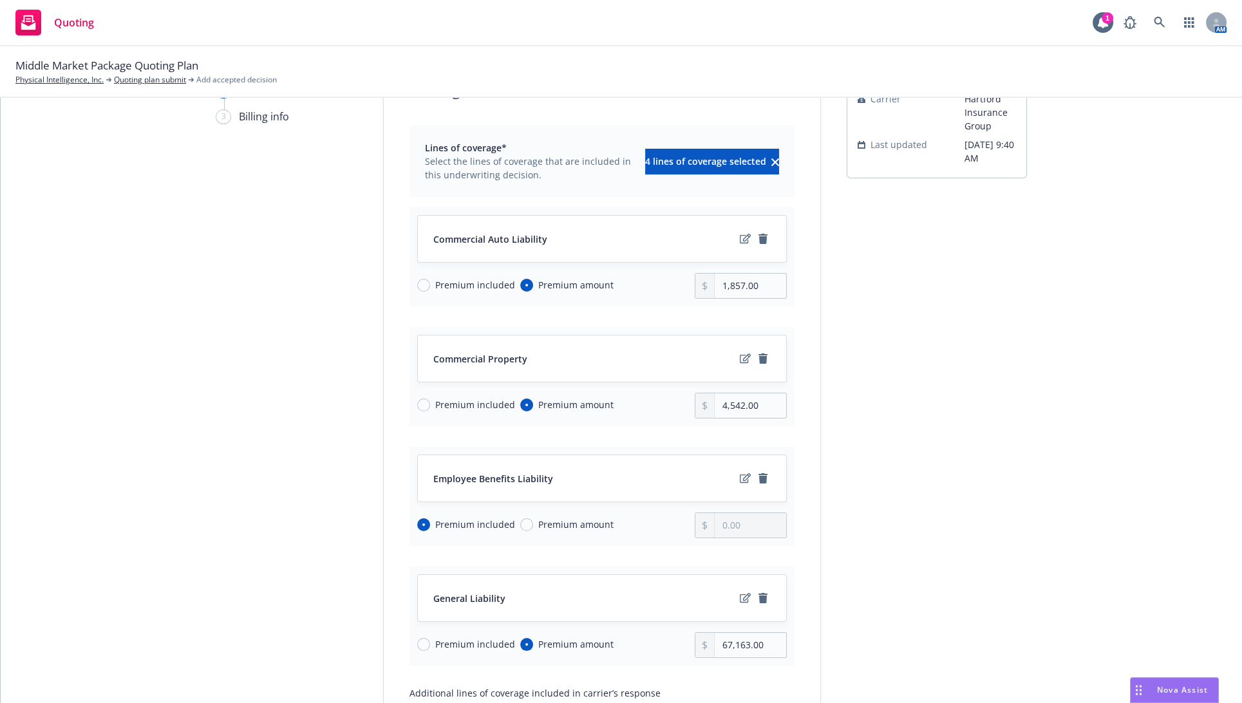
scroll to position [118, 0]
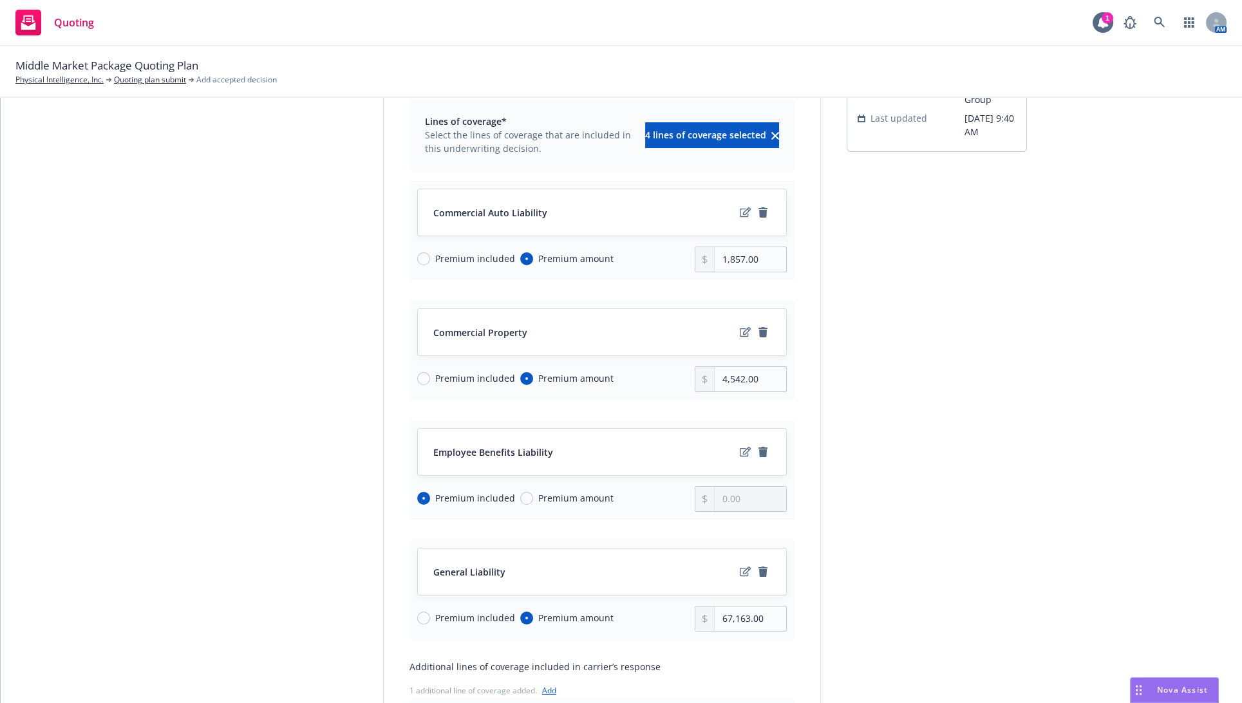
click at [912, 445] on div "submission Carrier Hartford Insurance Group Last updated [DATE] 9:40 AM" at bounding box center [937, 476] width 180 height 891
click at [891, 282] on div "submission Carrier Hartford Insurance Group Last updated [DATE] 9:40 AM" at bounding box center [937, 476] width 180 height 891
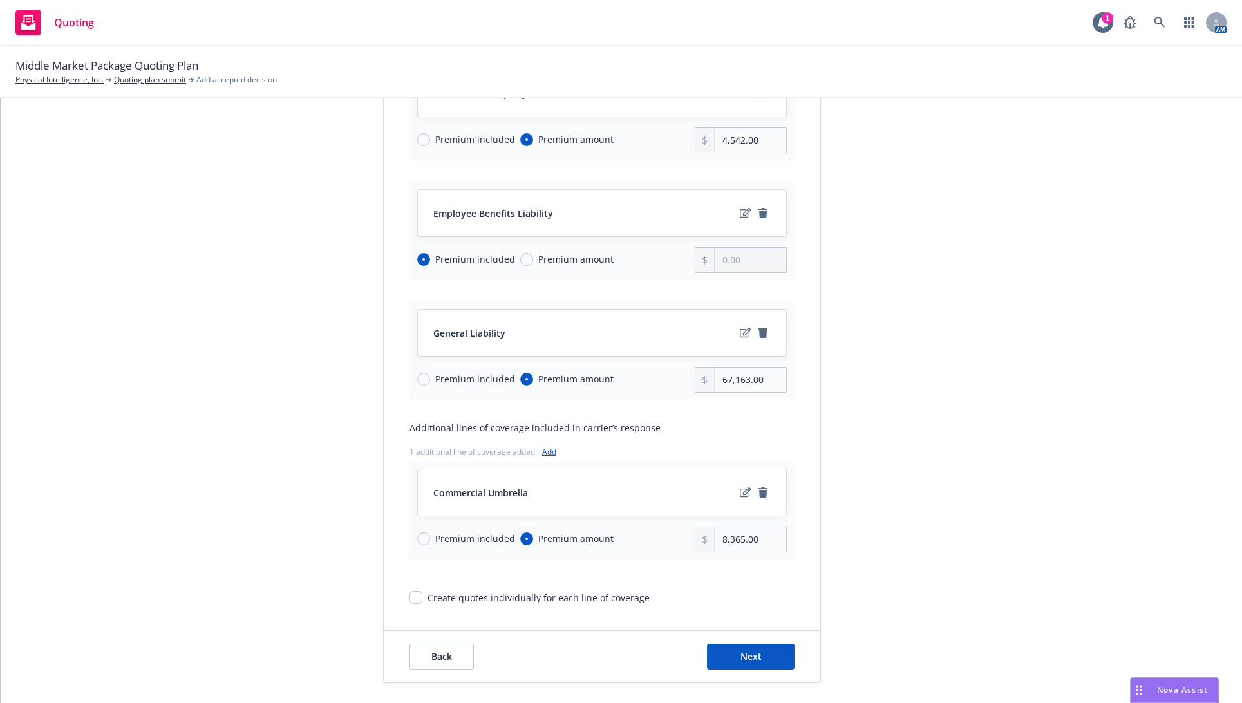
scroll to position [417, 0]
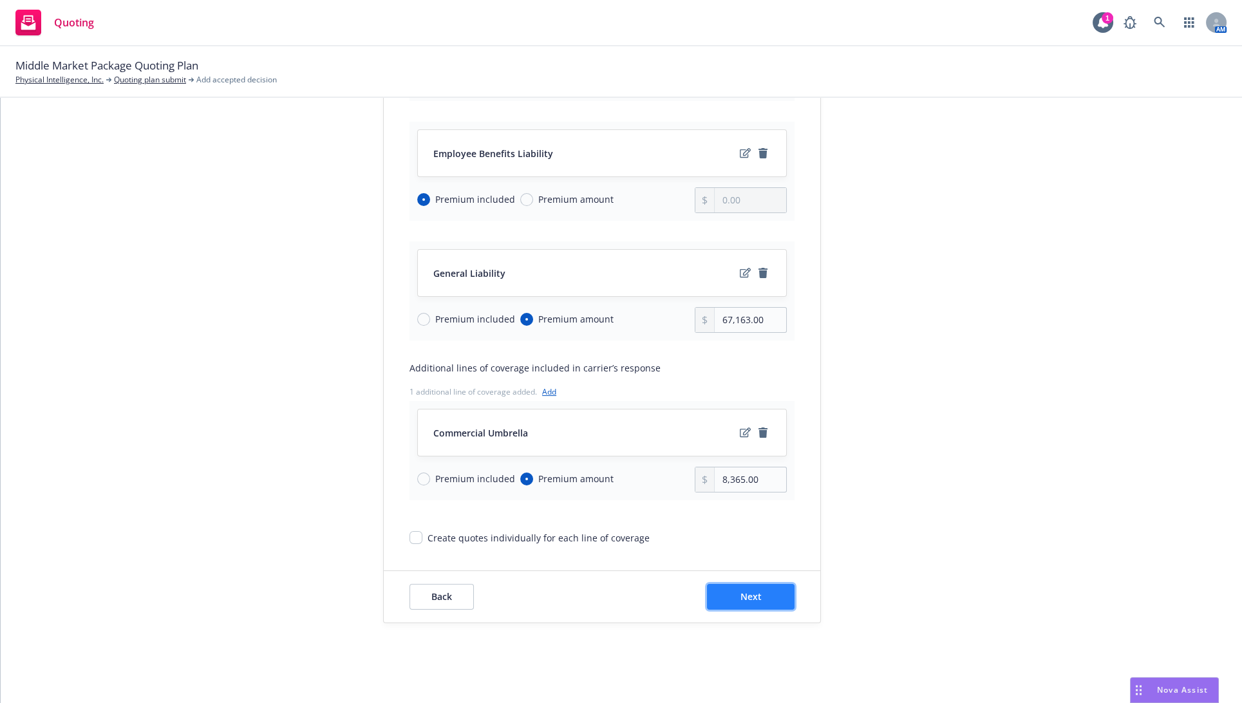
click at [740, 586] on button "Next" at bounding box center [751, 597] width 88 height 26
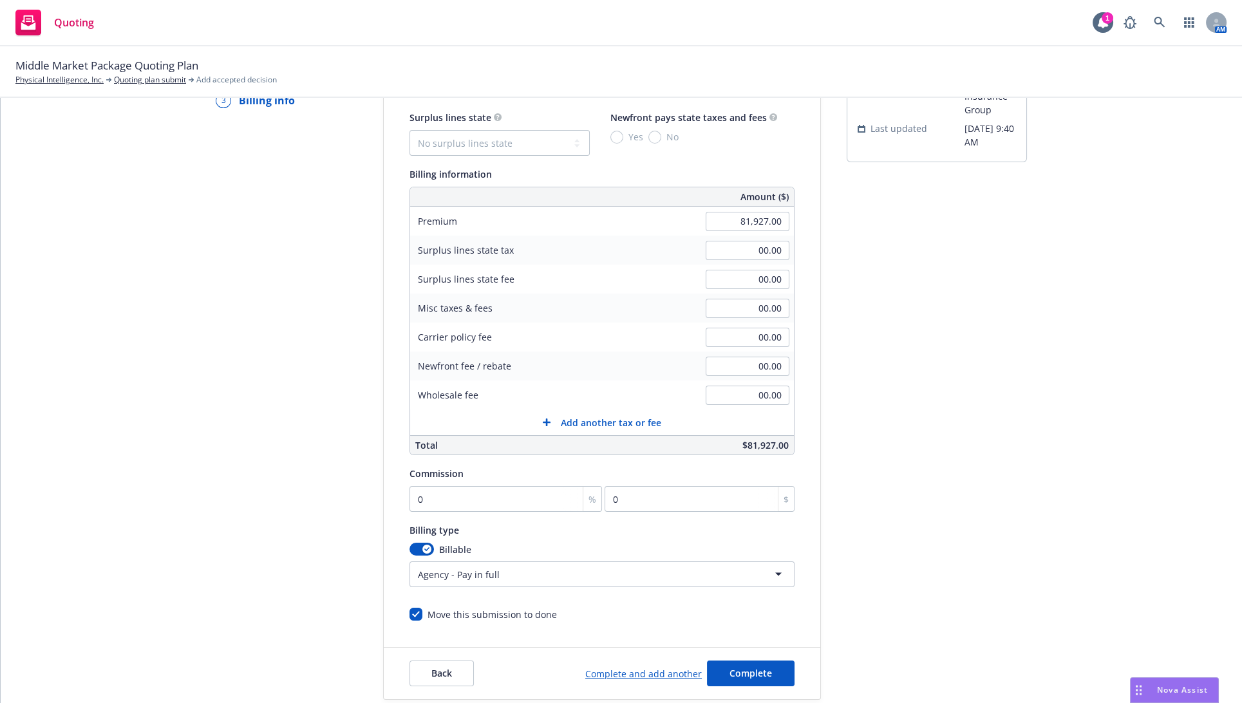
scroll to position [186, 0]
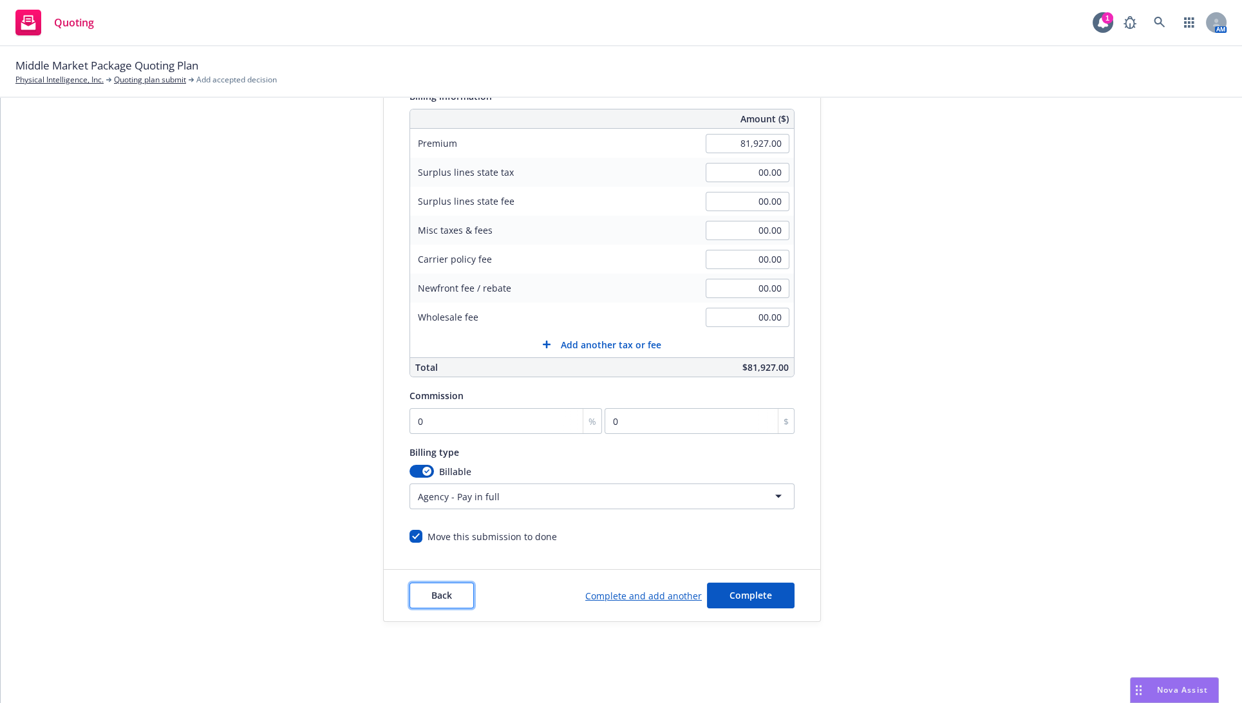
click at [441, 595] on span "Back" at bounding box center [441, 595] width 21 height 12
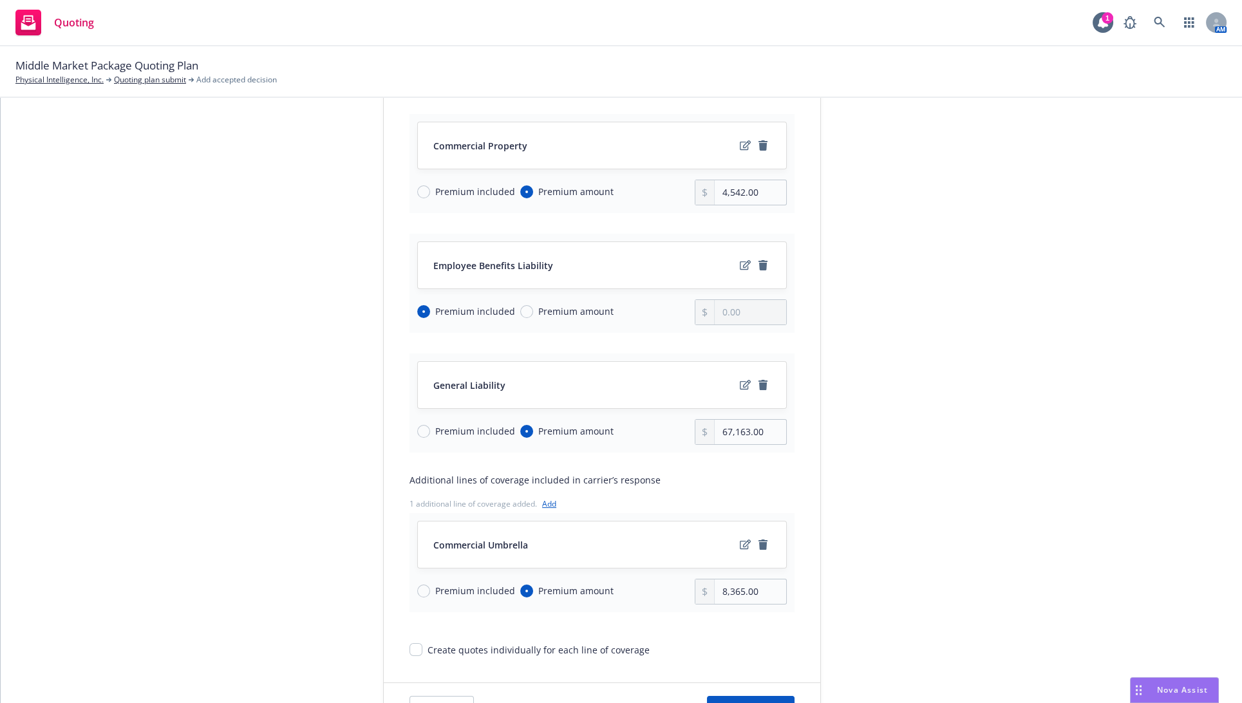
scroll to position [417, 0]
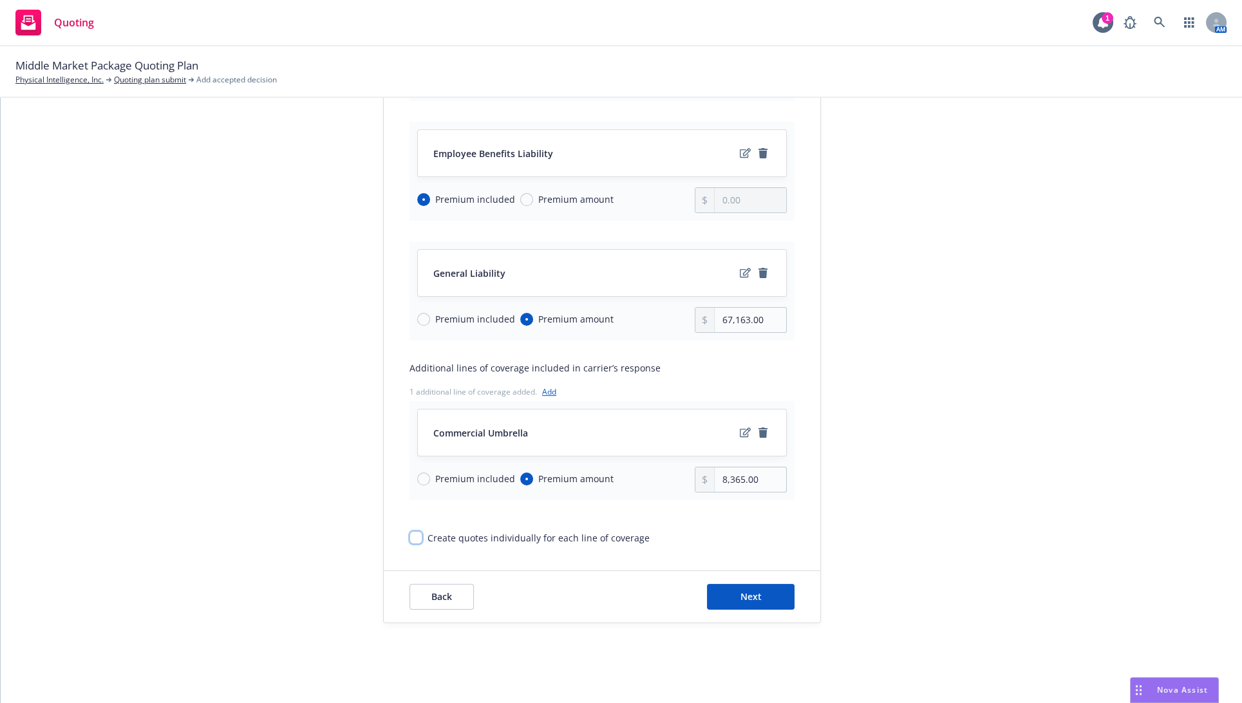
click at [412, 538] on input "Create quotes individually for each line of coverage" at bounding box center [415, 537] width 13 height 13
checkbox input "true"
click at [715, 601] on button "Next" at bounding box center [751, 597] width 88 height 26
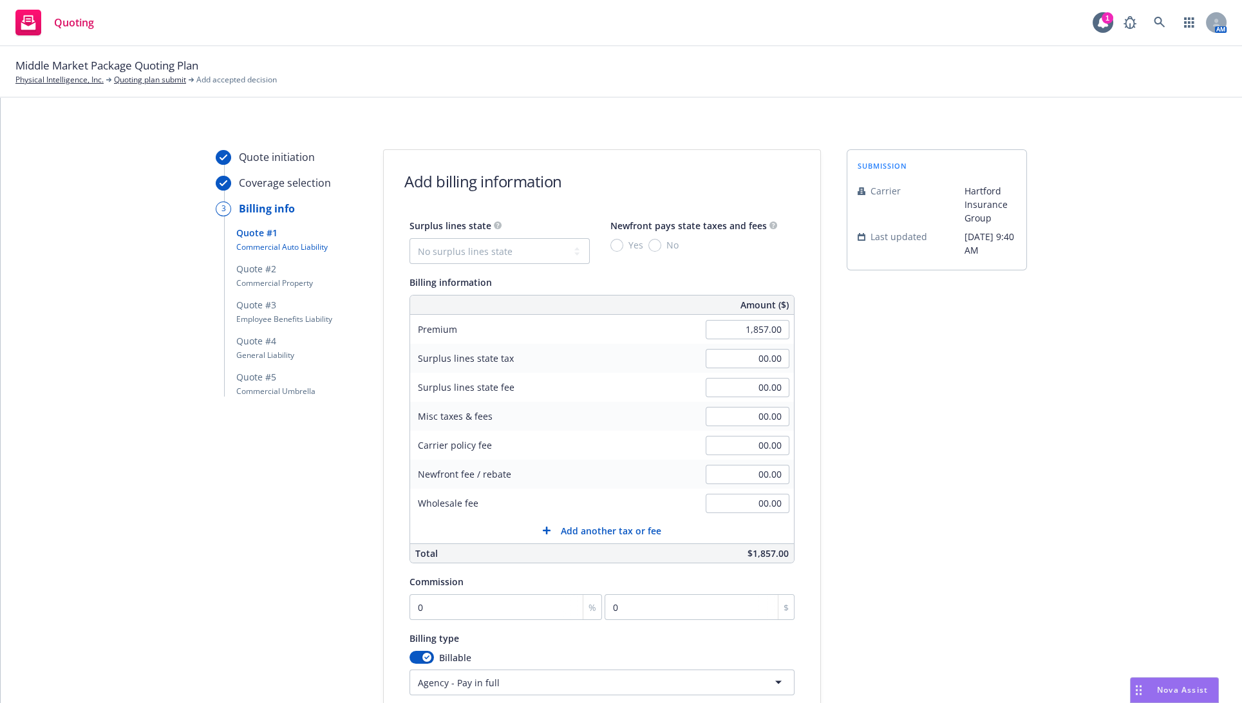
scroll to position [152, 0]
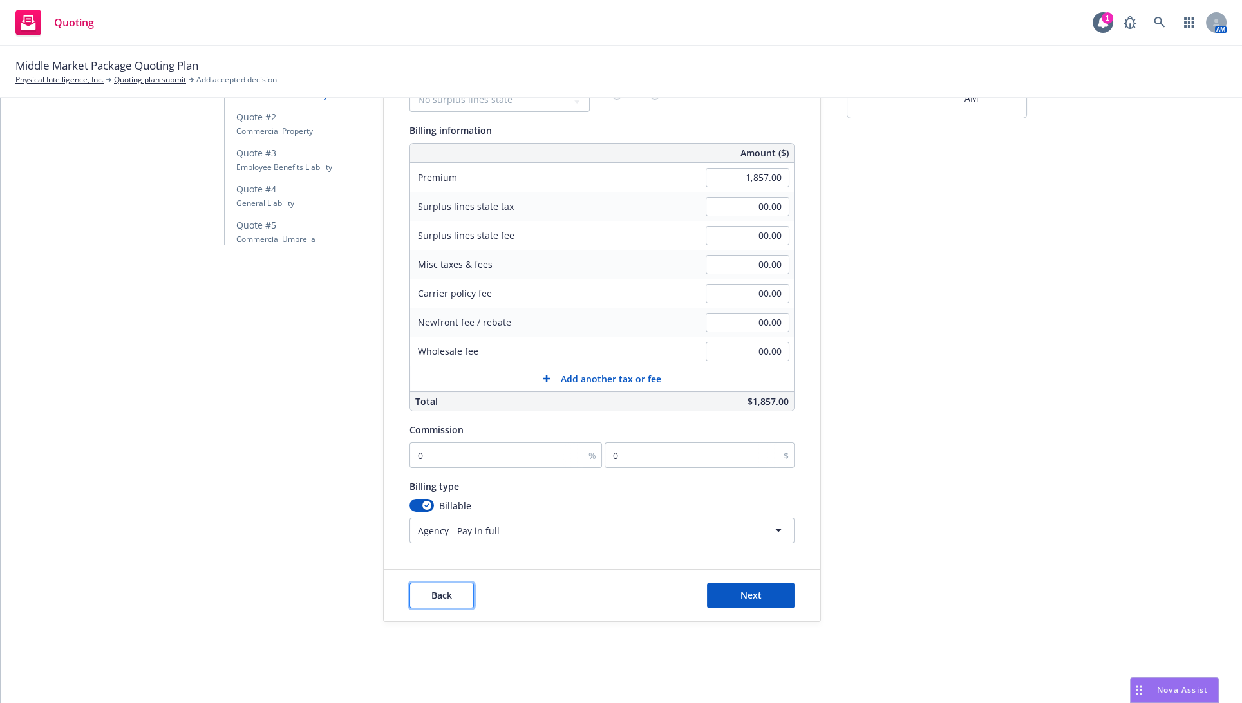
click at [411, 592] on button "Back" at bounding box center [441, 596] width 64 height 26
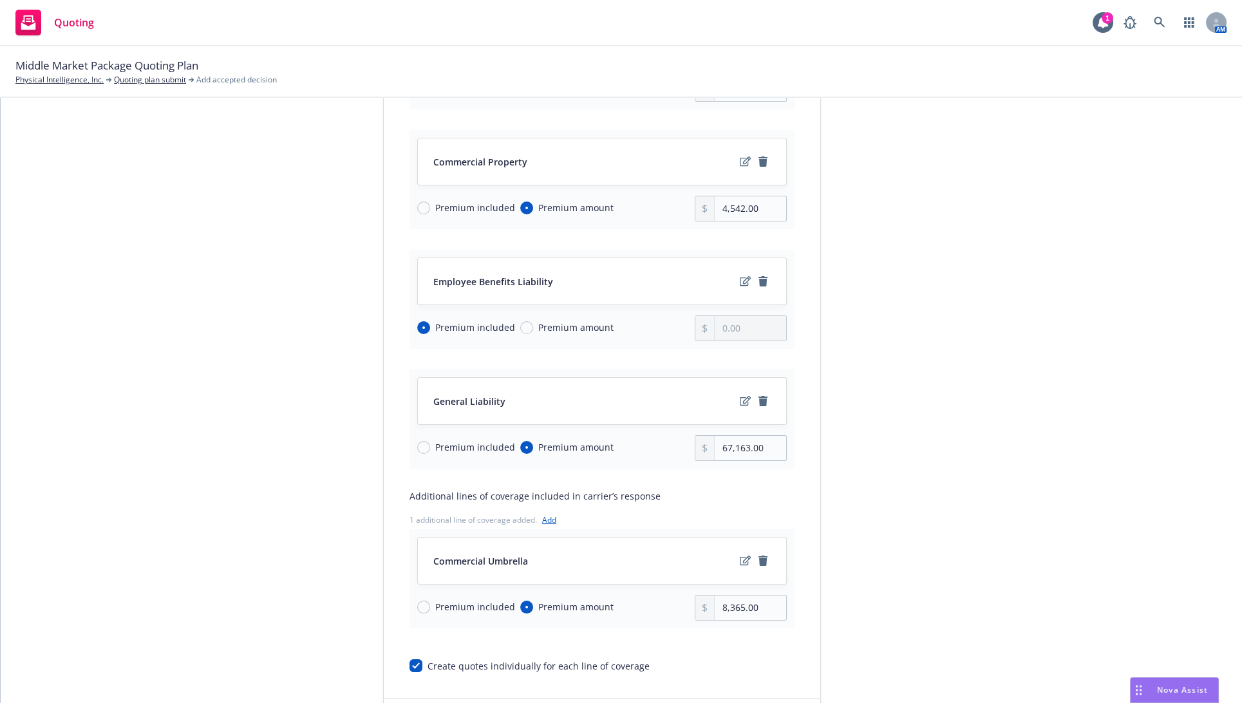
scroll to position [417, 0]
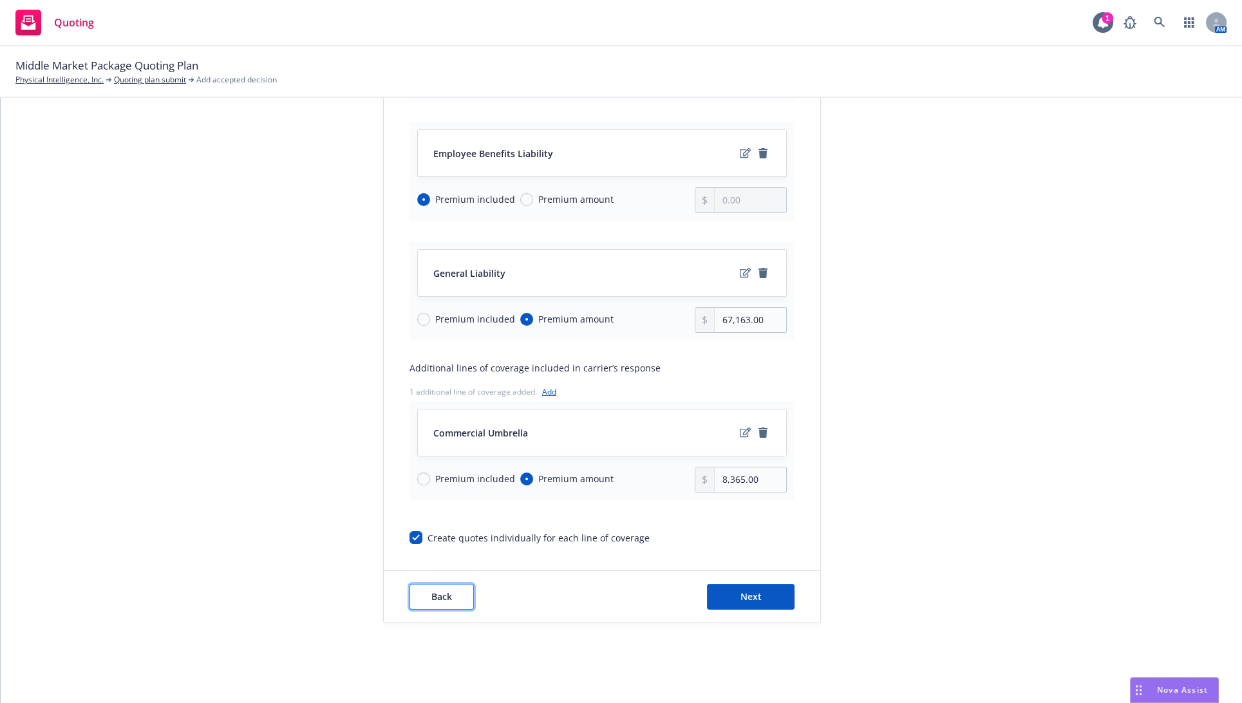
click at [431, 600] on span "Back" at bounding box center [441, 596] width 21 height 12
type textarea "x"
select select "12"
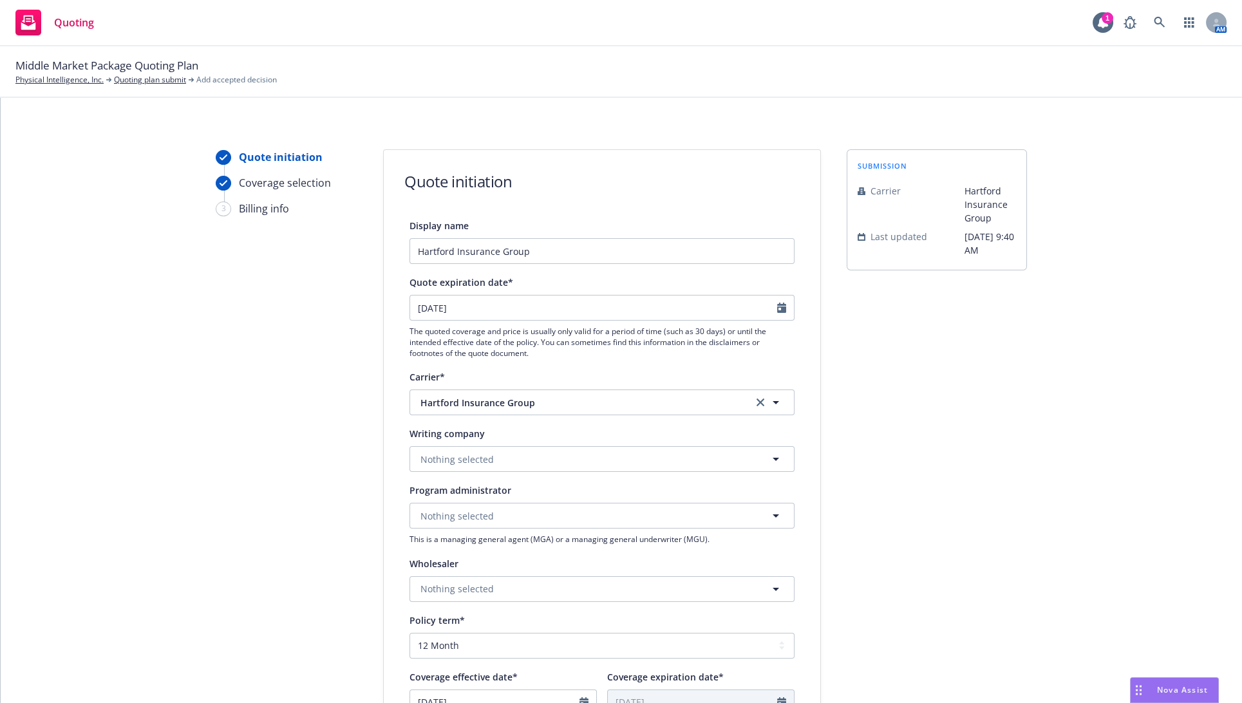
scroll to position [0, 0]
click at [165, 80] on link "Quoting plan submit" at bounding box center [150, 80] width 72 height 12
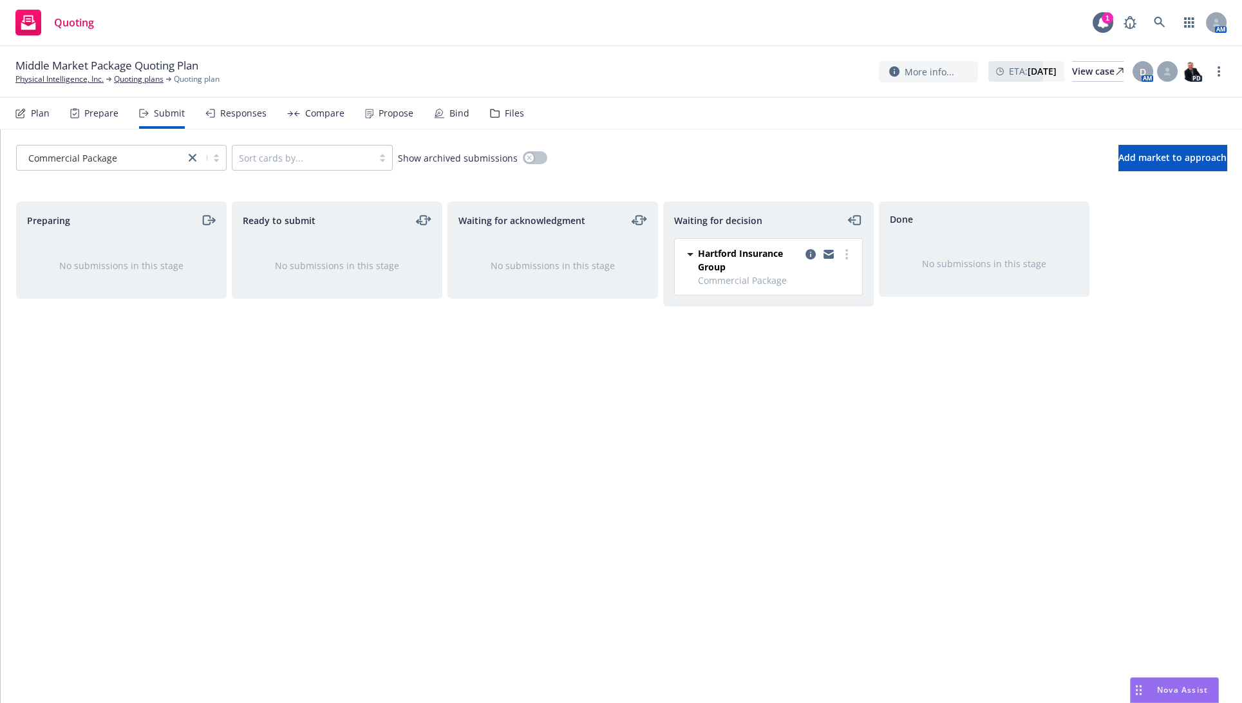
click at [41, 117] on div "Plan" at bounding box center [40, 113] width 19 height 10
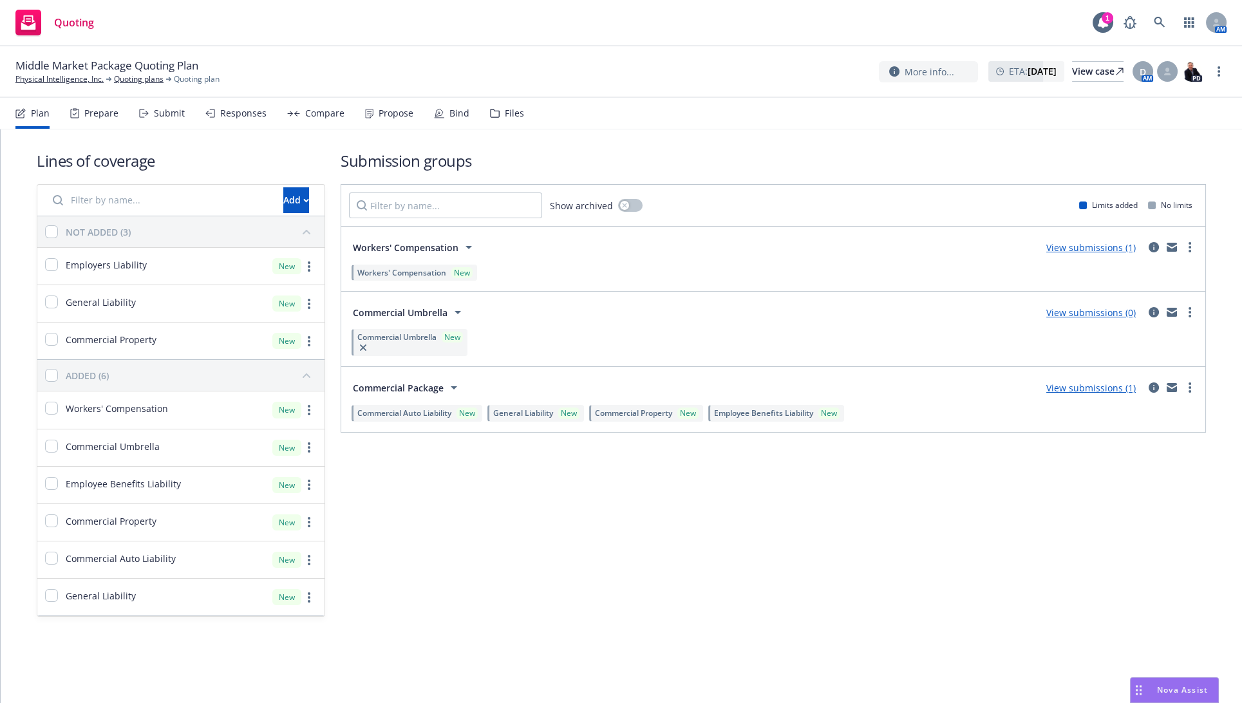
click at [460, 528] on div "Submission groups Show archived Limits added No limits Workers' Compensation Vi…" at bounding box center [773, 383] width 865 height 467
click at [102, 117] on div "Prepare" at bounding box center [101, 113] width 34 height 10
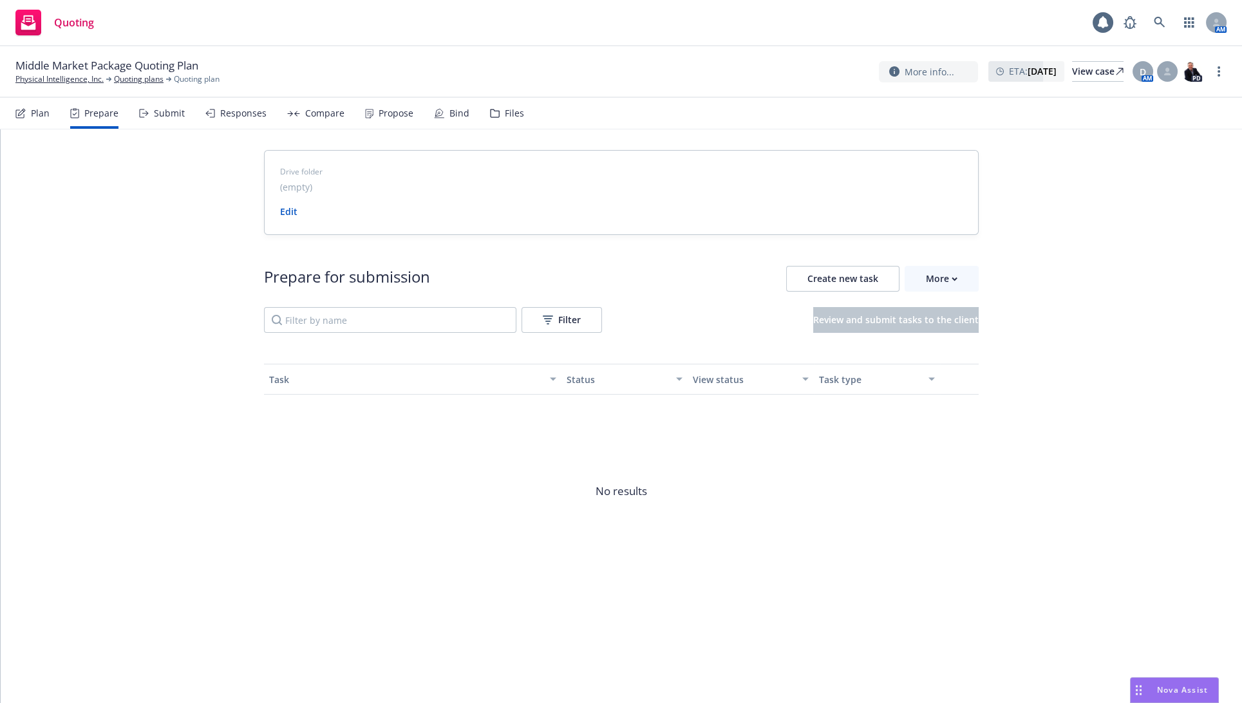
click at [154, 114] on div "Submit" at bounding box center [169, 113] width 31 height 10
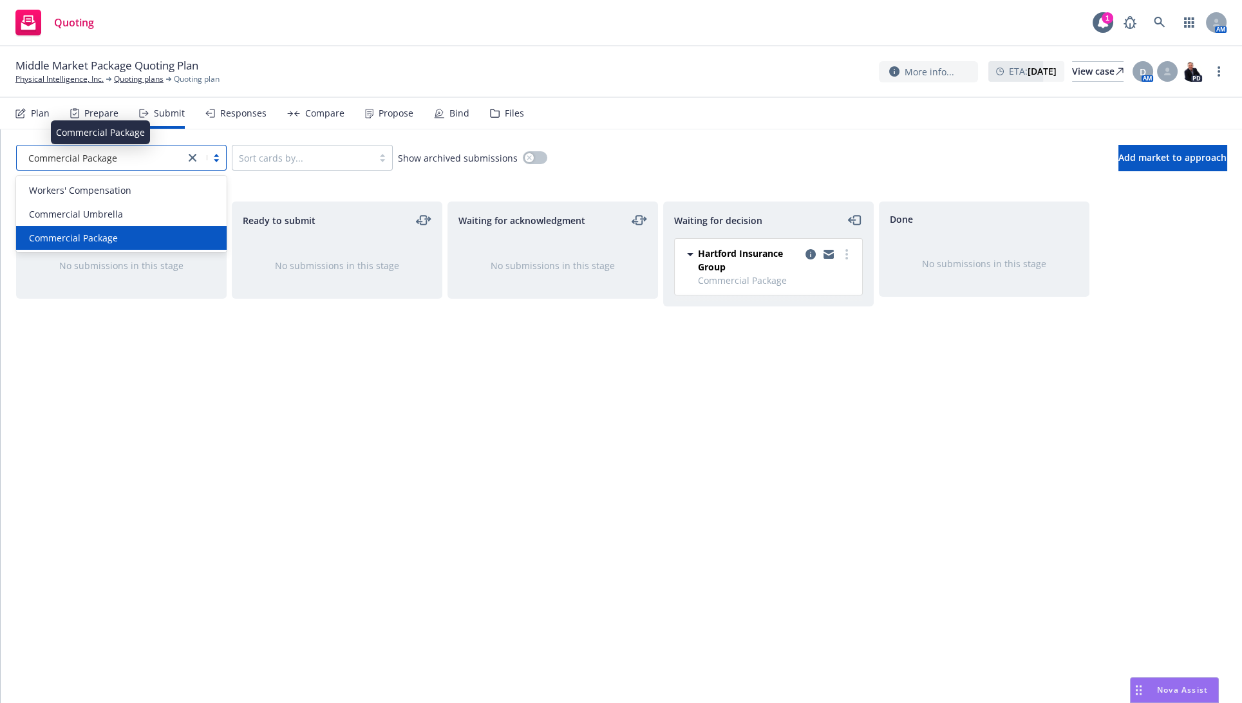
click at [144, 158] on div "Commercial Package" at bounding box center [100, 158] width 155 height 14
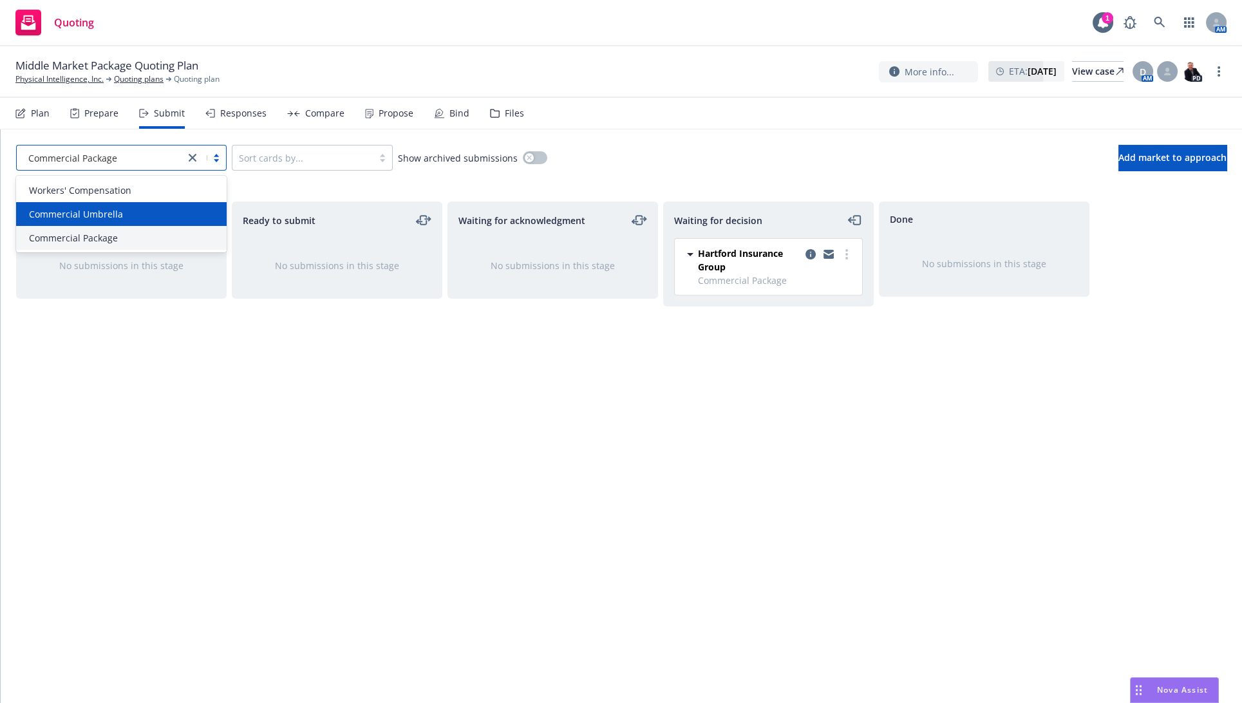
click at [131, 211] on div "Commercial Umbrella" at bounding box center [121, 214] width 195 height 14
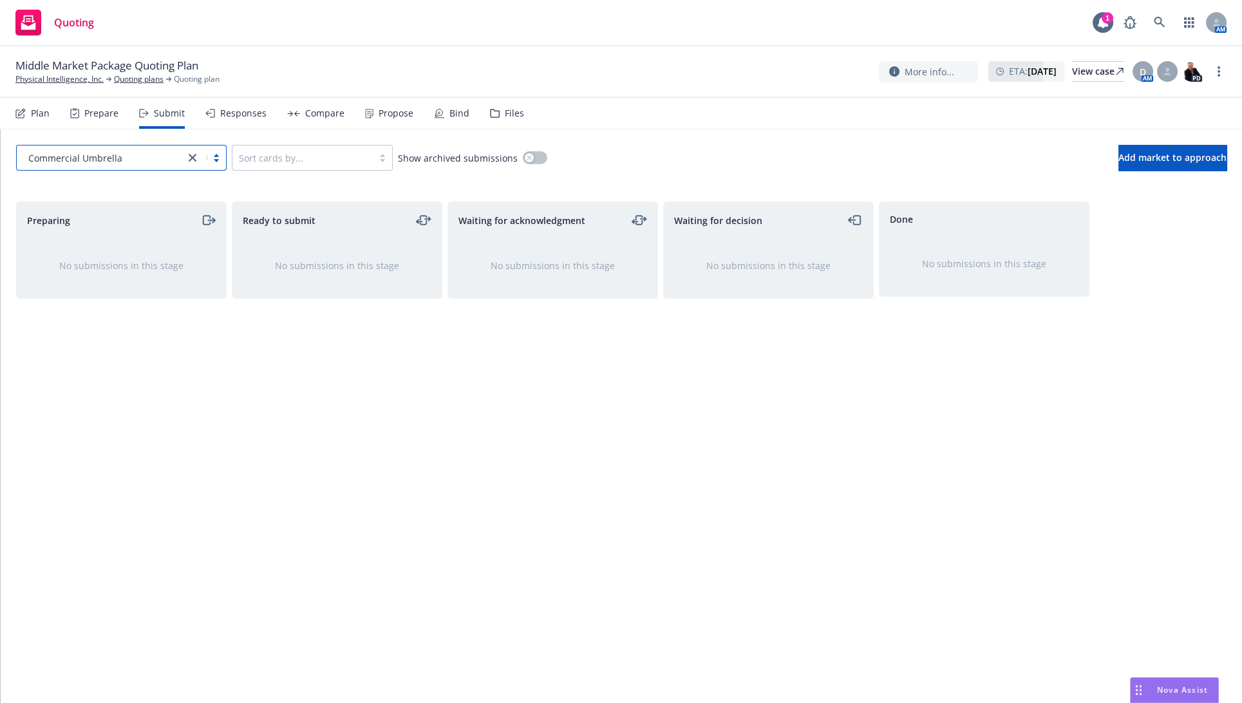
click at [127, 158] on div "Commercial Umbrella" at bounding box center [100, 158] width 155 height 14
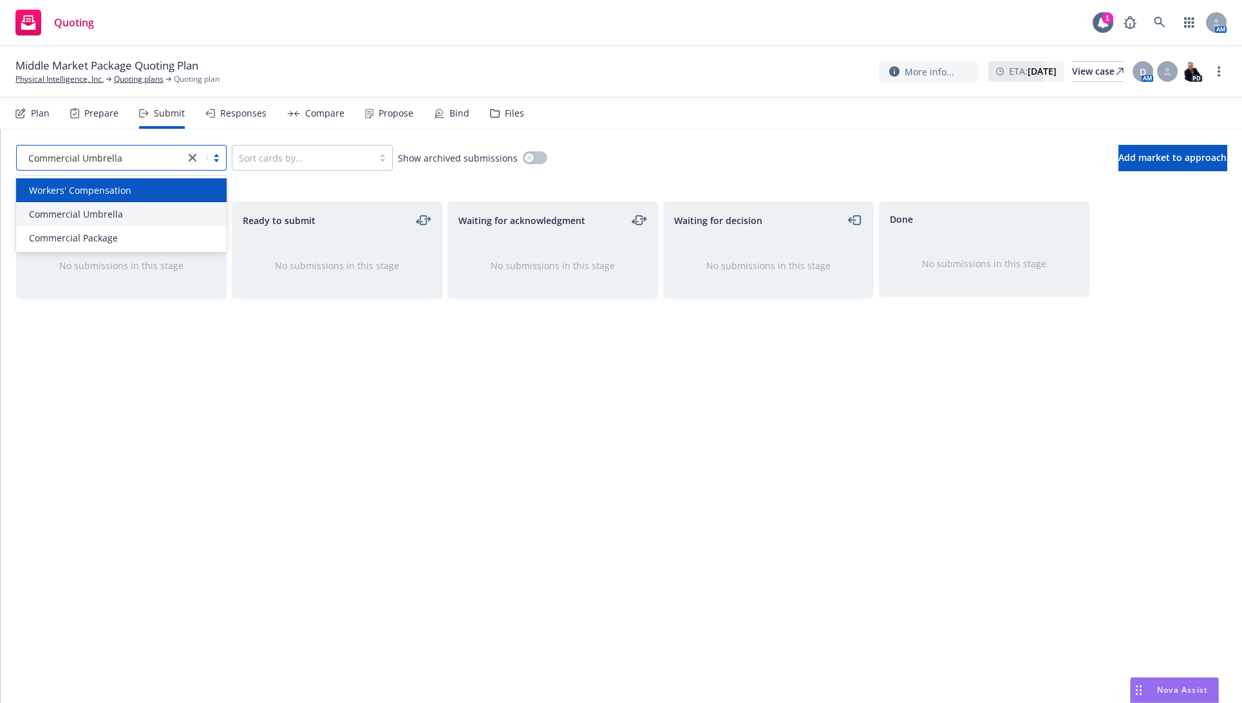
click at [126, 188] on span "Workers' Compensation" at bounding box center [80, 190] width 102 height 14
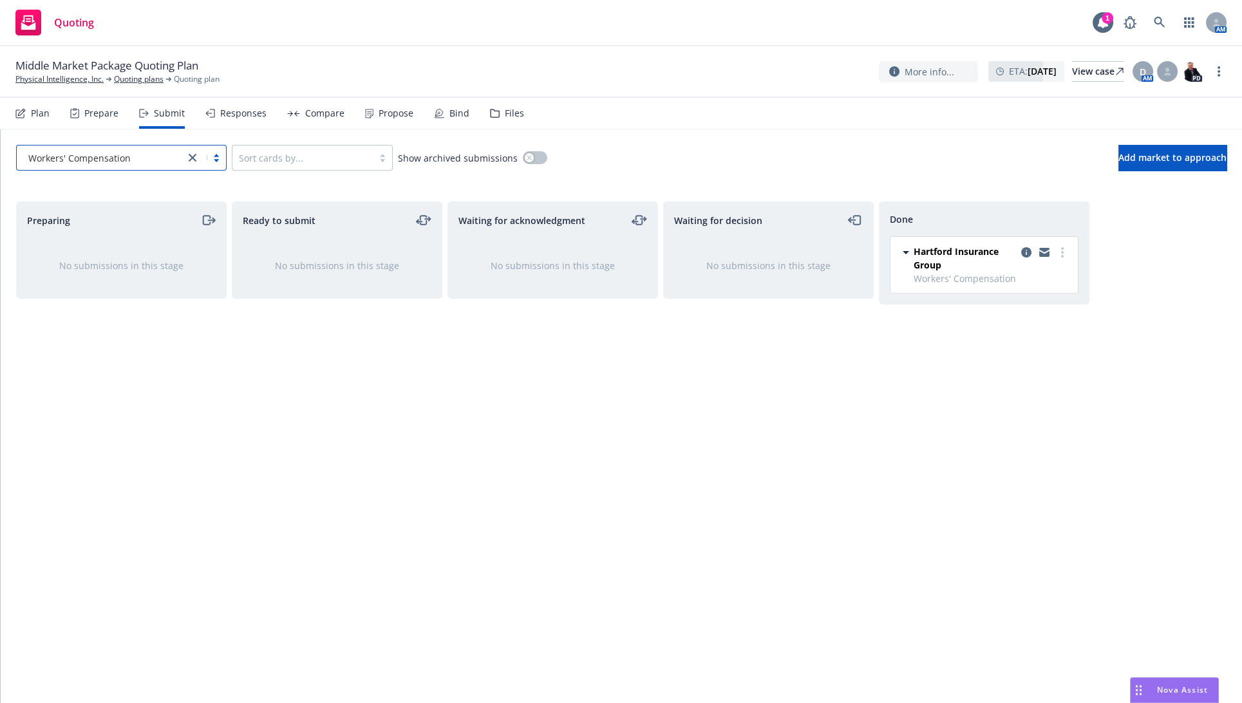
click at [126, 166] on div "Workers' Compensation" at bounding box center [101, 157] width 168 height 21
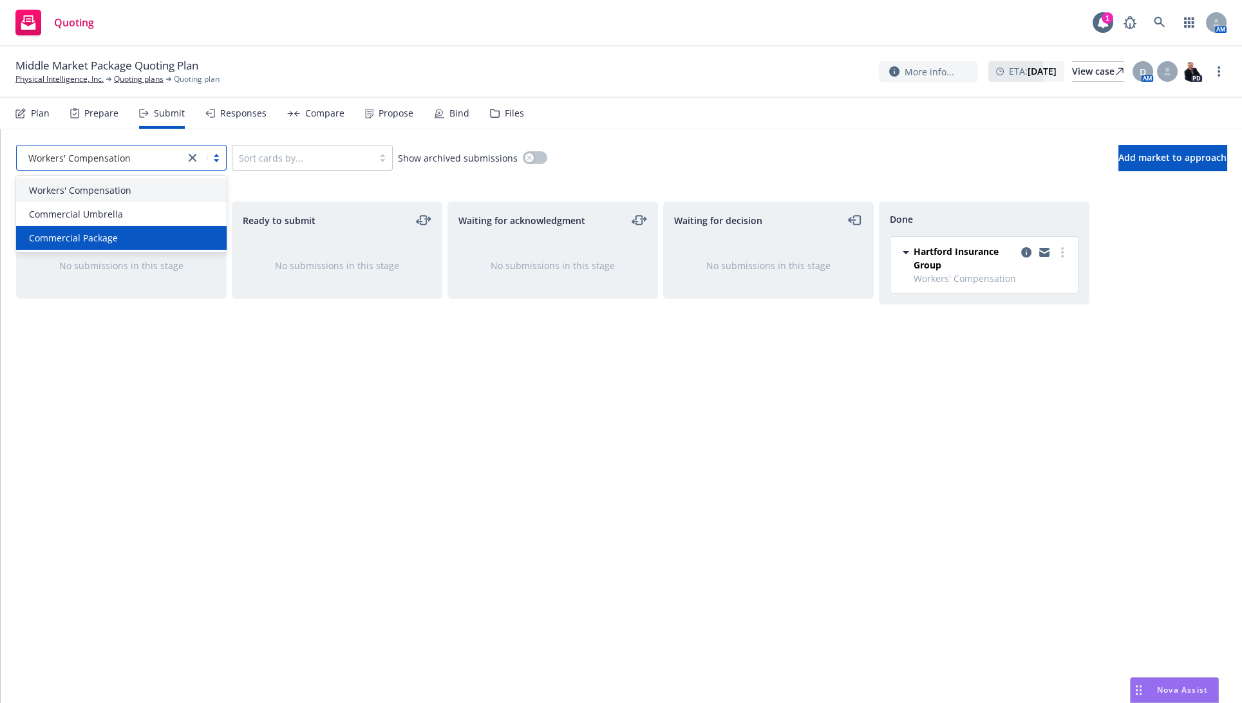
click at [116, 230] on div "Commercial Package" at bounding box center [121, 238] width 211 height 24
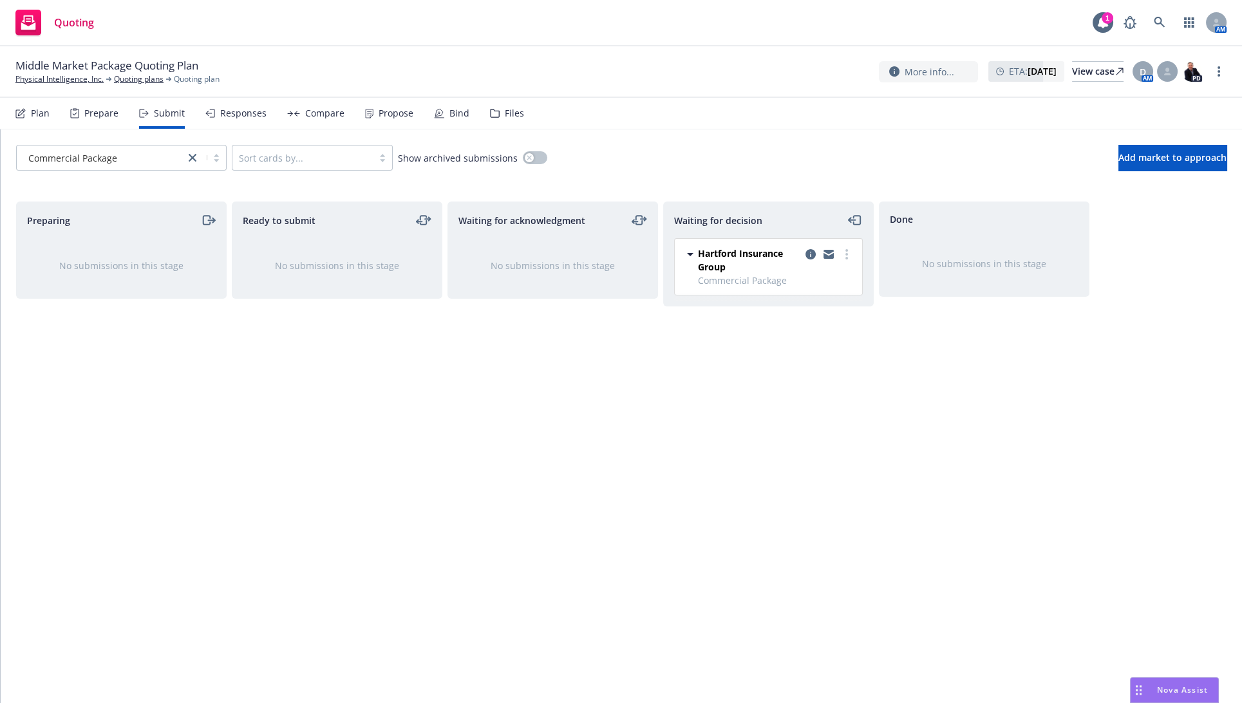
click at [41, 115] on div "Plan" at bounding box center [40, 113] width 19 height 10
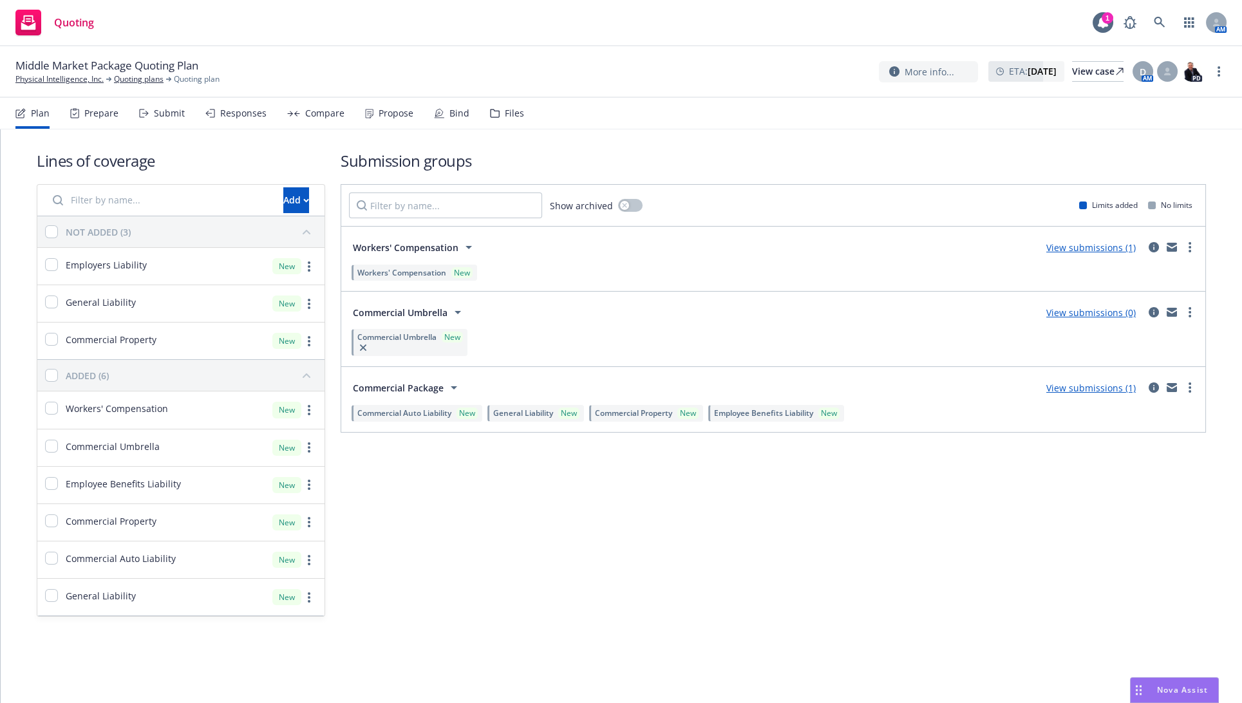
click at [1123, 390] on link "View submissions (1)" at bounding box center [1090, 388] width 89 height 12
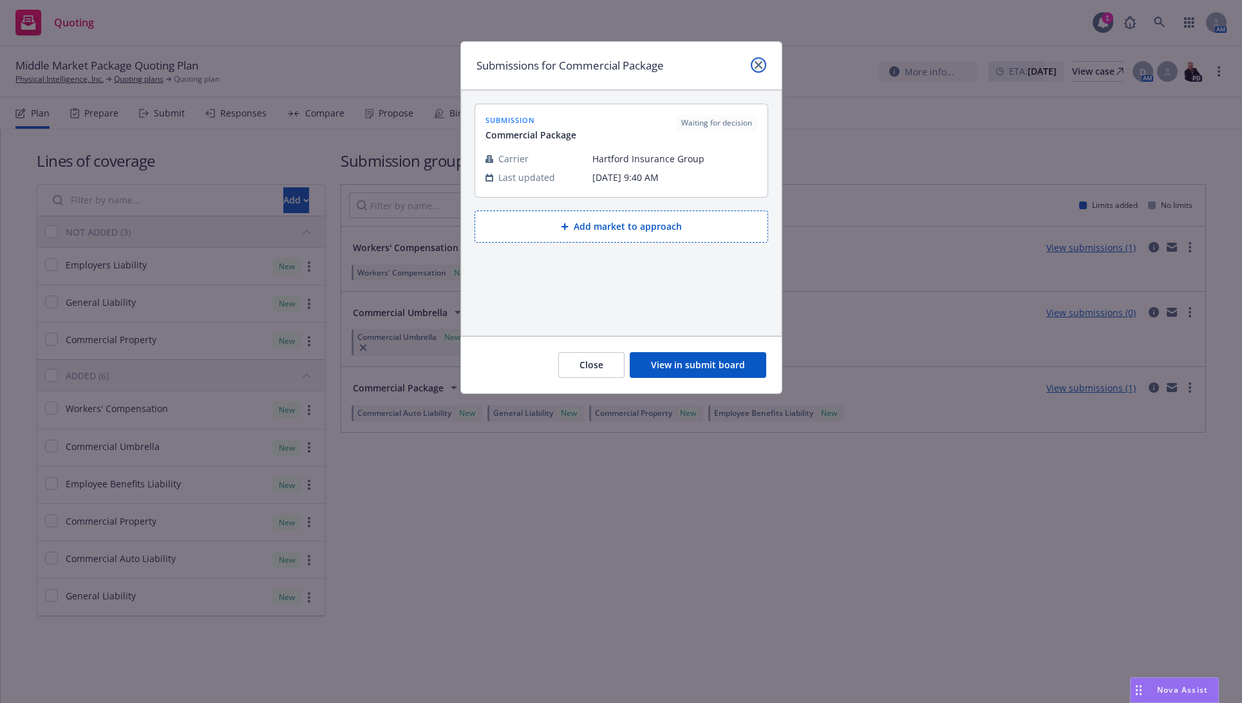
click at [757, 68] on icon "close" at bounding box center [759, 65] width 8 height 8
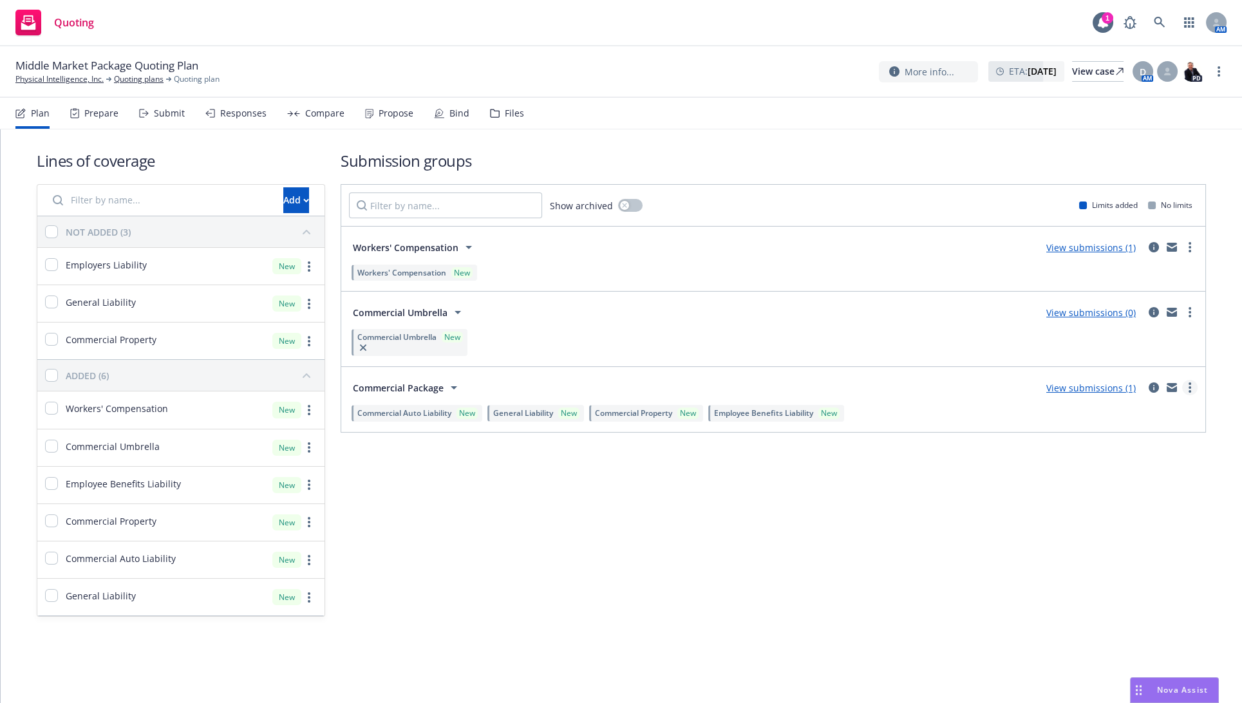
click at [1185, 388] on link "more" at bounding box center [1189, 387] width 15 height 15
click at [954, 566] on div "Submission groups Show archived Limits added No limits Workers' Compensation Vi…" at bounding box center [773, 383] width 865 height 467
click at [1149, 386] on icon "circleInformation" at bounding box center [1154, 387] width 10 height 10
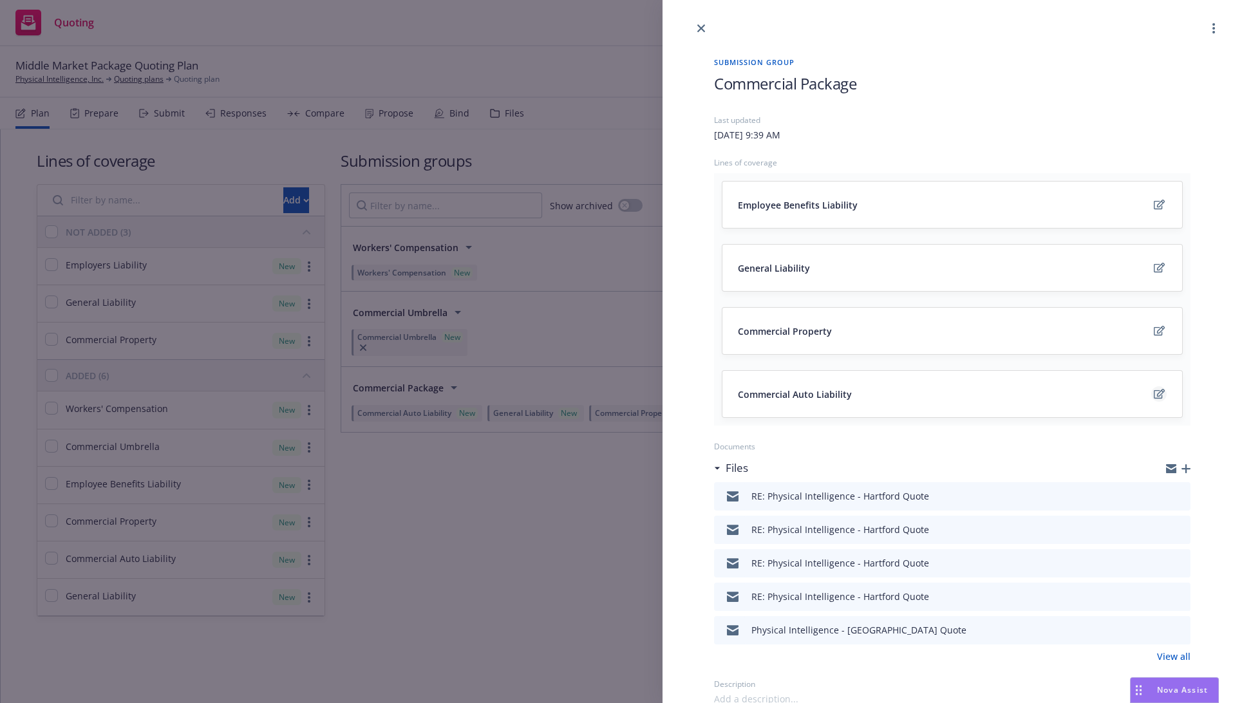
click at [1154, 395] on icon "edit" at bounding box center [1159, 394] width 11 height 10
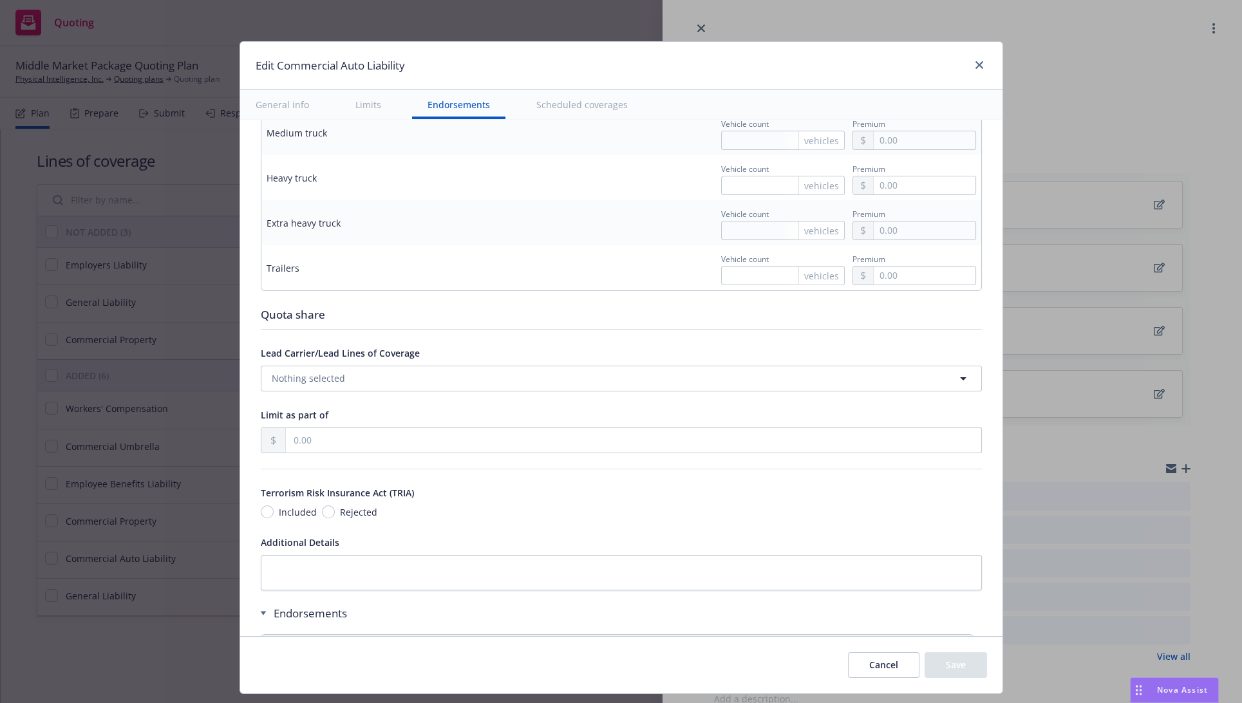
scroll to position [1669, 0]
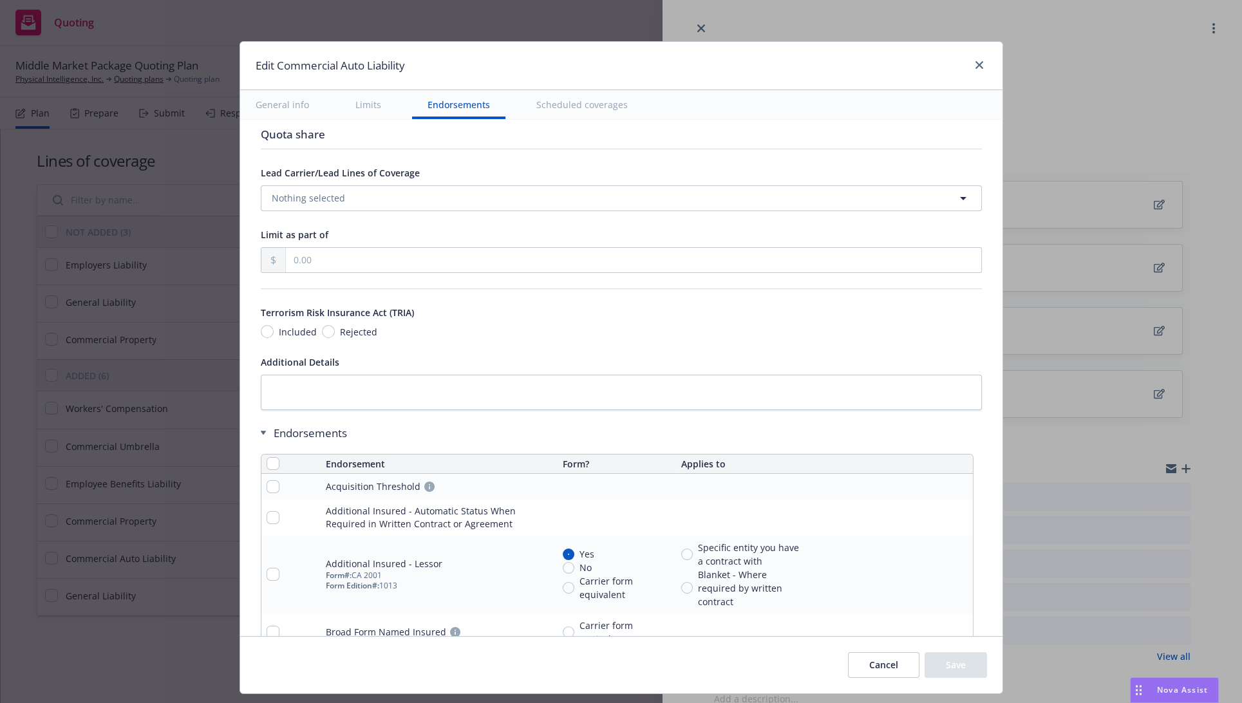
click at [871, 668] on button "Cancel" at bounding box center [883, 665] width 71 height 26
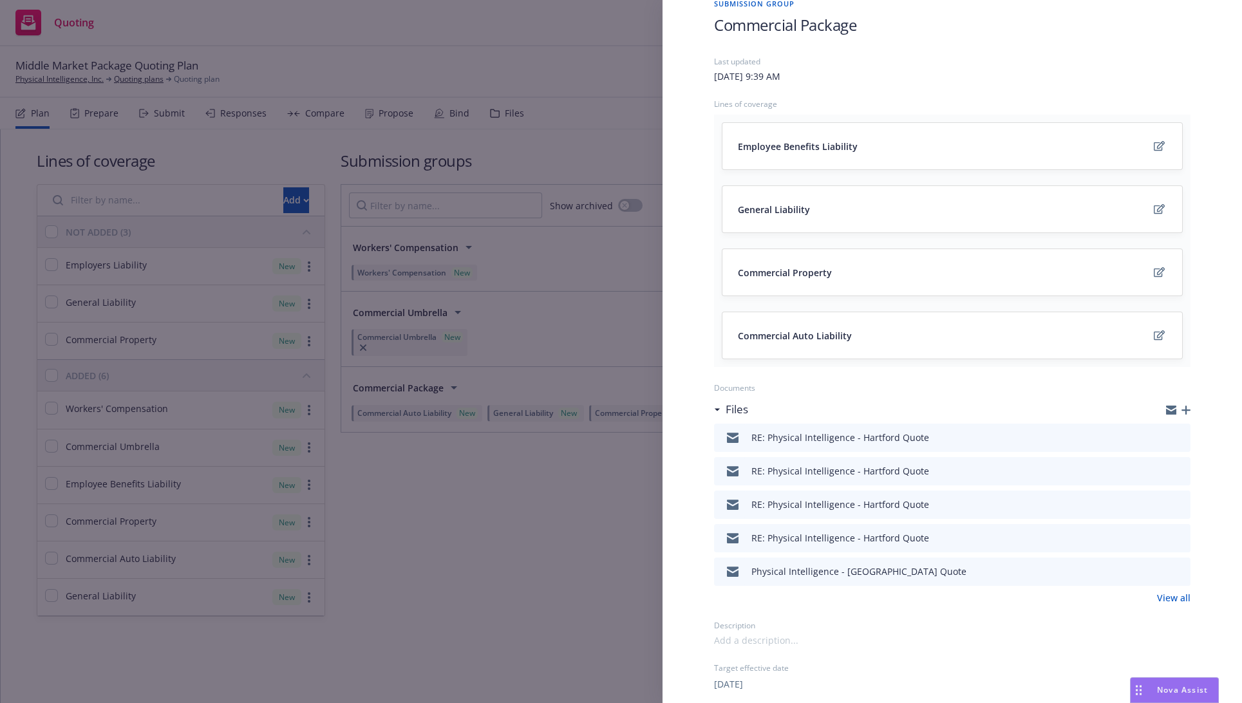
scroll to position [0, 0]
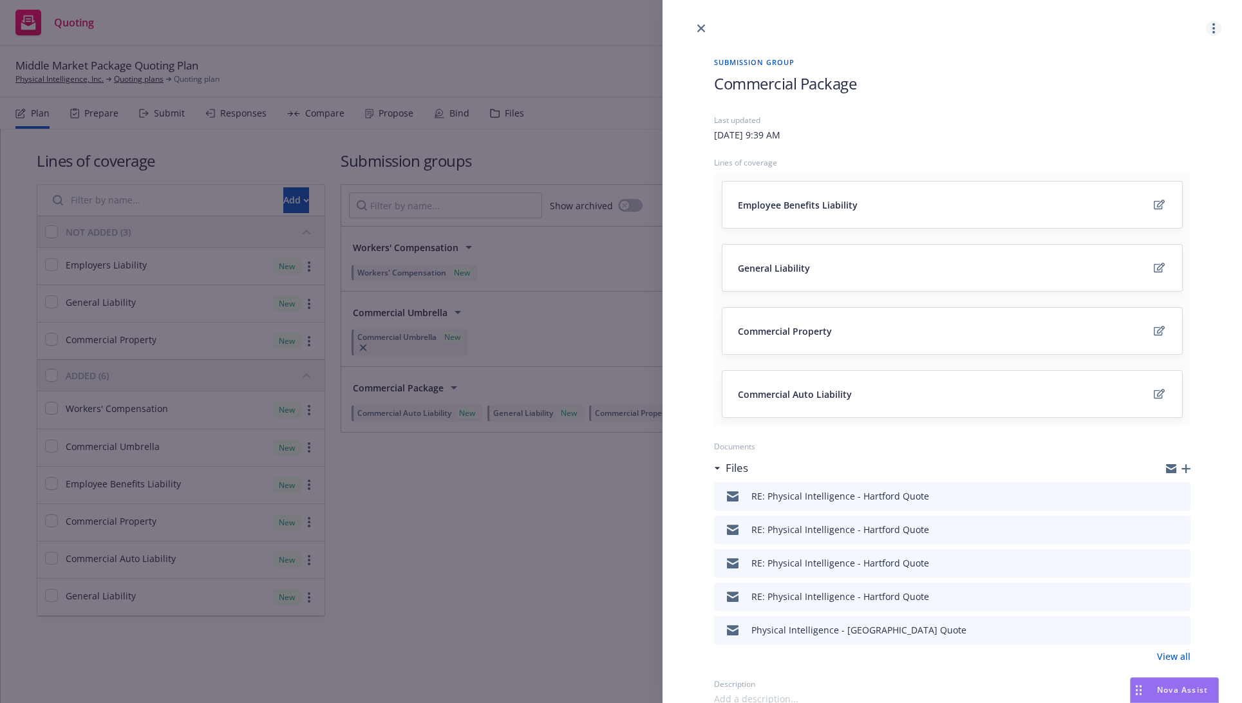
click at [1206, 33] on link "more" at bounding box center [1213, 28] width 15 height 15
click at [699, 24] on icon "close" at bounding box center [701, 28] width 8 height 8
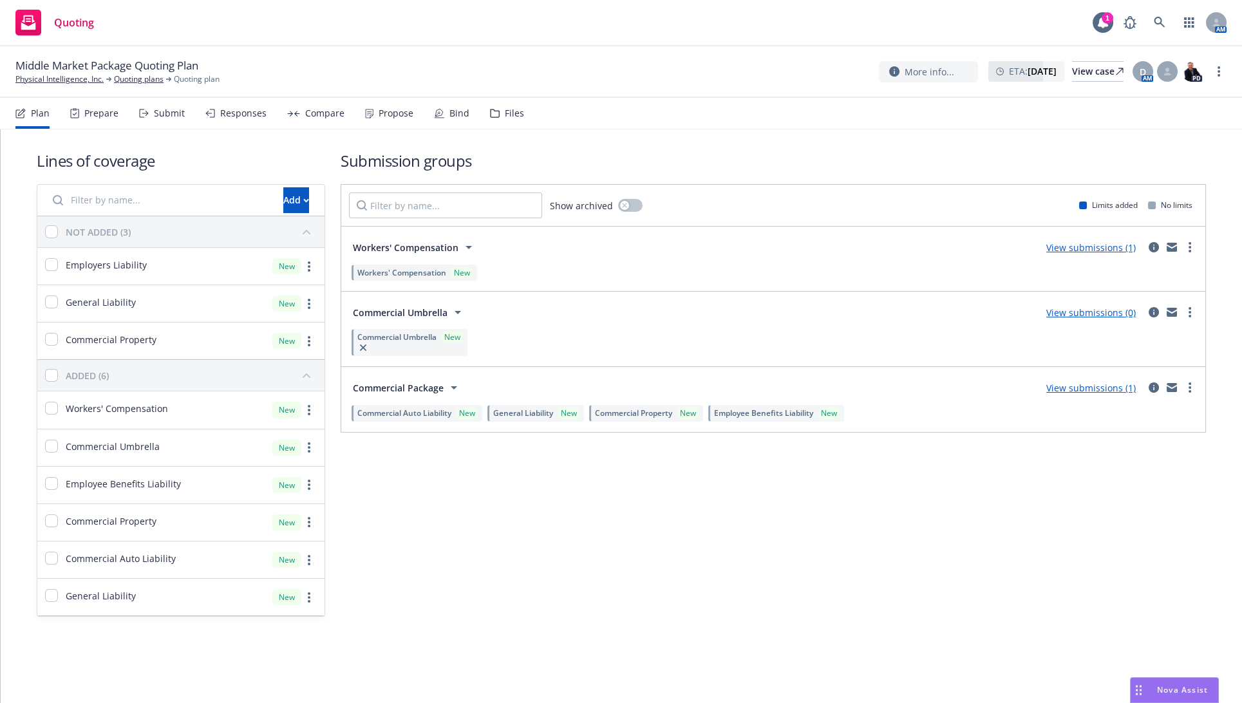
click at [113, 112] on div "Prepare" at bounding box center [101, 113] width 34 height 10
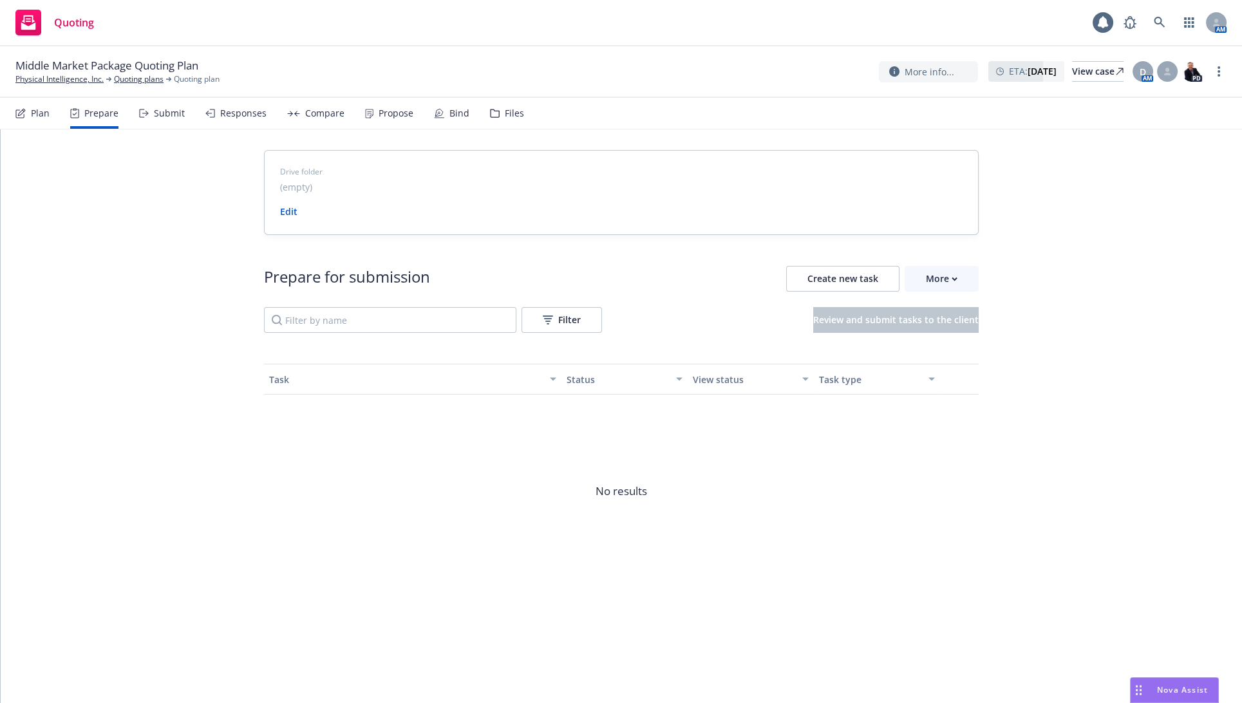
click at [160, 112] on div "Submit" at bounding box center [169, 113] width 31 height 10
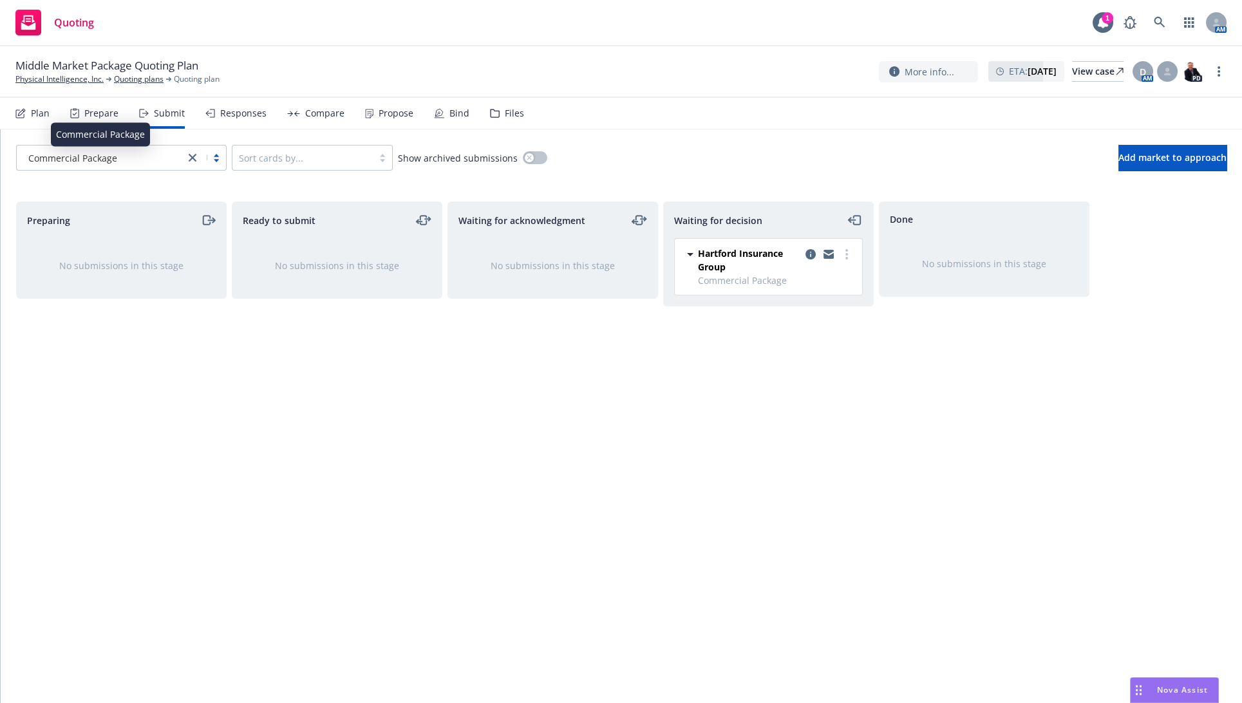
click at [132, 160] on div "Commercial Package" at bounding box center [100, 158] width 155 height 14
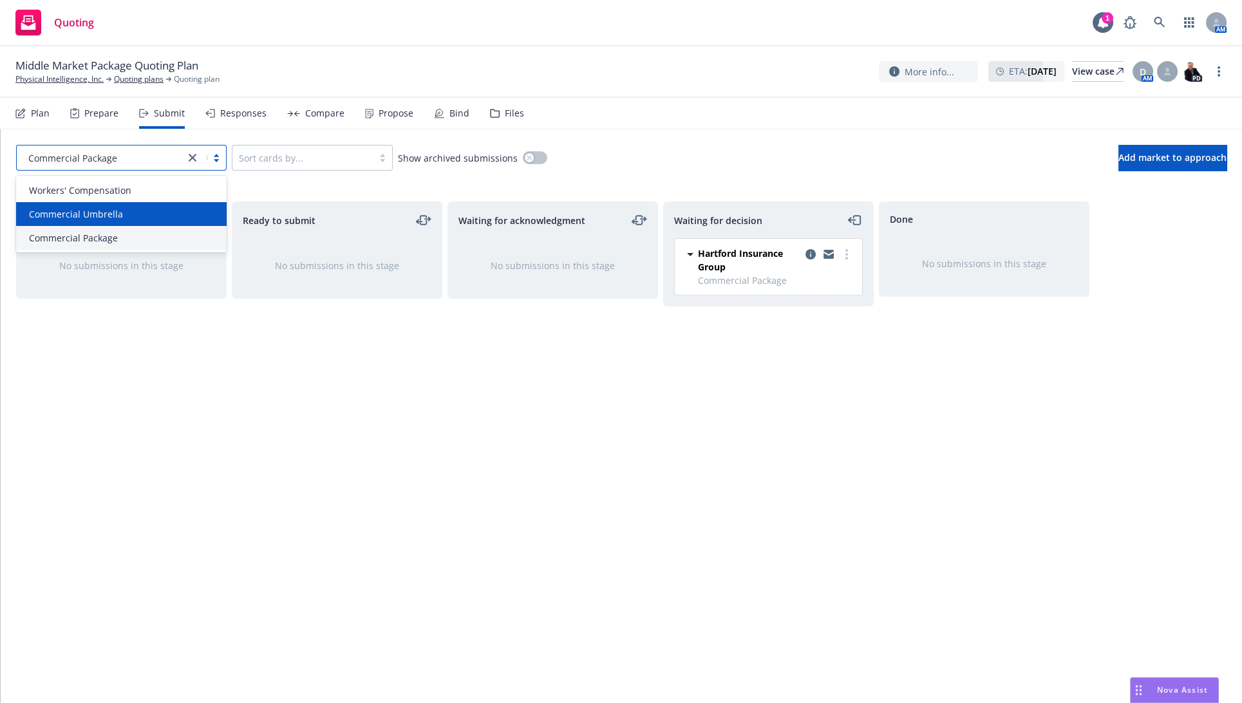
click at [127, 205] on div "Commercial Umbrella" at bounding box center [121, 214] width 211 height 24
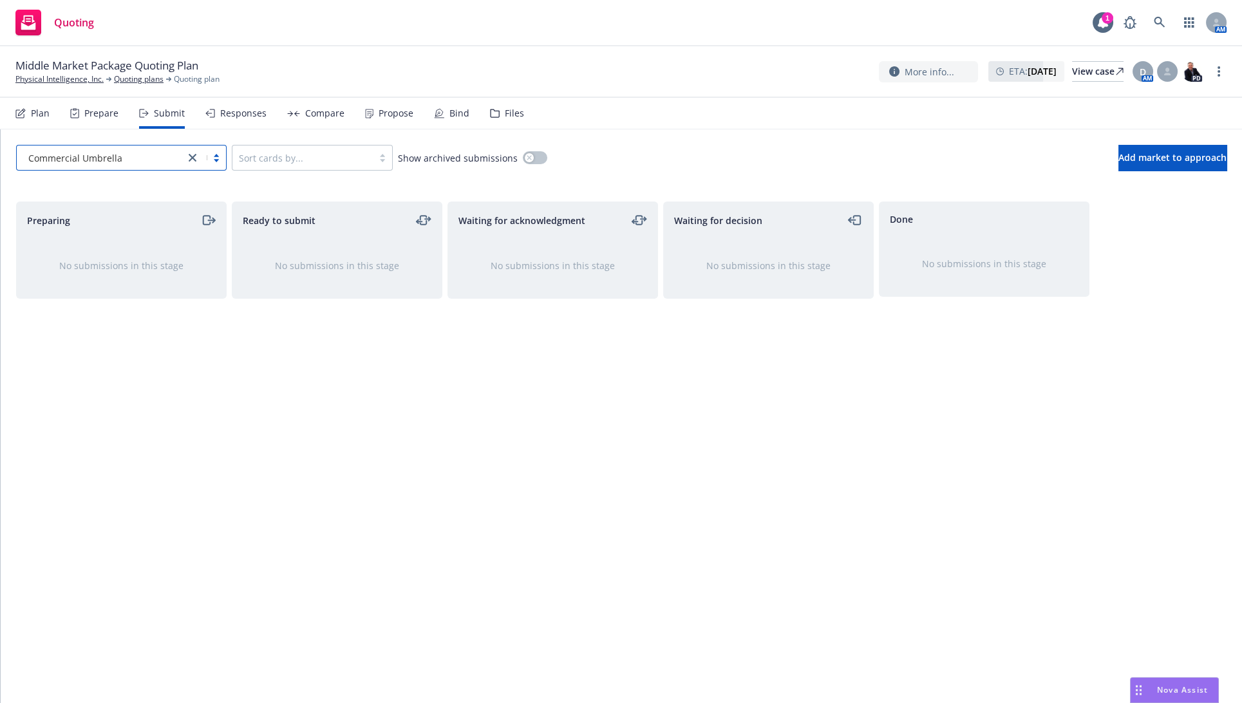
click at [46, 113] on div "Plan" at bounding box center [40, 113] width 19 height 10
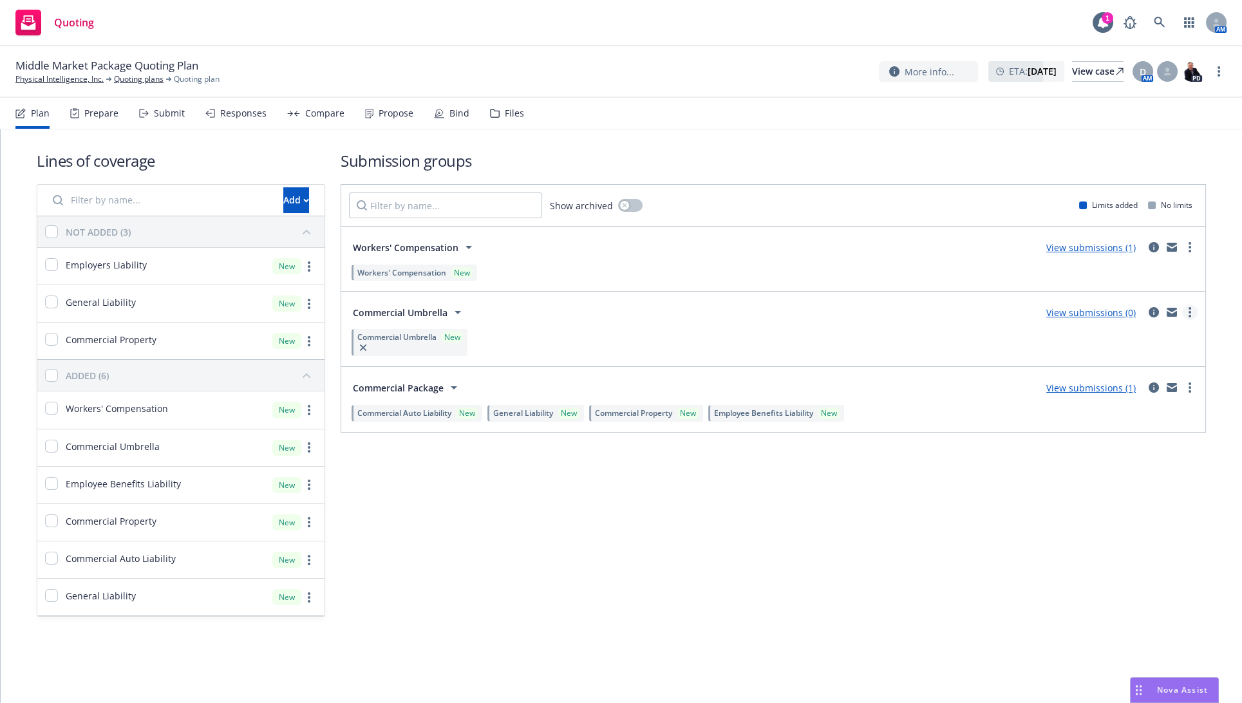
click at [1187, 313] on link "more" at bounding box center [1189, 312] width 15 height 15
click at [1154, 416] on span "Add market to approach" at bounding box center [1129, 421] width 136 height 12
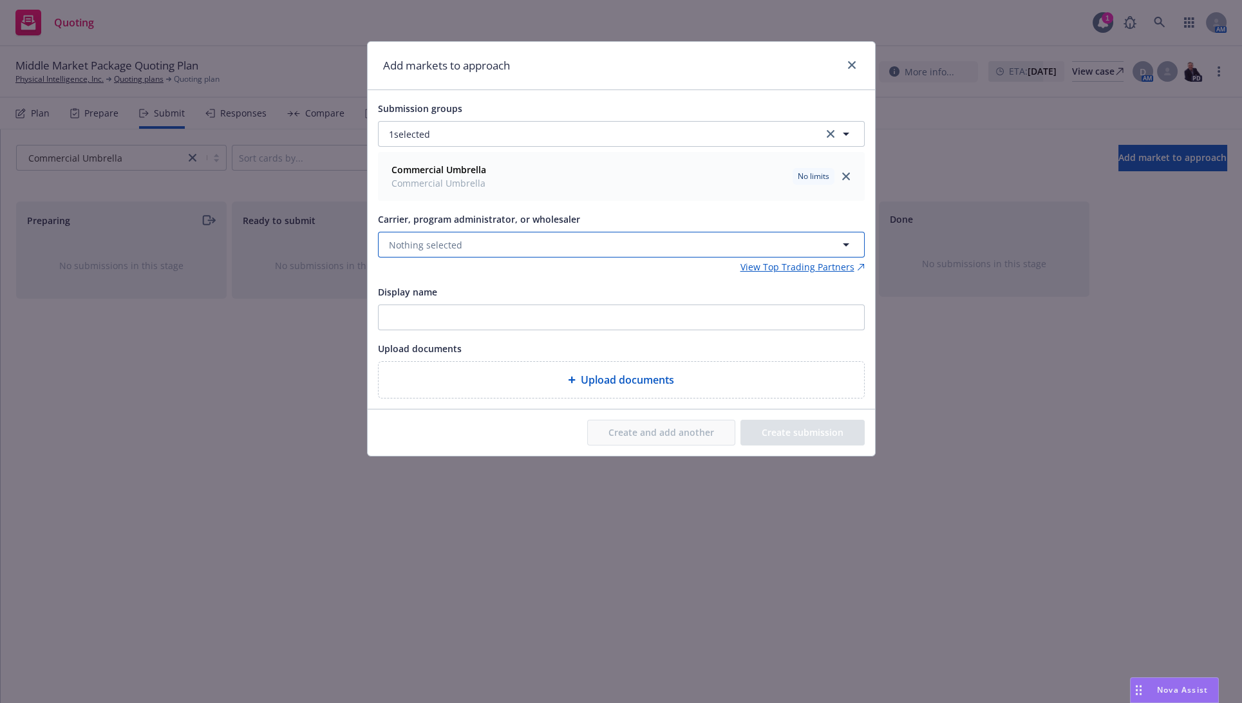
click at [444, 246] on span "Nothing selected" at bounding box center [425, 245] width 73 height 14
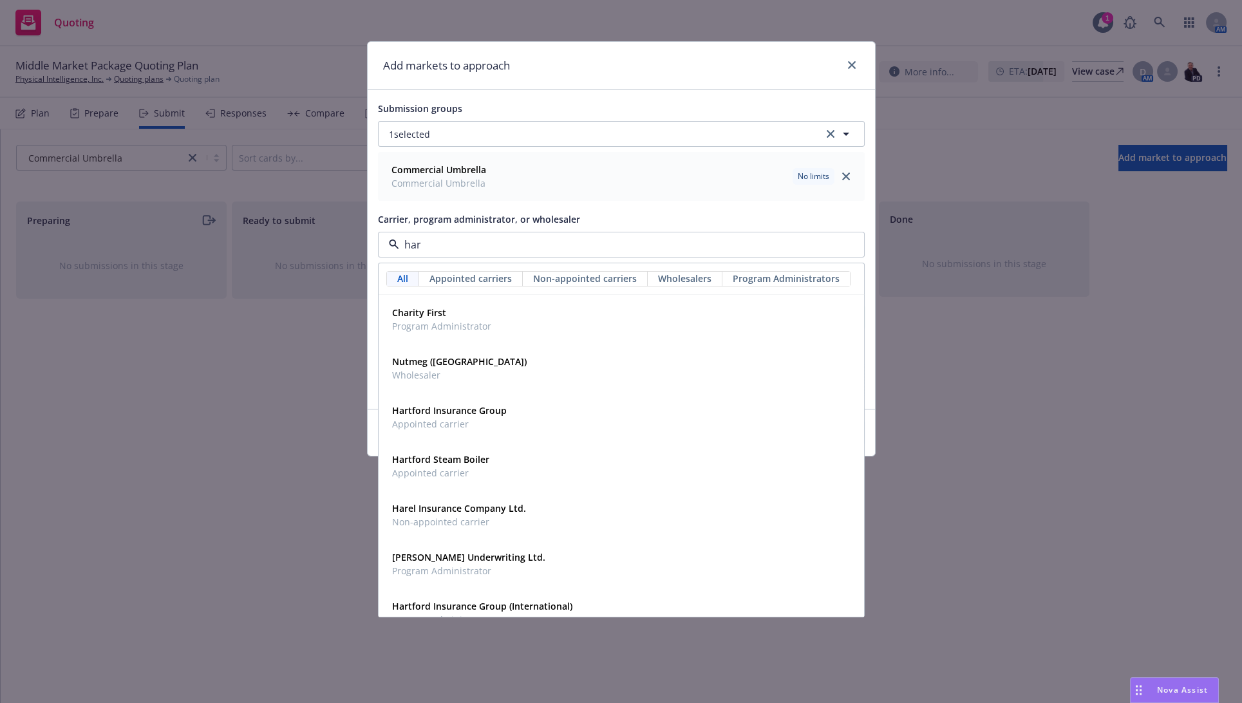
type input "[PERSON_NAME]"
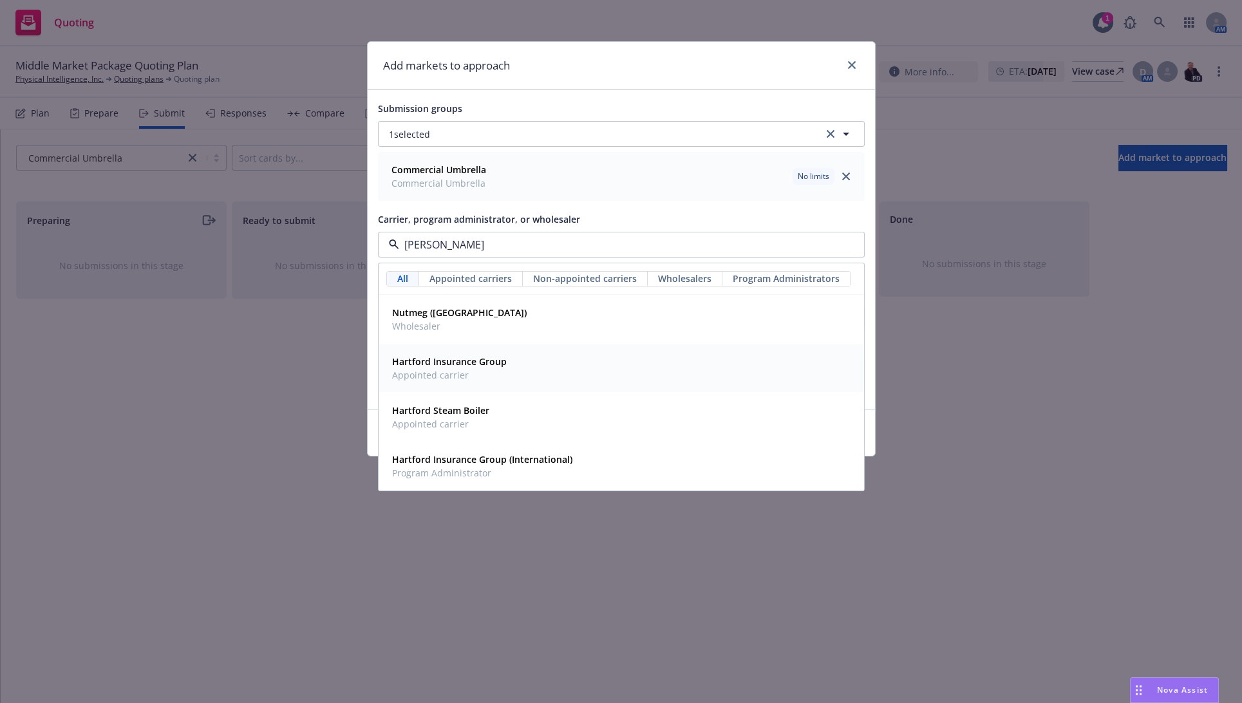
click at [451, 362] on strong "Hartford Insurance Group" at bounding box center [449, 361] width 115 height 12
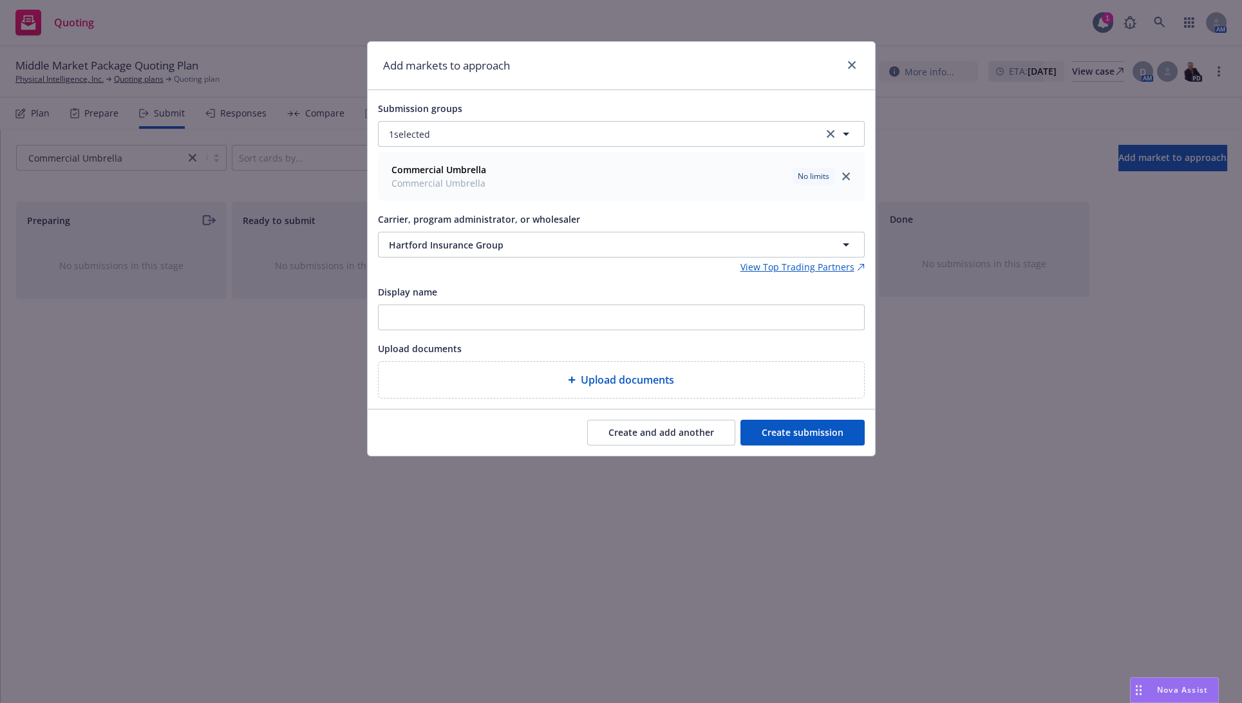
click at [796, 428] on button "Create submission" at bounding box center [802, 433] width 124 height 26
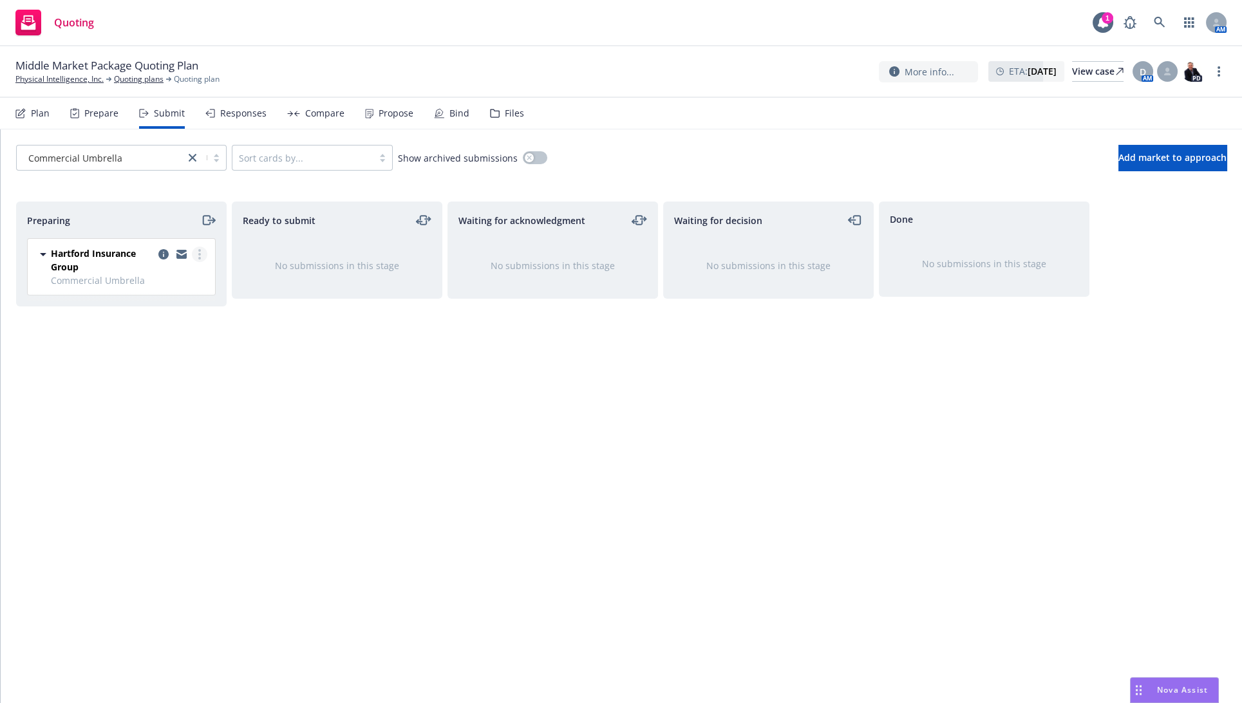
click at [202, 256] on link "more" at bounding box center [199, 254] width 15 height 15
click at [181, 354] on span "Add accepted decision" at bounding box center [142, 357] width 129 height 12
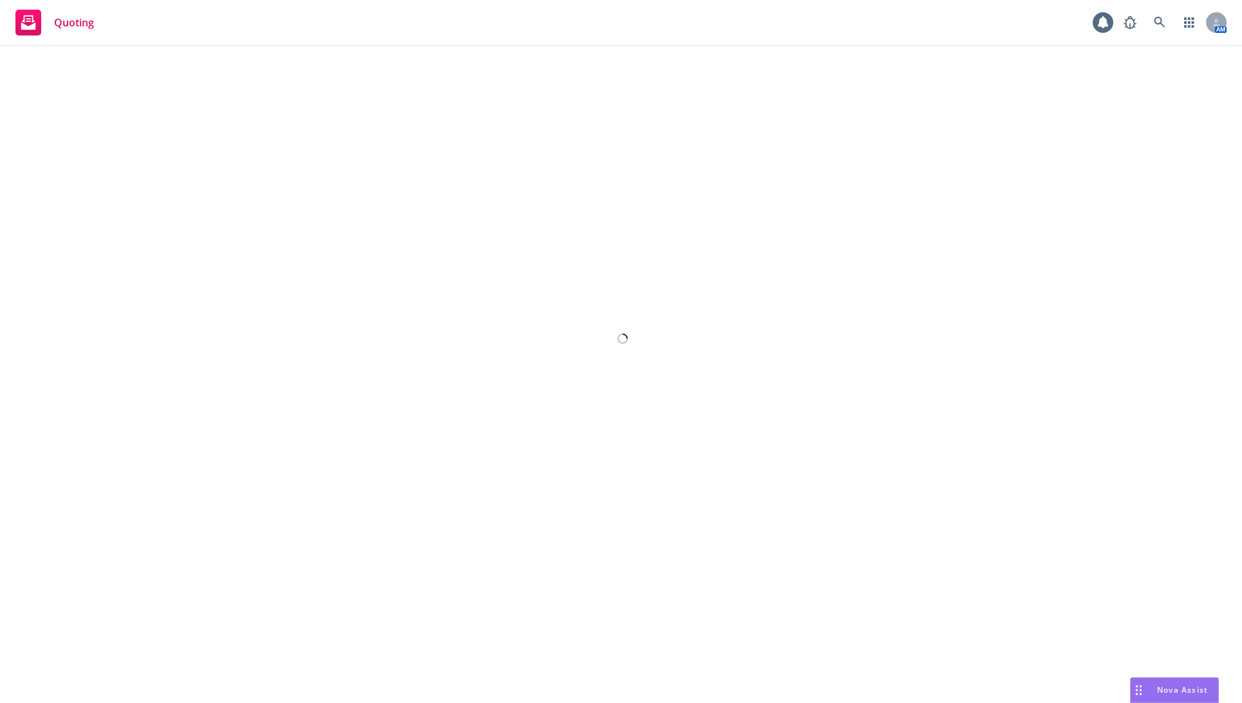
select select "12"
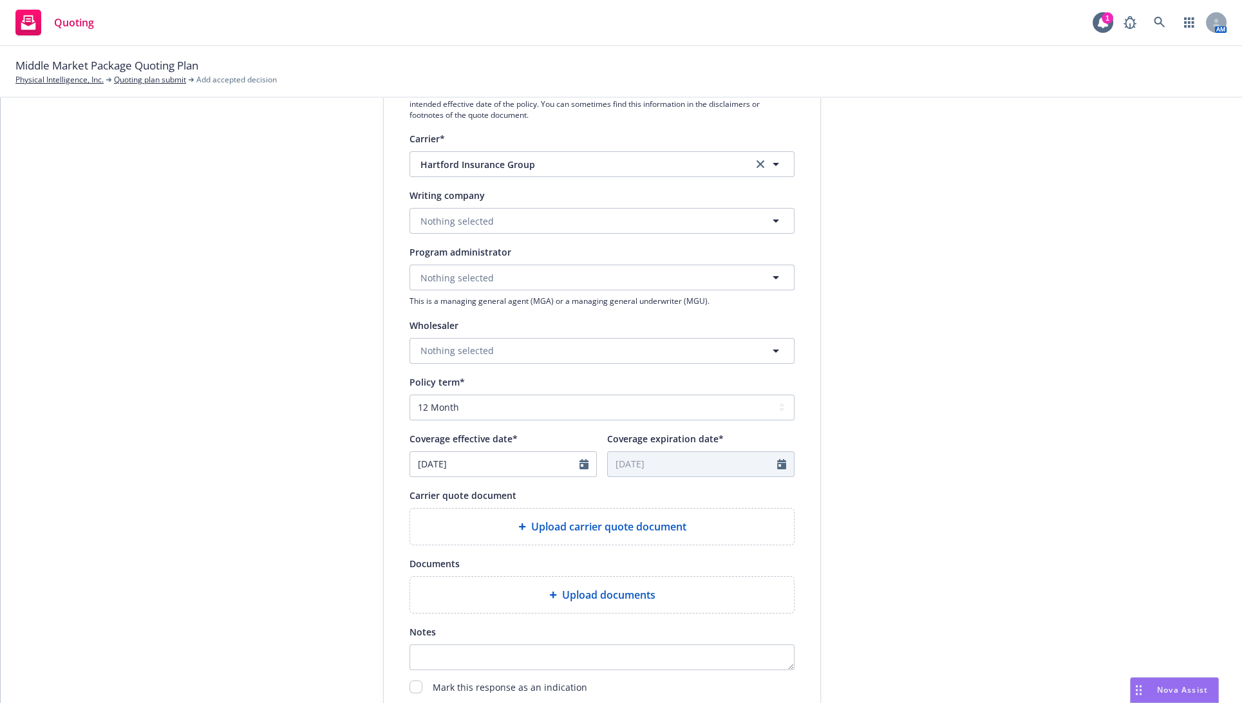
scroll to position [357, 0]
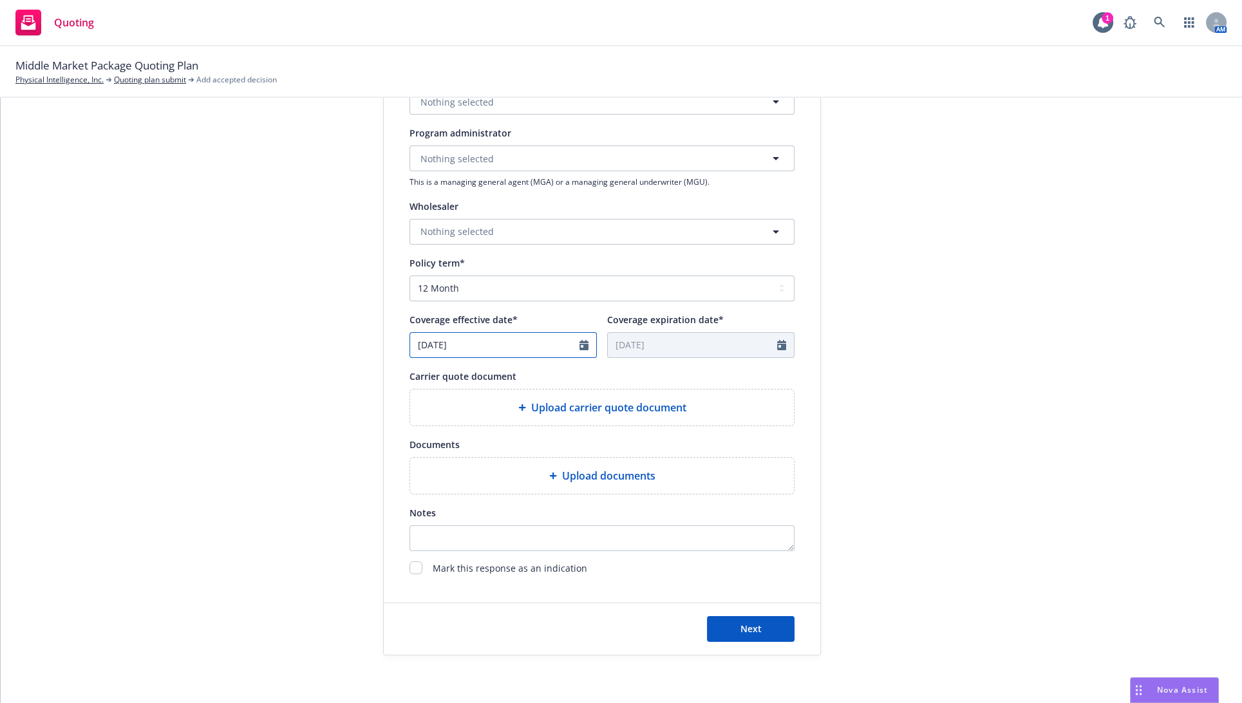
click at [579, 344] on icon "Calendar" at bounding box center [583, 345] width 9 height 10
select select "8"
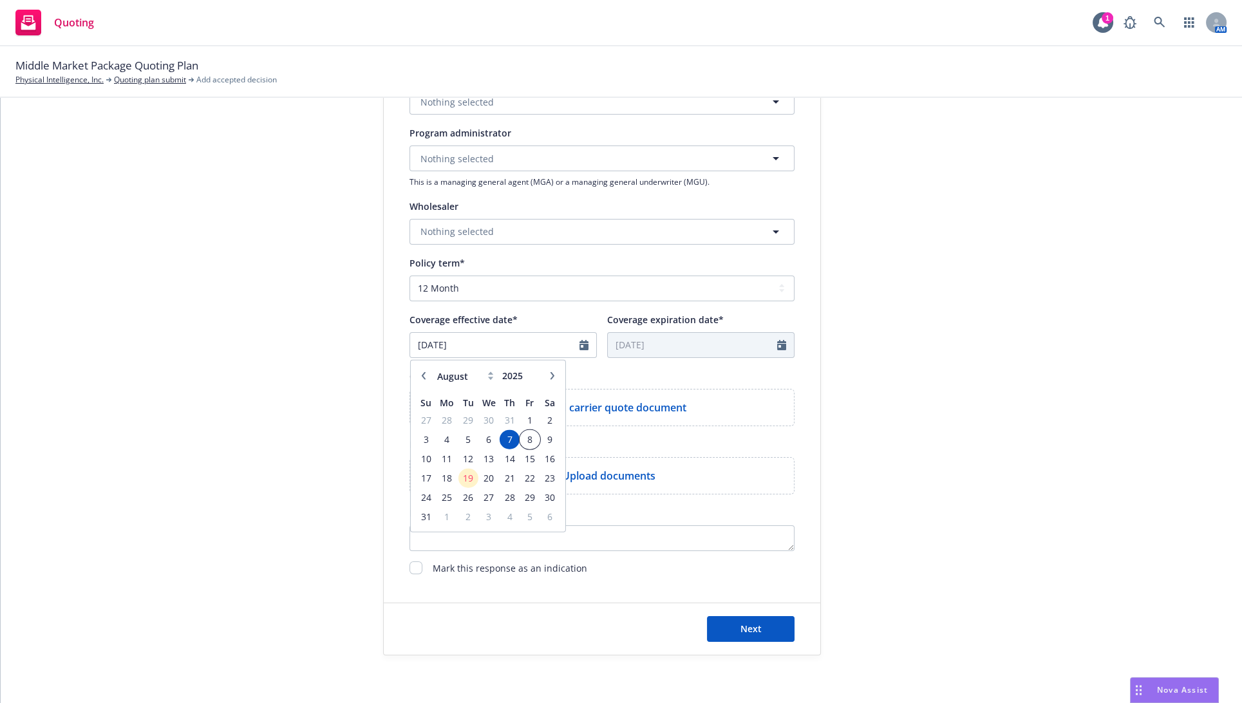
click at [525, 430] on td "8" at bounding box center [530, 438] width 20 height 19
type input "[DATE]"
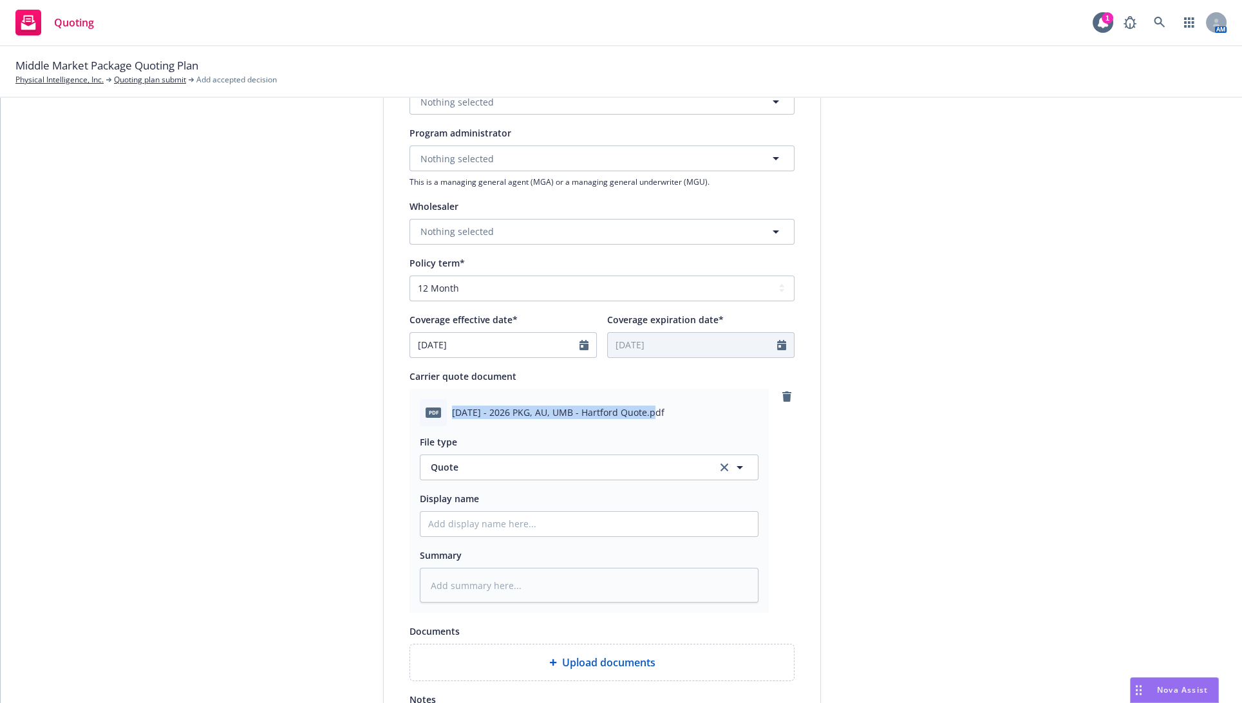
drag, startPoint x: 644, startPoint y: 411, endPoint x: 431, endPoint y: 416, distance: 213.2
click at [431, 416] on div "pdf [DATE] - 2026 PKG, AU, UMB - Hartford Quote.pdf" at bounding box center [589, 412] width 339 height 27
copy div "[DATE] - 2026 PKG, AU, UMB - Hartford Quote"
click at [440, 520] on input "Display name" at bounding box center [588, 524] width 337 height 24
paste input "[DATE] - 2026 PKG, AU, UMB - Hartford Quote"
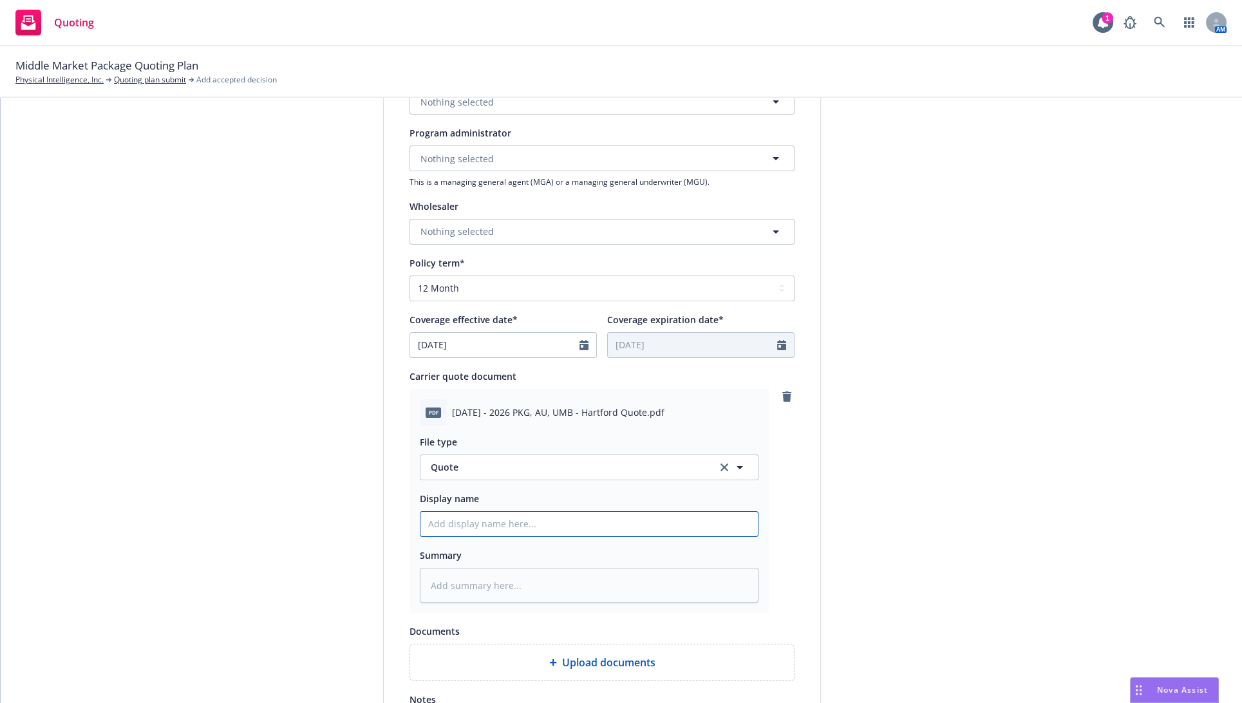
type textarea "x"
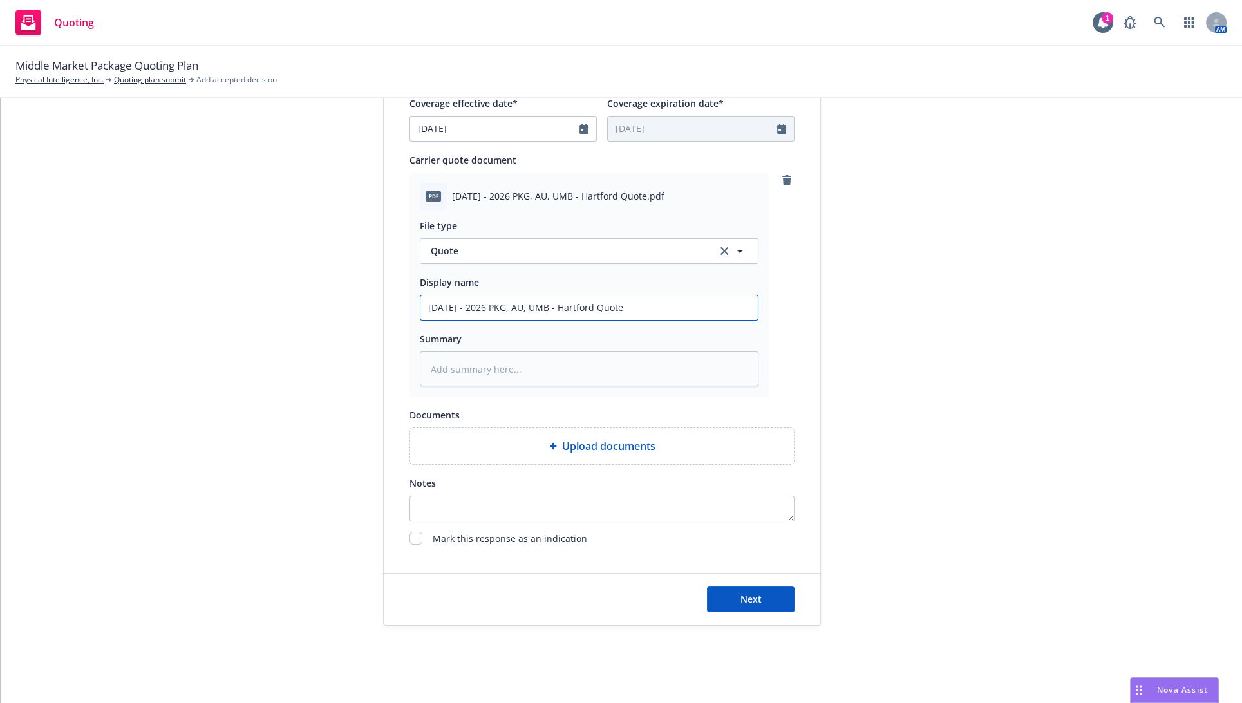
scroll to position [578, 0]
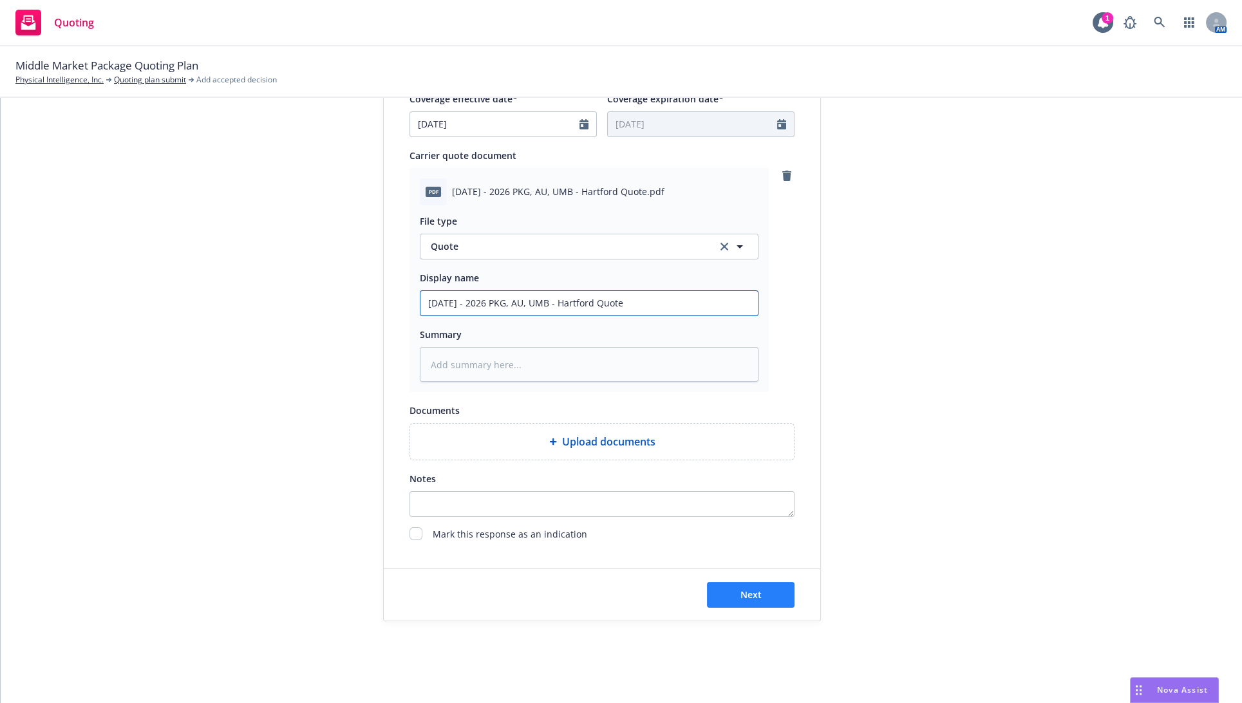
type input "[DATE] - 2026 PKG, AU, UMB - Hartford Quote"
click at [715, 592] on button "Next" at bounding box center [751, 595] width 88 height 26
type textarea "x"
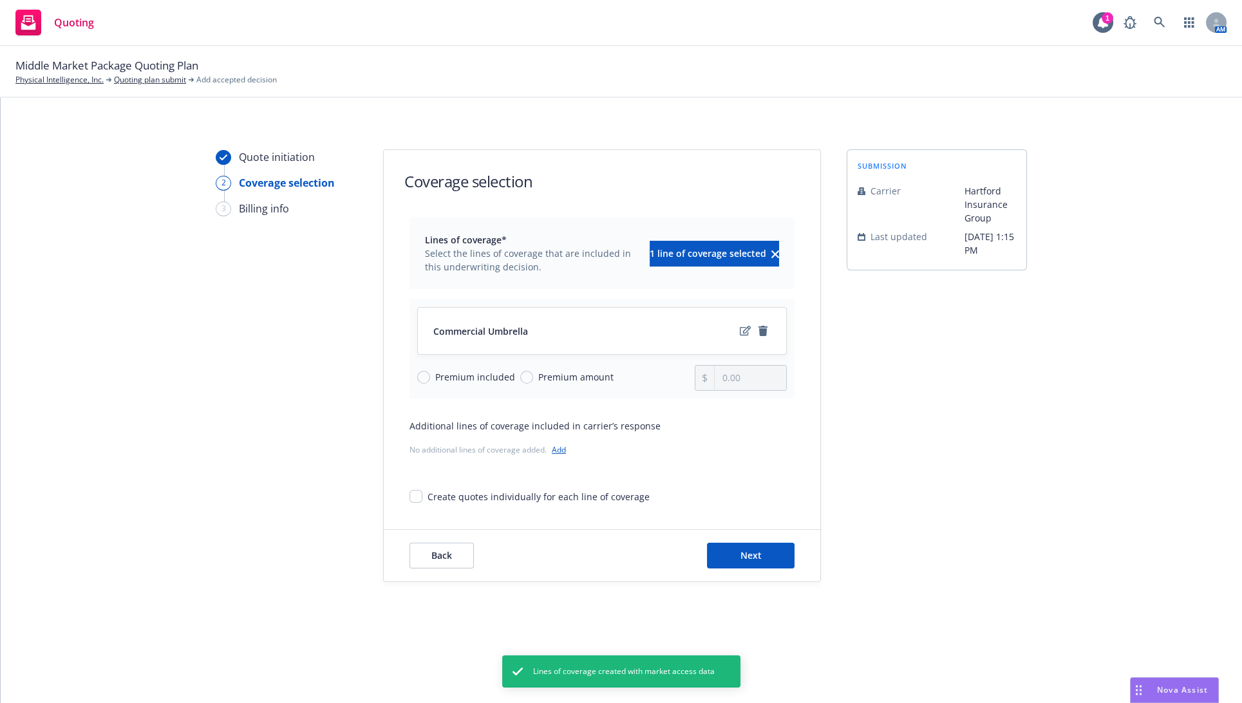
click at [538, 375] on span "Premium amount" at bounding box center [575, 377] width 75 height 14
click at [533, 375] on input "Premium amount" at bounding box center [526, 377] width 13 height 13
radio input "true"
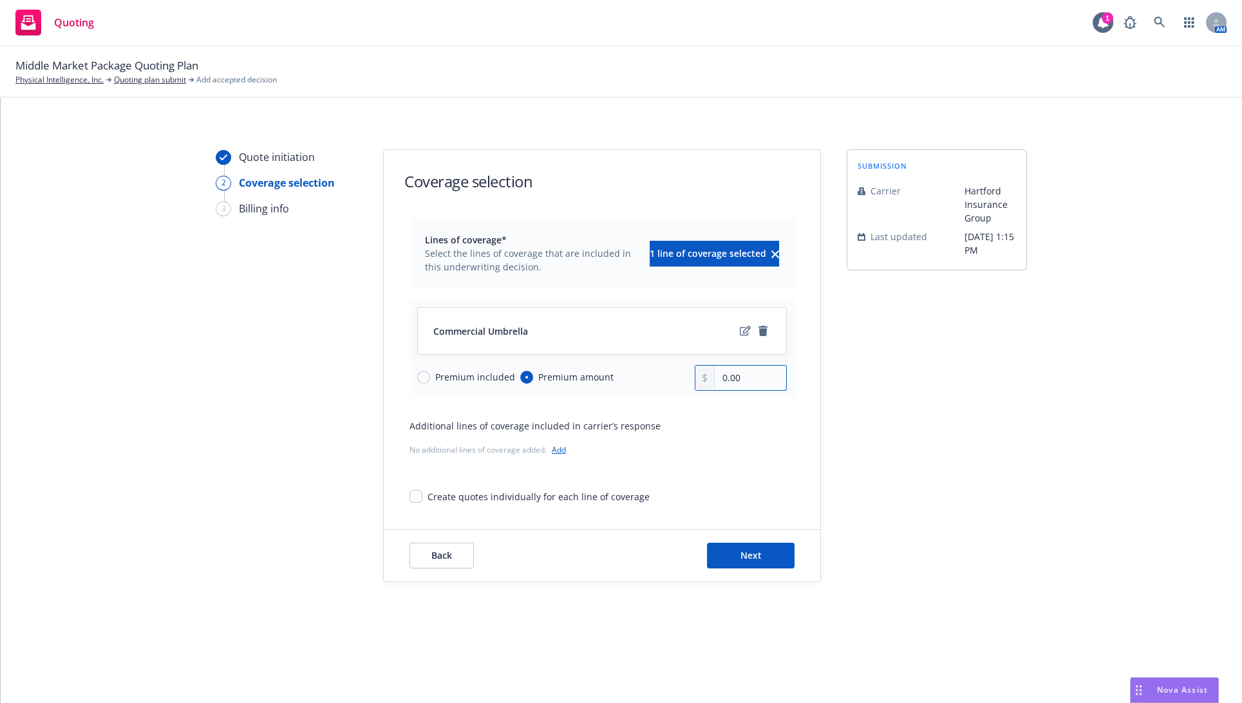
click at [753, 371] on input "0.00" at bounding box center [750, 378] width 71 height 24
paste input "8,365"
type input "8,365.00"
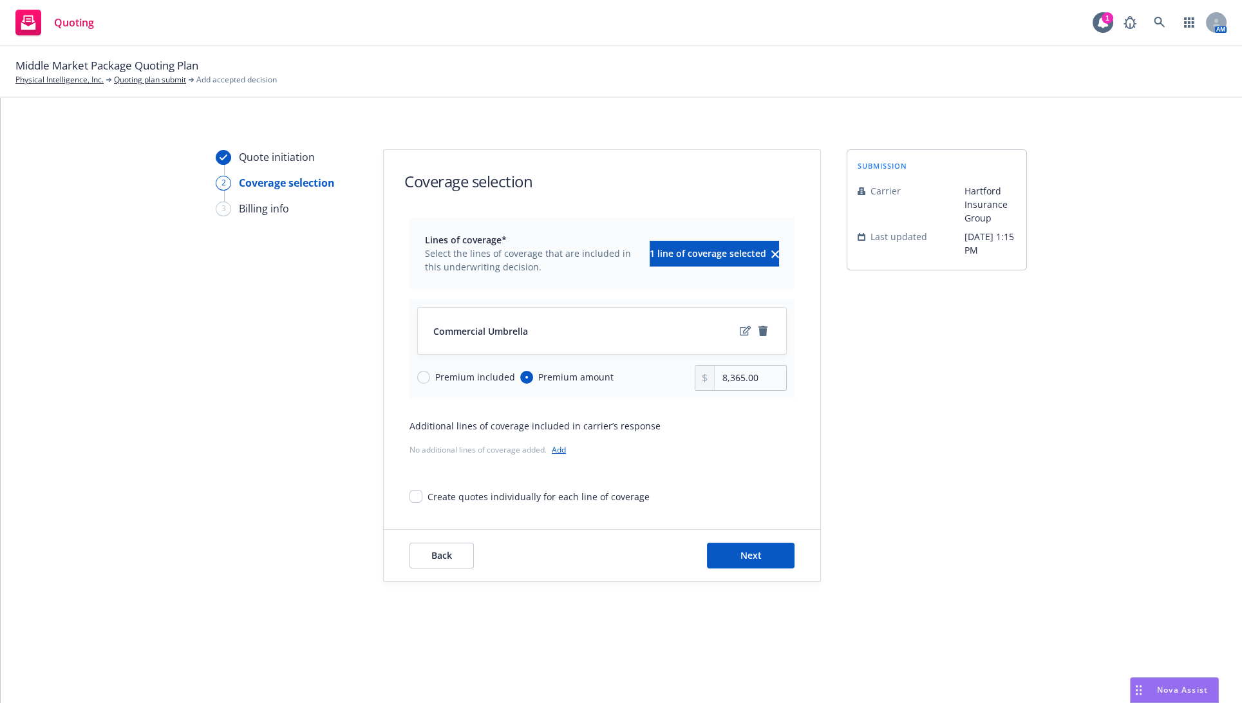
click at [751, 409] on div "Lines of coverage* Select the lines of coverage that are included in this under…" at bounding box center [601, 361] width 385 height 286
click at [711, 550] on button "Next" at bounding box center [751, 556] width 88 height 26
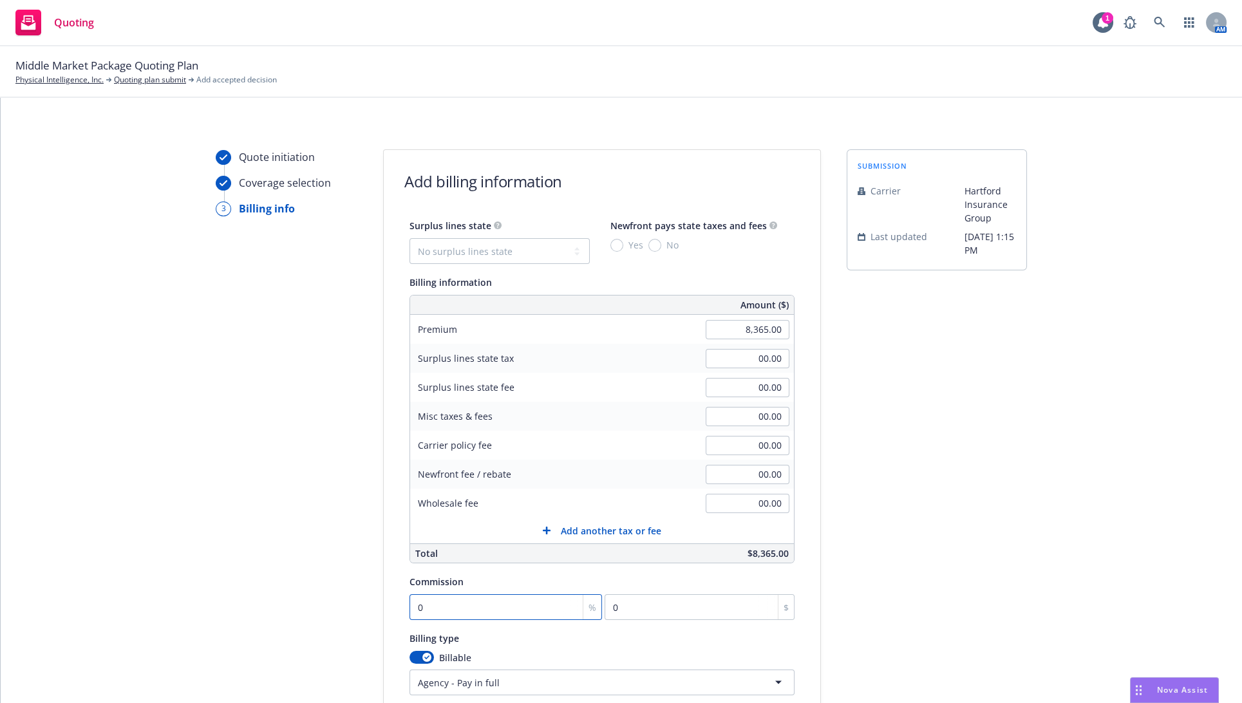
click at [469, 603] on input "0" at bounding box center [505, 607] width 193 height 26
type input "1"
type input "83.65"
type input "18"
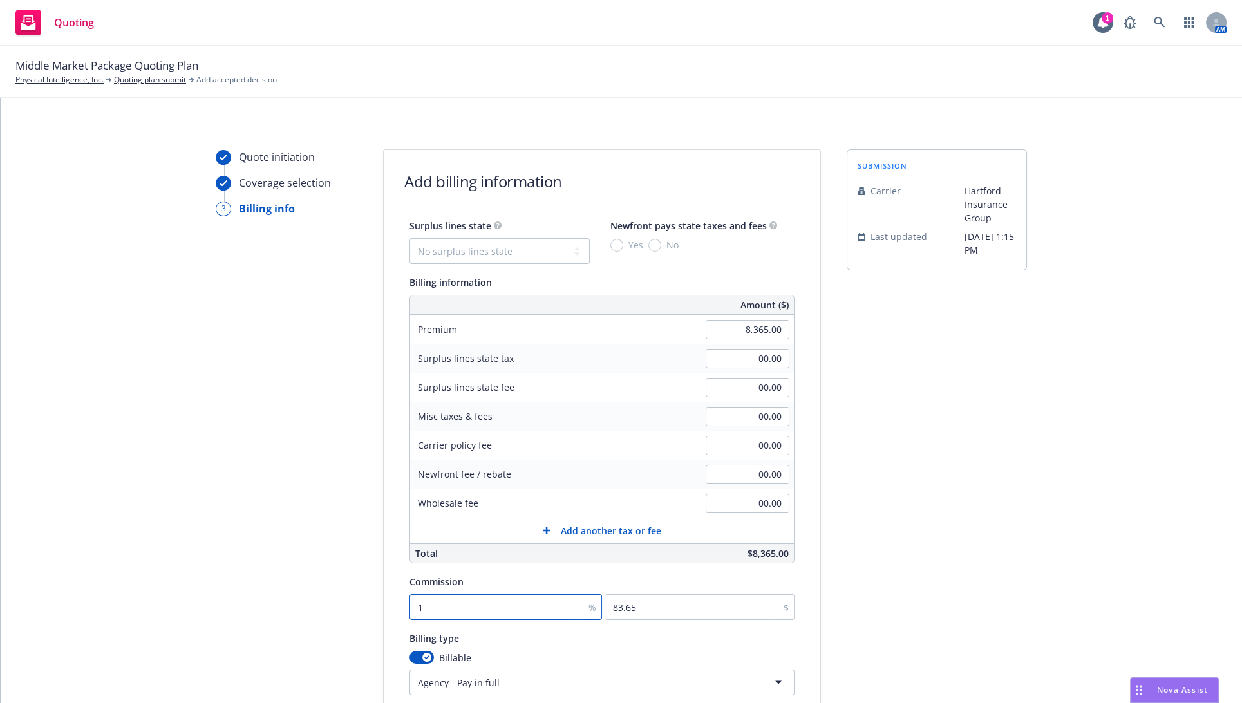
type input "1505.7"
type input "18"
click at [346, 555] on div "Quote initiation Coverage selection 3 Billing info" at bounding box center [287, 478] width 142 height 659
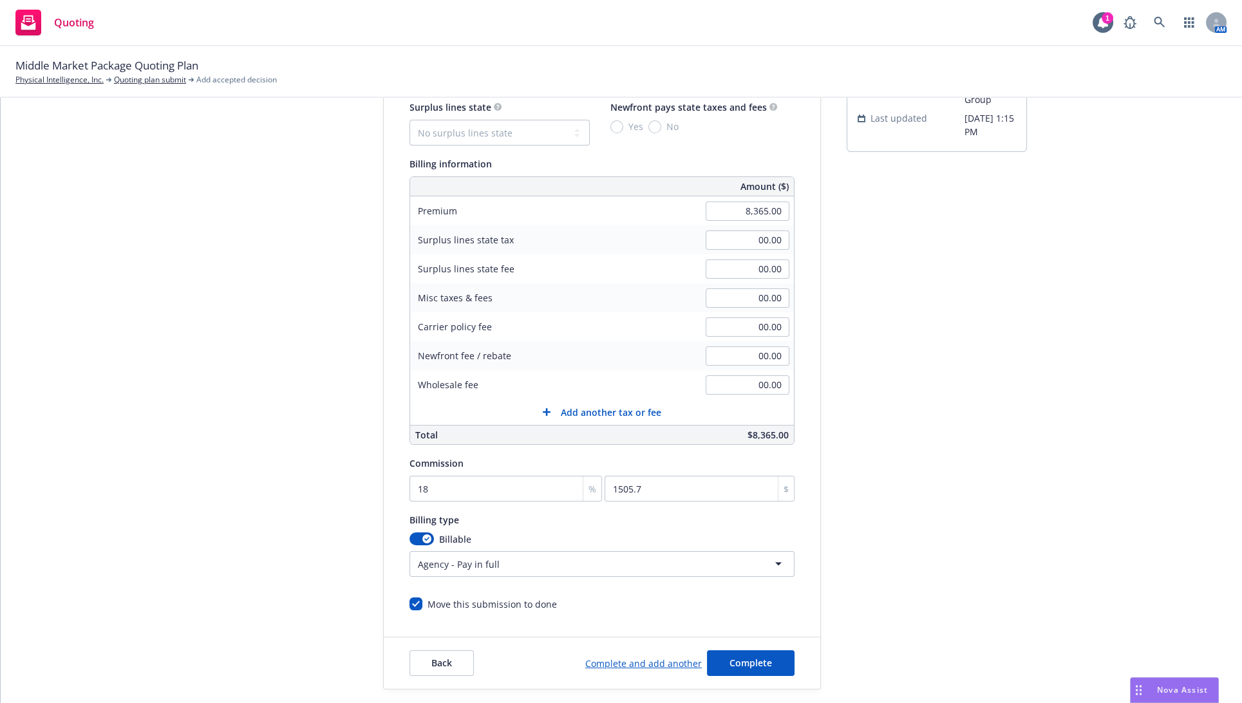
click at [476, 565] on html "Quoting 1 AM Middle Market Package Quoting Plan Physical Intelligence, Inc. Quo…" at bounding box center [621, 351] width 1242 height 703
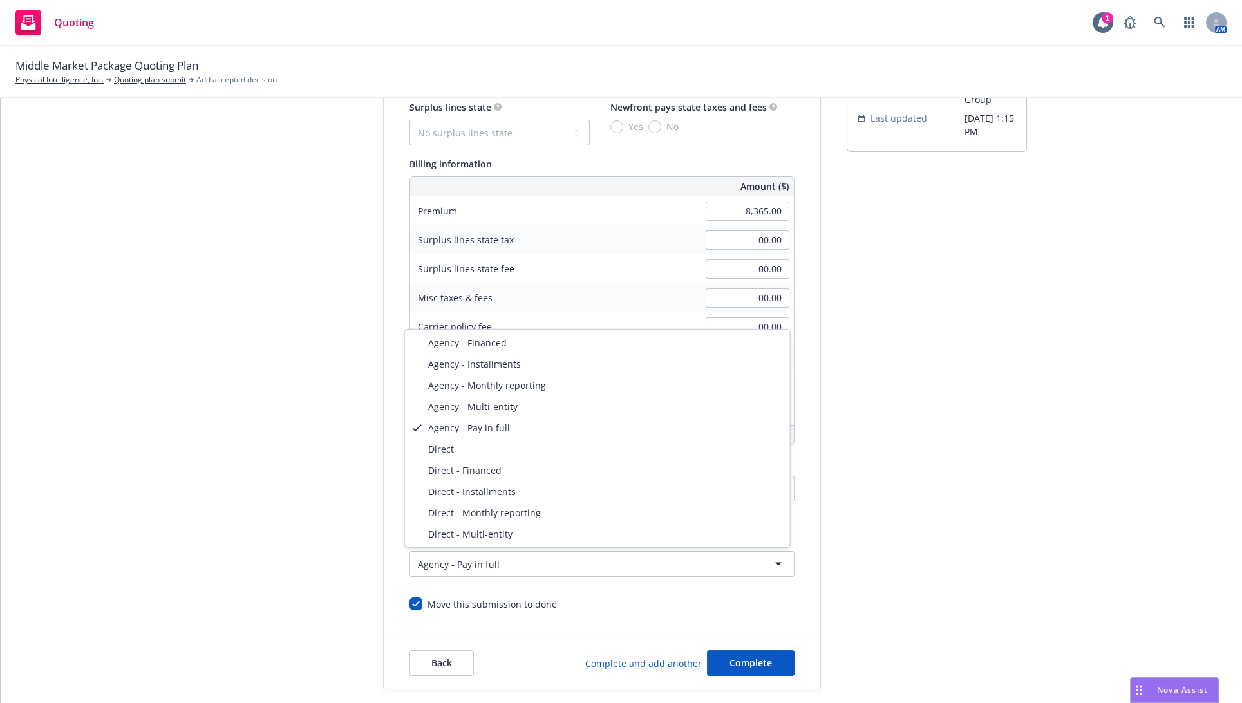
select select "DIRECT"
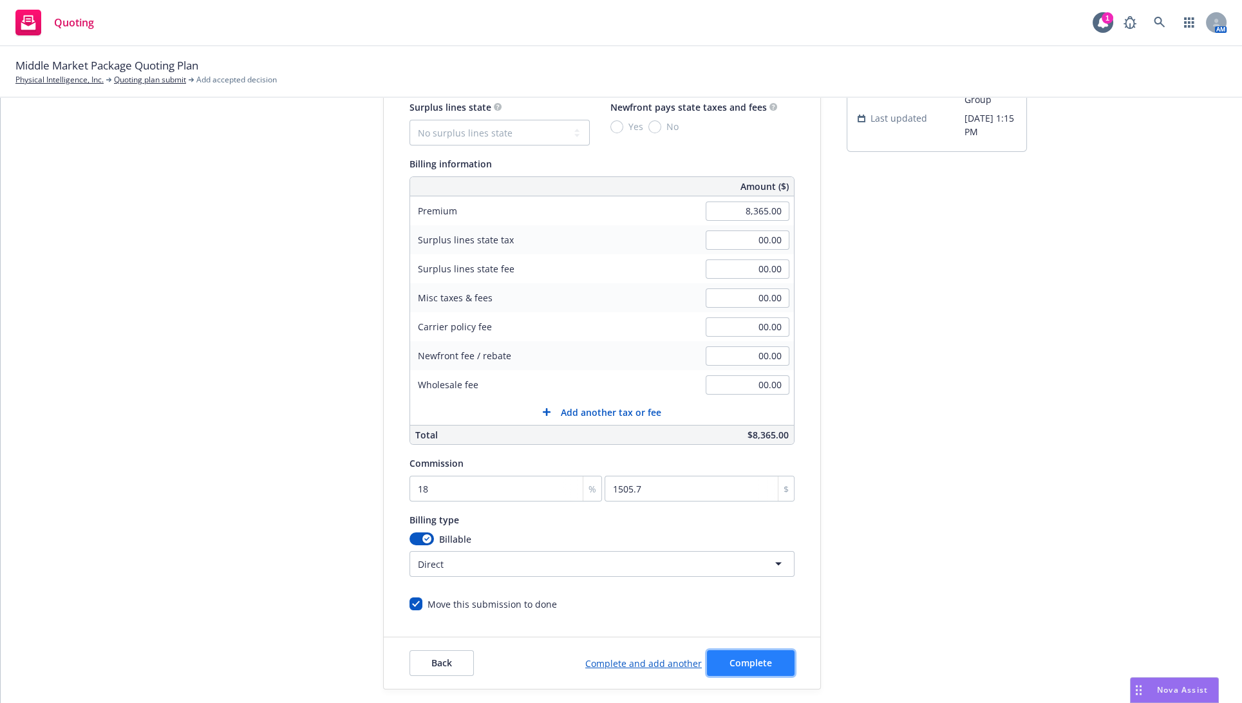
click at [711, 662] on button "Complete" at bounding box center [751, 663] width 88 height 26
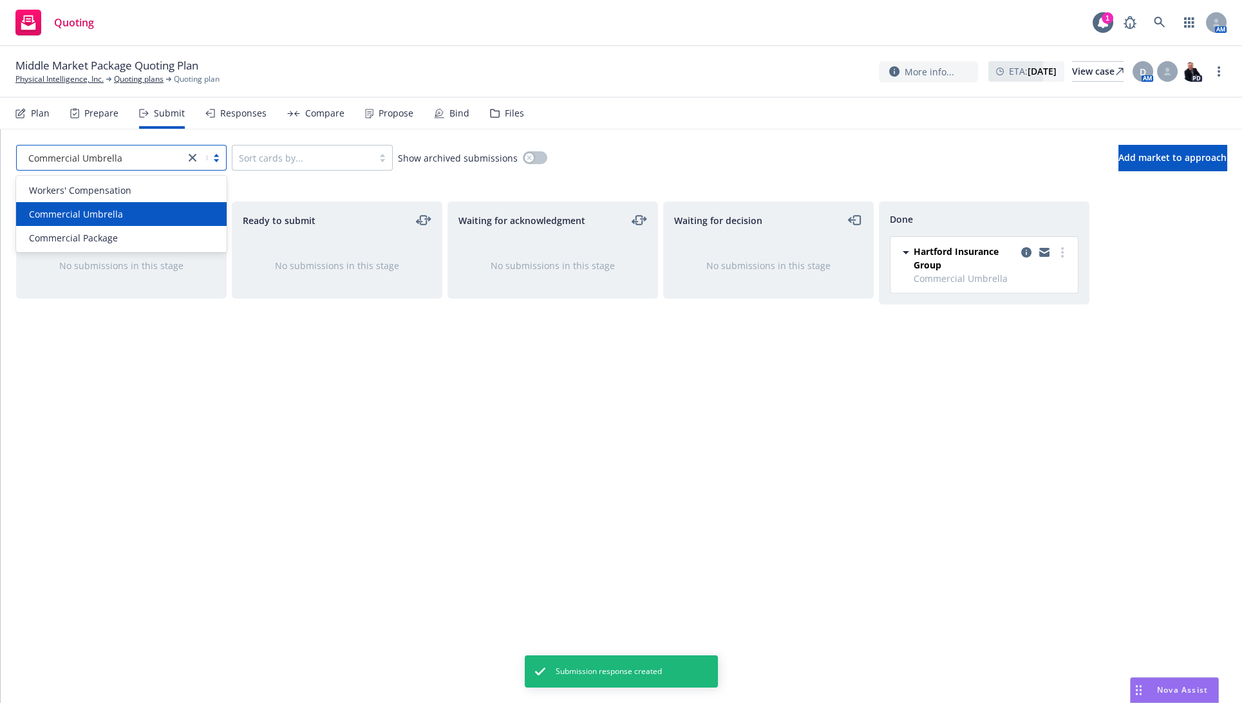
click at [145, 165] on div "Commercial Umbrella" at bounding box center [101, 157] width 168 height 21
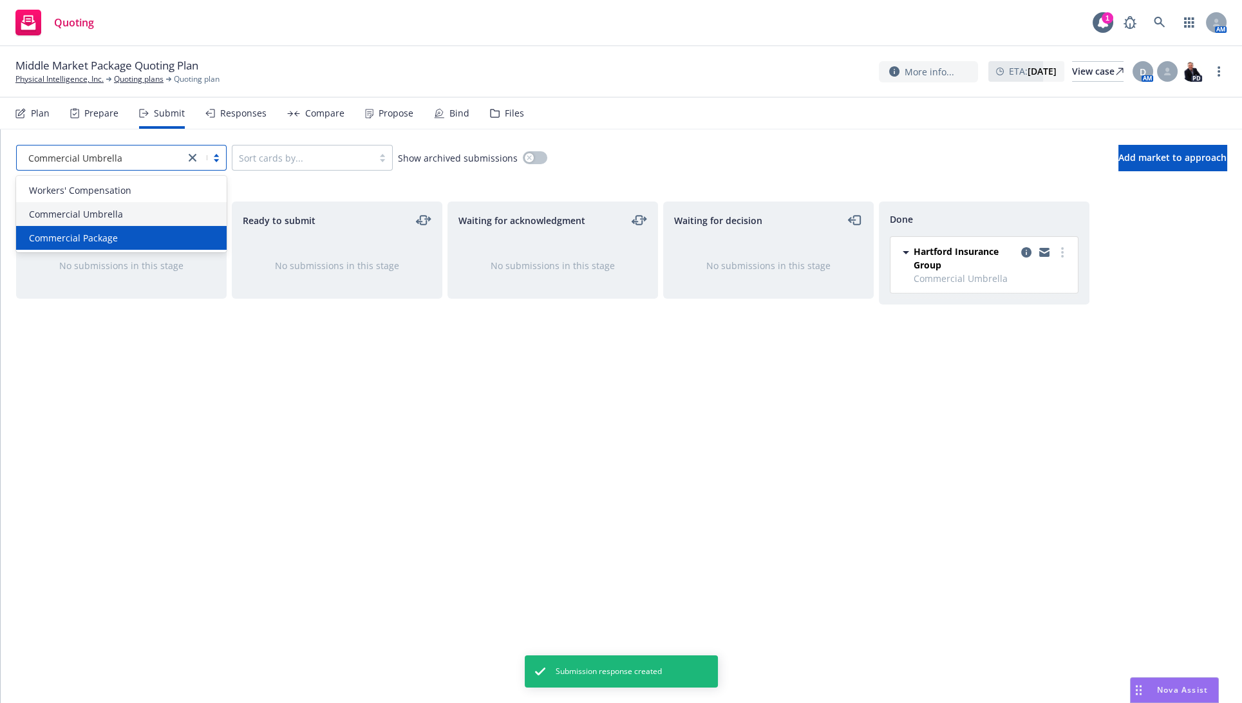
click at [141, 238] on div "Commercial Package" at bounding box center [121, 238] width 195 height 14
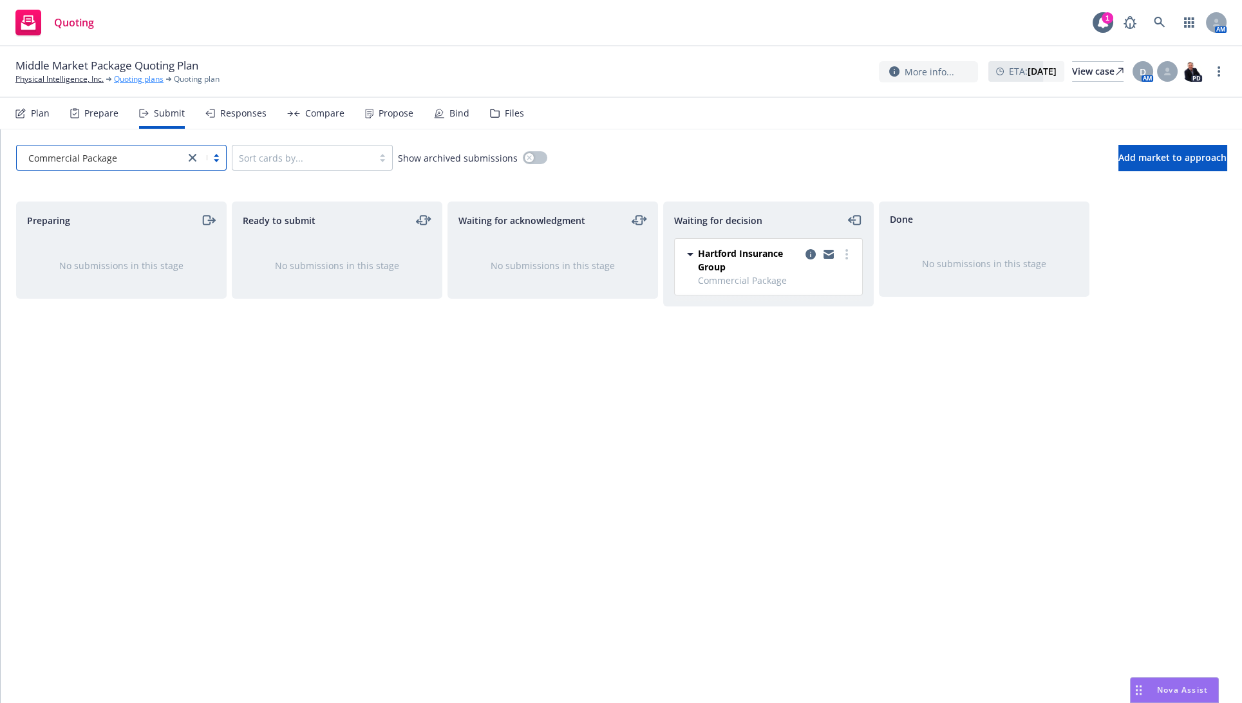
click at [155, 83] on link "Quoting plans" at bounding box center [139, 79] width 50 height 12
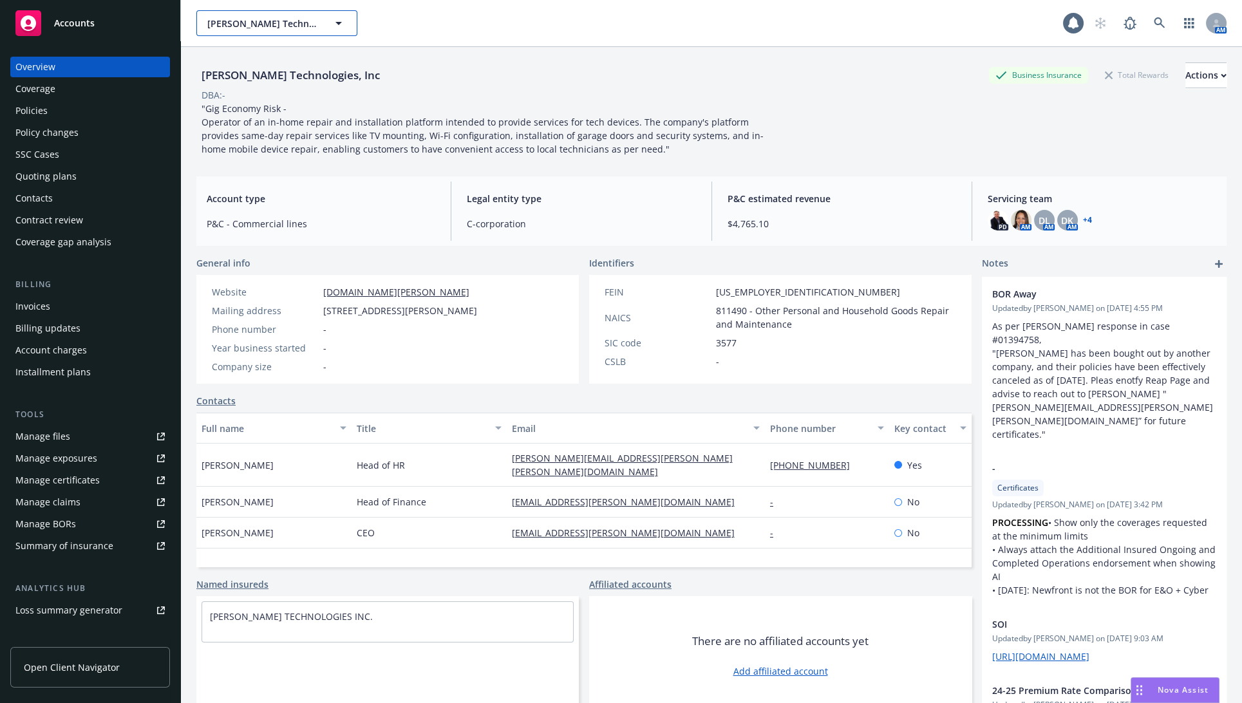
click at [267, 21] on span "Puls Technologies, Inc" at bounding box center [262, 24] width 111 height 14
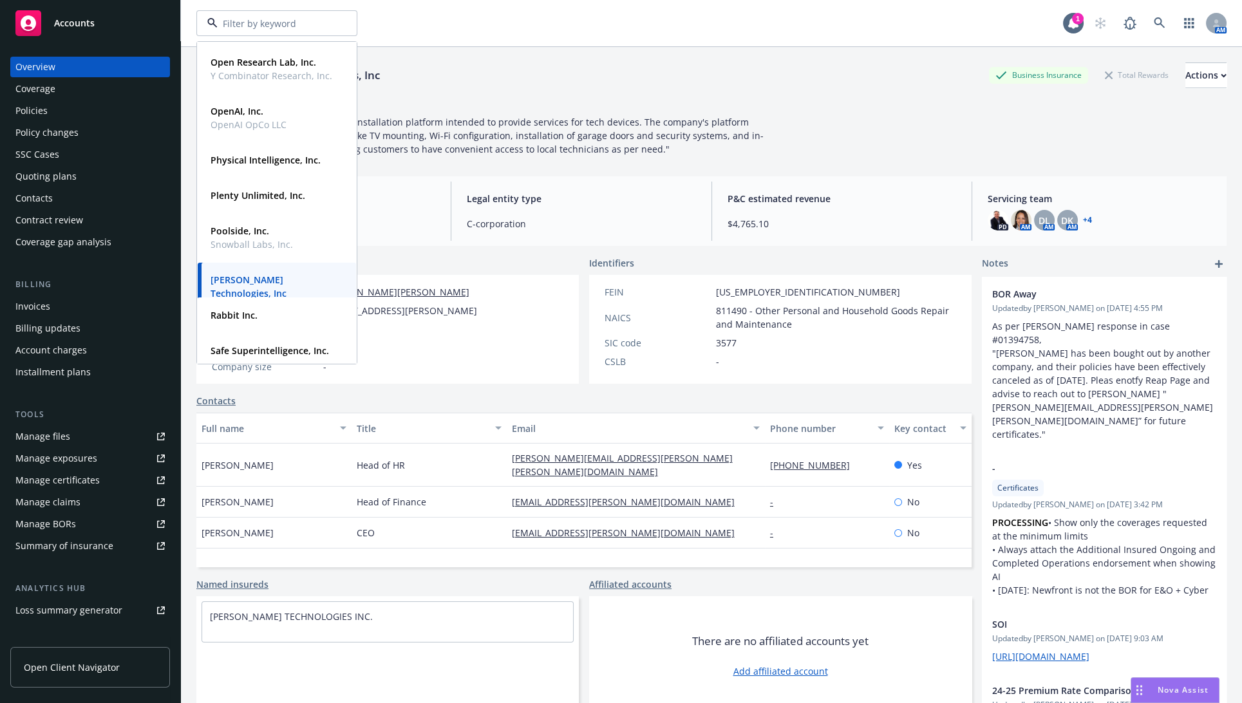
scroll to position [357, 0]
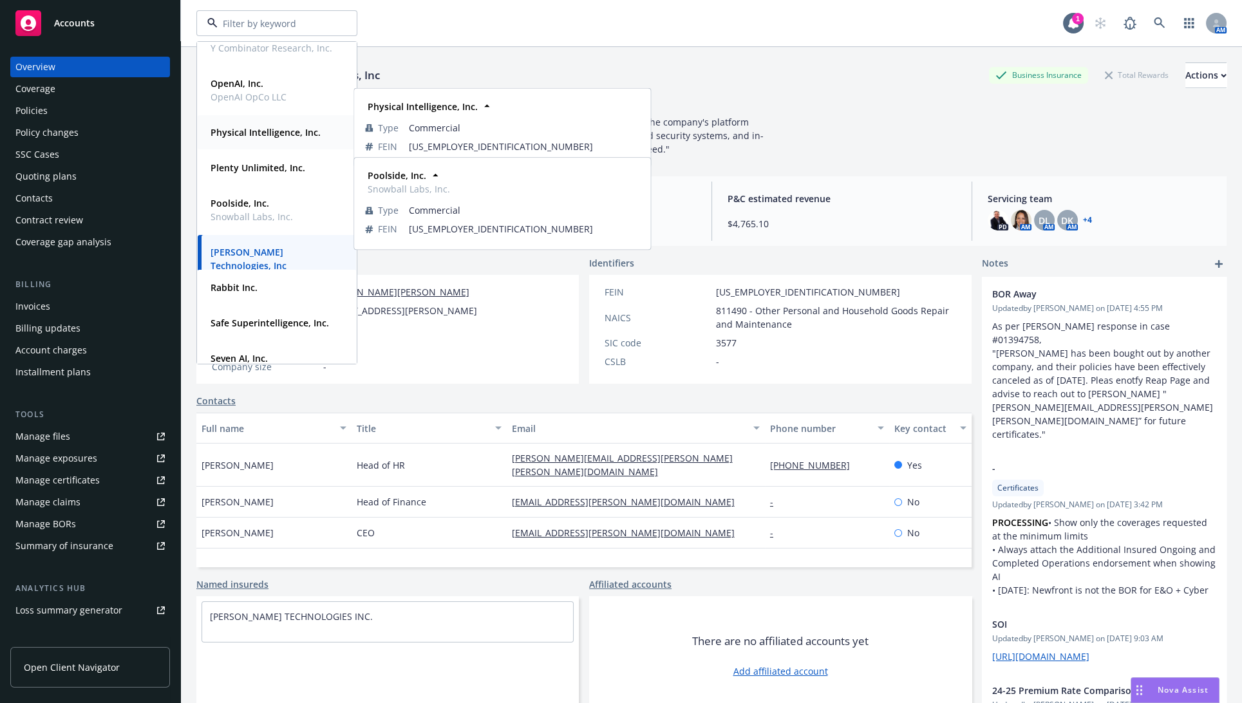
click at [269, 129] on strong "Physical Intelligence, Inc." at bounding box center [266, 132] width 110 height 12
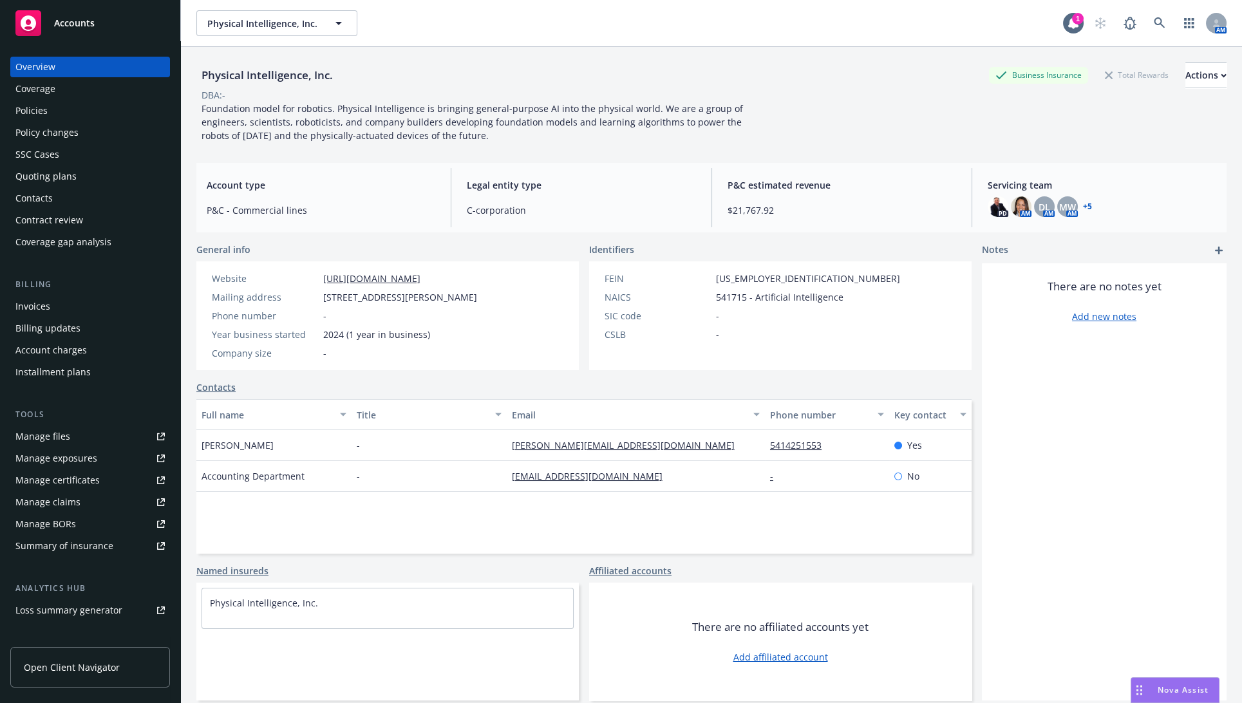
click at [116, 106] on div "Policies" at bounding box center [89, 110] width 149 height 21
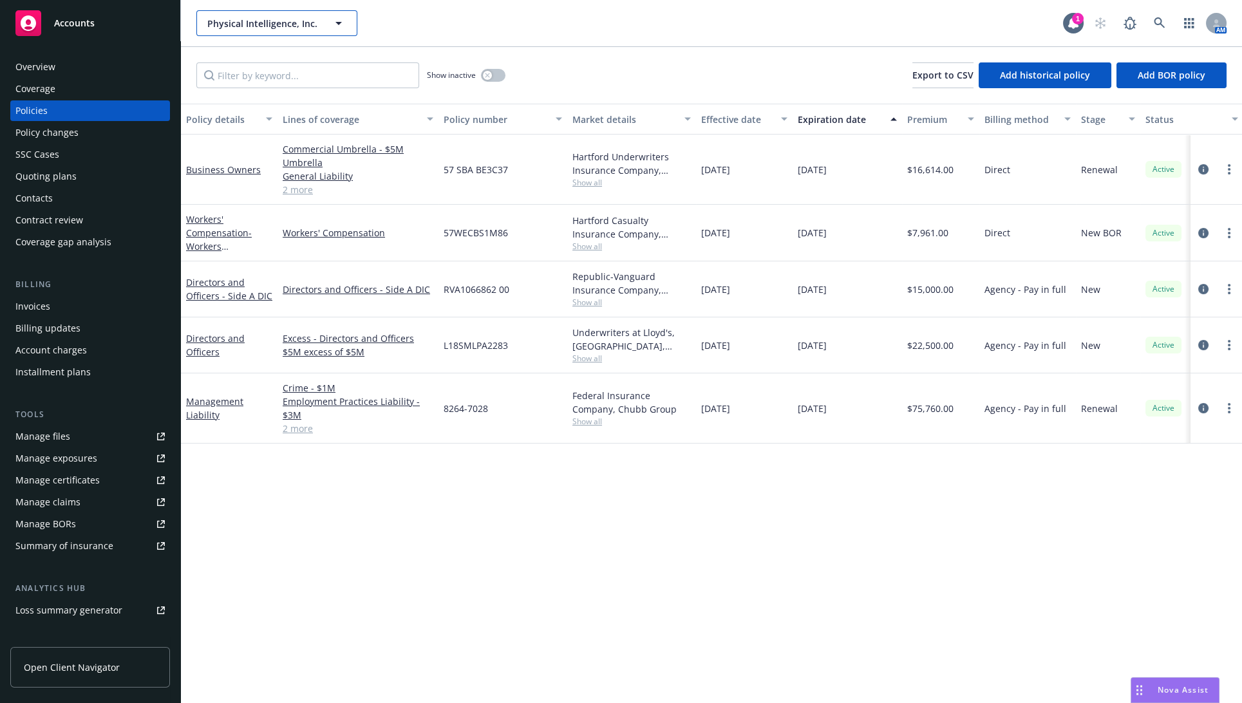
click at [279, 27] on span "Physical Intelligence, Inc." at bounding box center [262, 24] width 111 height 14
click at [272, 32] on button "Physical Intelligence, Inc." at bounding box center [276, 23] width 161 height 26
click at [274, 49] on div "Anthropic PBC Type Commercial FEIN 86-1696045" at bounding box center [277, 59] width 158 height 34
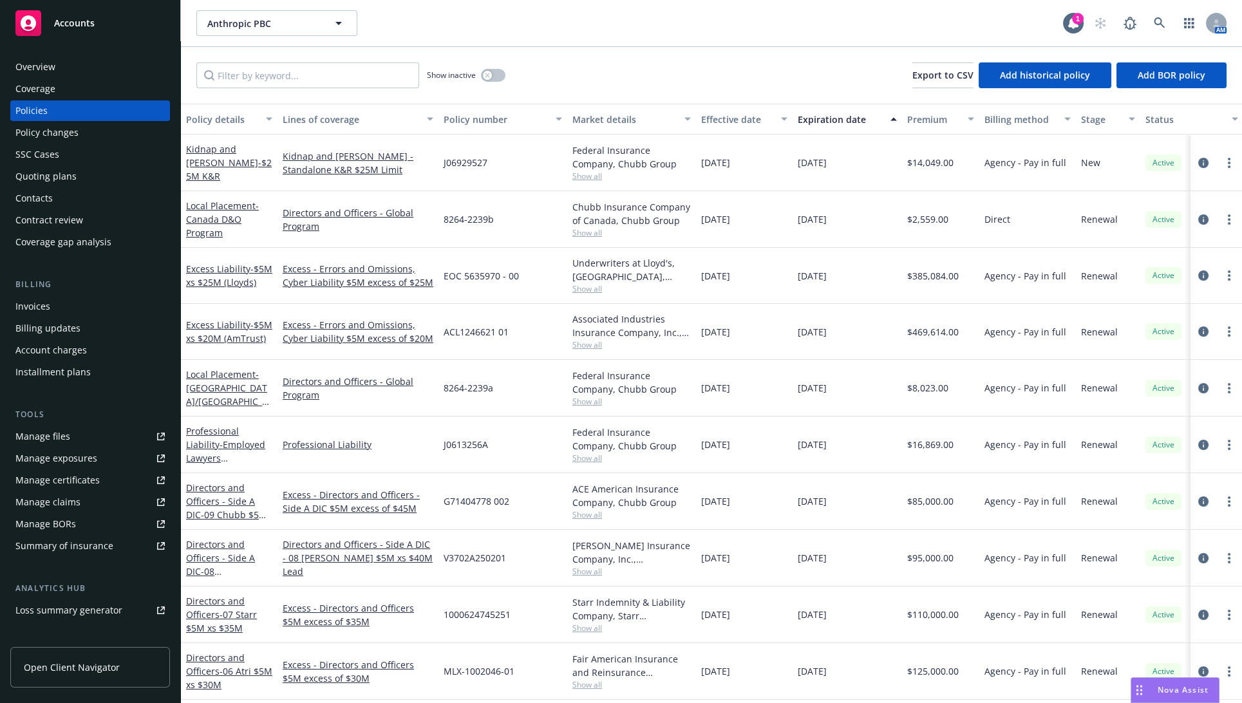
click at [58, 180] on div "Quoting plans" at bounding box center [45, 176] width 61 height 21
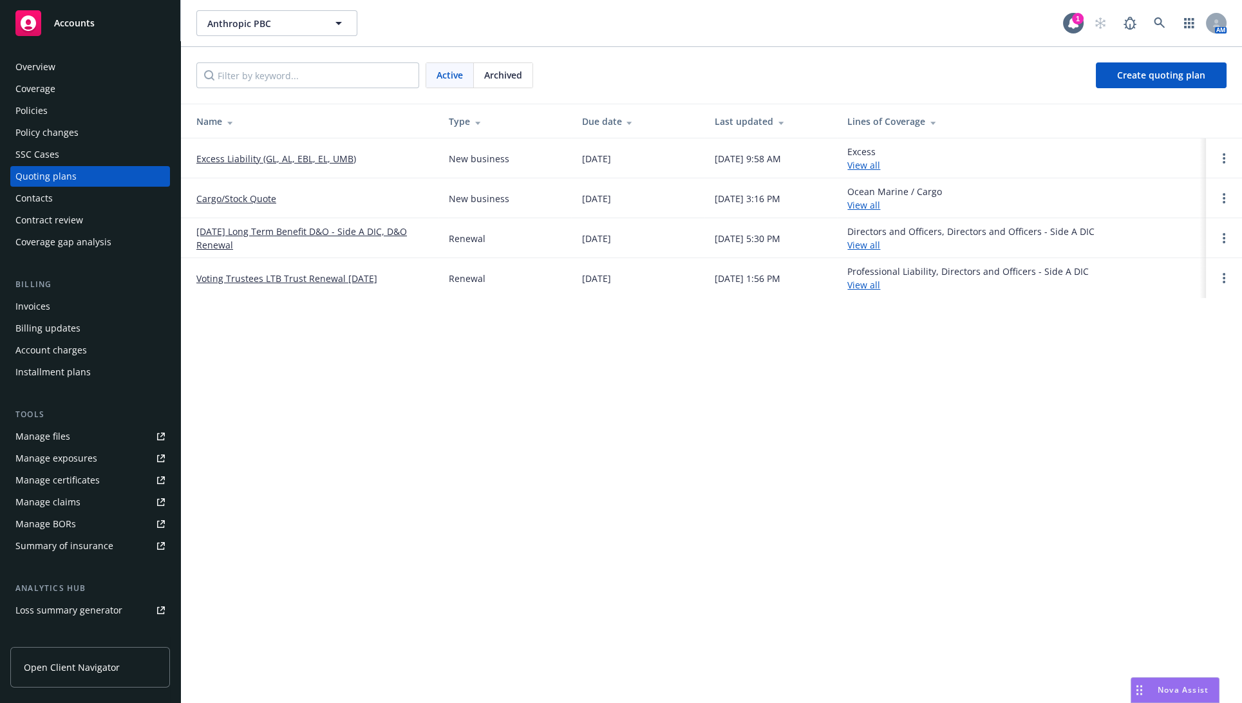
click at [348, 158] on link "Excess Liability (GL, AL, EBL, EL, UMB)" at bounding box center [276, 159] width 160 height 14
